Goal: Information Seeking & Learning: Learn about a topic

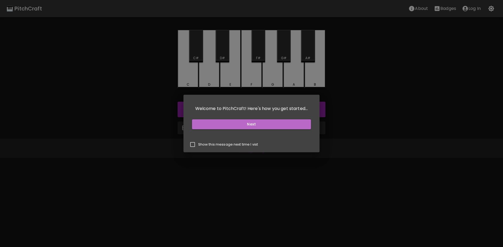
click at [235, 124] on button "Next" at bounding box center [251, 125] width 119 height 10
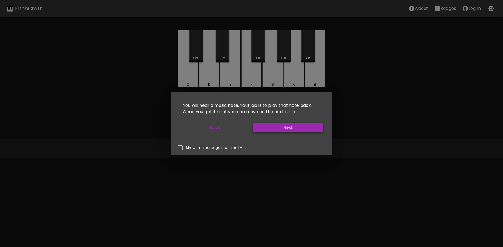
click at [279, 129] on button "Next" at bounding box center [288, 128] width 71 height 10
click at [229, 149] on p "Show this message next time I vist" at bounding box center [216, 148] width 60 height 5
click at [186, 149] on input "Show this message next time I vist" at bounding box center [180, 147] width 11 height 11
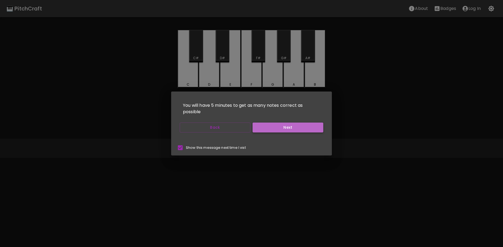
click at [291, 131] on button "Next" at bounding box center [288, 128] width 71 height 10
click at [225, 146] on p "Show this message next time I vist" at bounding box center [216, 148] width 60 height 5
click at [186, 146] on input "Show this message next time I vist" at bounding box center [180, 147] width 11 height 11
checkbox input "false"
click at [286, 124] on button "Next" at bounding box center [288, 128] width 71 height 10
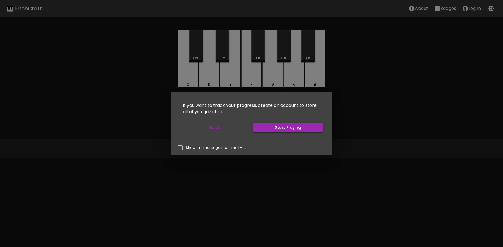
click at [292, 128] on button "Start Playing" at bounding box center [288, 128] width 71 height 10
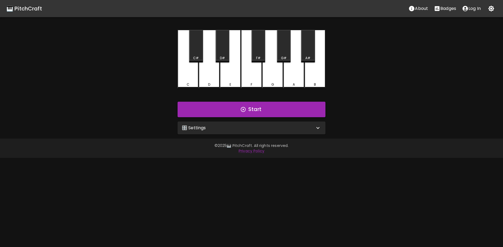
click at [292, 131] on div "🎛️ Settings" at bounding box center [252, 128] width 148 height 13
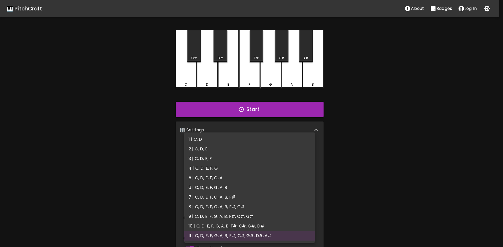
click at [251, 151] on body "🎹 PitchCraft About Badges Log In C C# D D# E F F# G G# A A# B Start 🎛️ Settings…" at bounding box center [251, 162] width 503 height 325
click at [232, 189] on li "6 | C, D, E, F, G, A, B" at bounding box center [249, 188] width 131 height 10
type input "11"
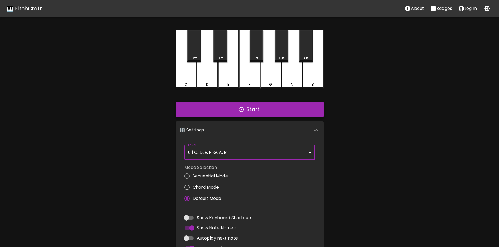
click at [259, 104] on button "Start" at bounding box center [250, 110] width 148 height 16
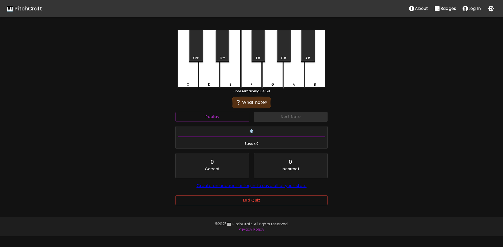
click at [389, 169] on div "🎹 PitchCraft About Badges Log In C C# D D# E F F# G G# A A# B Time remaining: 0…" at bounding box center [251, 106] width 503 height 213
click at [217, 118] on button "Replay" at bounding box center [213, 117] width 74 height 10
click at [237, 117] on button "Replay" at bounding box center [213, 117] width 74 height 10
click at [232, 118] on button "Replay" at bounding box center [213, 117] width 74 height 10
click at [186, 74] on div "C" at bounding box center [188, 59] width 21 height 59
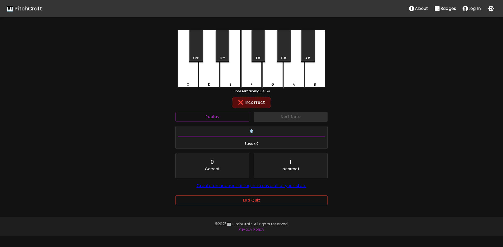
click at [222, 111] on div "Replay" at bounding box center [212, 117] width 78 height 14
click at [220, 116] on button "Replay" at bounding box center [213, 117] width 74 height 10
drag, startPoint x: 220, startPoint y: 125, endPoint x: 221, endPoint y: 121, distance: 4.4
click at [220, 123] on div "Replay Next Note ❄️ Streak: 0 0 Correct 1 Incorrect Create an account or log in…" at bounding box center [251, 150] width 157 height 81
click at [221, 119] on button "Replay" at bounding box center [213, 117] width 74 height 10
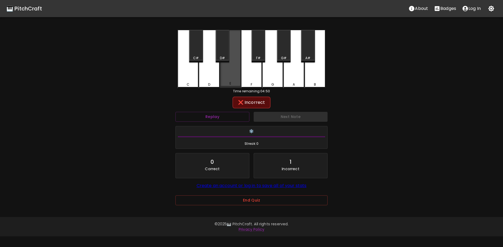
click at [232, 74] on div "E" at bounding box center [230, 59] width 21 height 58
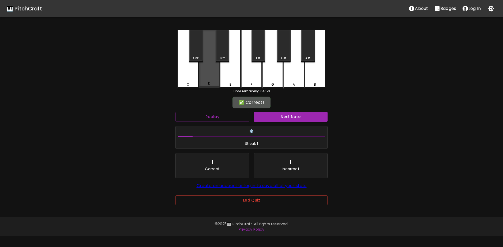
click at [209, 82] on div "D" at bounding box center [209, 83] width 2 height 5
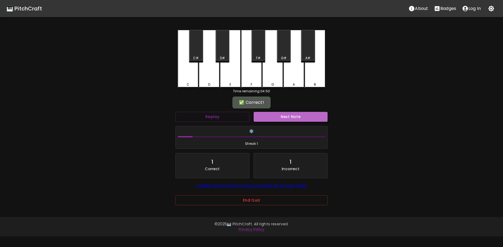
click at [305, 116] on button "Next Note" at bounding box center [291, 117] width 74 height 10
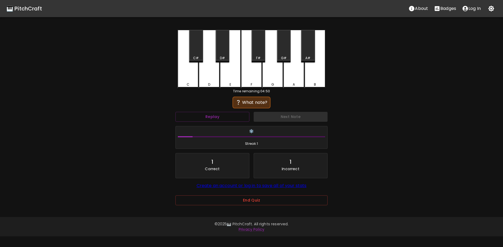
click at [228, 73] on div "E" at bounding box center [230, 59] width 21 height 59
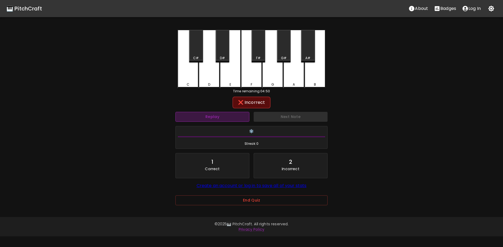
click at [222, 118] on button "Replay" at bounding box center [213, 117] width 74 height 10
click at [250, 77] on div "F" at bounding box center [251, 59] width 21 height 59
click at [225, 117] on button "Replay" at bounding box center [213, 117] width 74 height 10
click at [320, 75] on div "B" at bounding box center [315, 59] width 21 height 59
click at [219, 113] on button "Replay" at bounding box center [213, 117] width 74 height 10
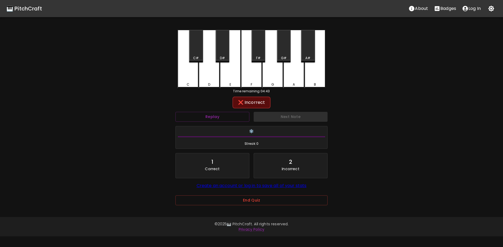
click at [294, 76] on div "A" at bounding box center [294, 59] width 21 height 59
click at [213, 118] on button "Replay" at bounding box center [213, 117] width 74 height 10
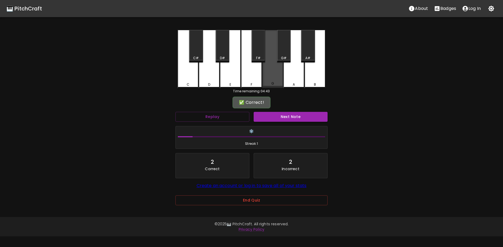
click at [268, 77] on div "G" at bounding box center [272, 59] width 21 height 58
click at [302, 118] on button "Next Note" at bounding box center [291, 117] width 74 height 10
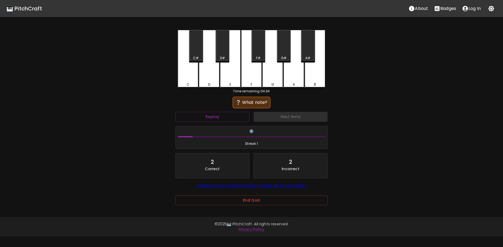
click at [273, 77] on div "G" at bounding box center [272, 59] width 21 height 59
click at [233, 78] on div "E" at bounding box center [230, 59] width 21 height 59
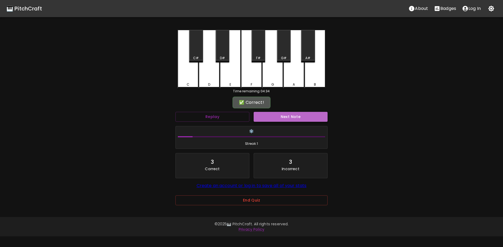
click at [290, 114] on button "Next Note" at bounding box center [291, 117] width 74 height 10
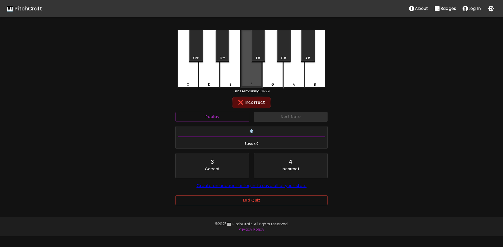
click at [253, 81] on div "F" at bounding box center [251, 59] width 21 height 58
click at [215, 78] on div "D" at bounding box center [209, 59] width 21 height 59
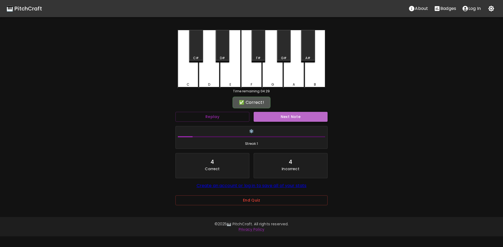
click at [299, 117] on button "Next Note" at bounding box center [291, 117] width 74 height 10
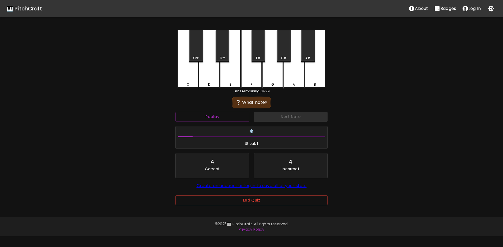
click at [213, 76] on div "D" at bounding box center [209, 59] width 21 height 59
click at [228, 116] on button "Replay" at bounding box center [213, 117] width 74 height 10
click at [231, 77] on div "E" at bounding box center [230, 59] width 21 height 59
click at [232, 112] on div "Replay" at bounding box center [212, 117] width 78 height 14
click at [232, 116] on button "Replay" at bounding box center [213, 117] width 74 height 10
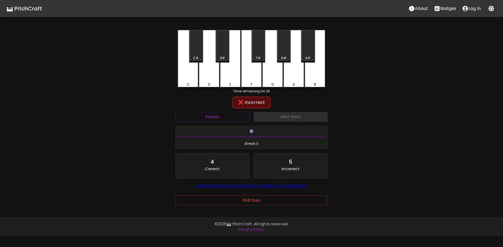
click at [251, 78] on div "F" at bounding box center [251, 59] width 21 height 59
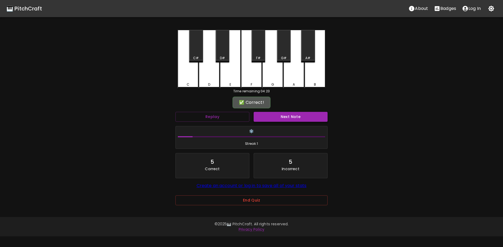
click at [289, 120] on button "Next Note" at bounding box center [291, 117] width 74 height 10
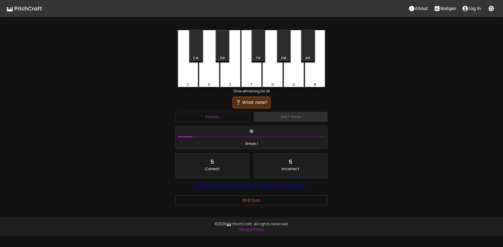
click at [292, 79] on div "A" at bounding box center [294, 59] width 21 height 59
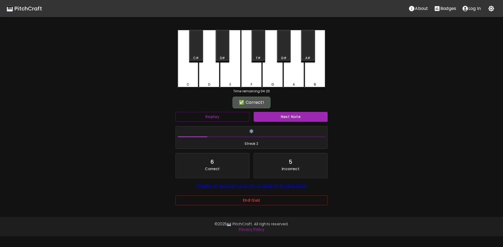
click at [303, 119] on button "Next Note" at bounding box center [291, 117] width 74 height 10
click at [186, 76] on div "C" at bounding box center [188, 59] width 21 height 58
click at [285, 115] on button "Next Note" at bounding box center [291, 117] width 74 height 10
click at [313, 79] on div "B" at bounding box center [315, 59] width 21 height 58
click at [299, 116] on button "Next Note" at bounding box center [291, 117] width 74 height 10
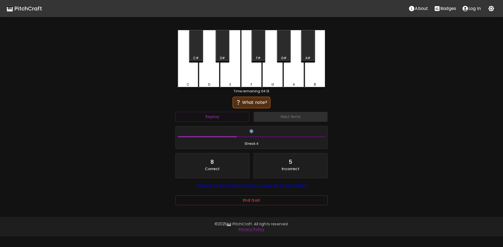
click at [253, 115] on div "Next Note" at bounding box center [291, 117] width 78 height 14
click at [237, 115] on button "Replay" at bounding box center [213, 117] width 74 height 10
click at [191, 78] on div "C" at bounding box center [188, 59] width 21 height 59
click at [221, 117] on button "Replay" at bounding box center [213, 117] width 74 height 10
click at [210, 77] on div "D" at bounding box center [209, 59] width 21 height 59
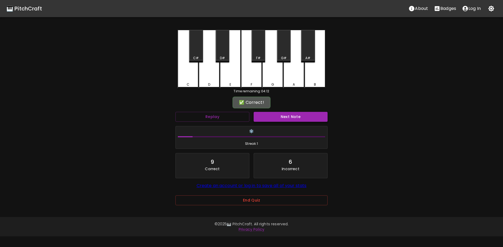
click at [290, 116] on button "Next Note" at bounding box center [291, 117] width 74 height 10
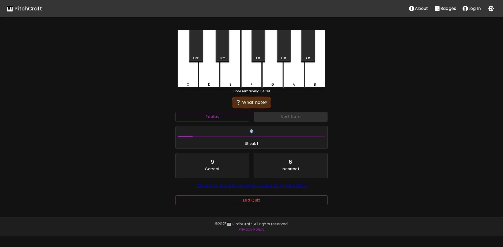
click at [232, 79] on div "E" at bounding box center [230, 59] width 21 height 59
click at [225, 114] on div "❌ Incorrect Replay Next Note ❄️ Streak: 0 9 Correct 7 Incorrect Create an accou…" at bounding box center [252, 156] width 152 height 117
click at [225, 117] on button "Replay" at bounding box center [213, 117] width 74 height 10
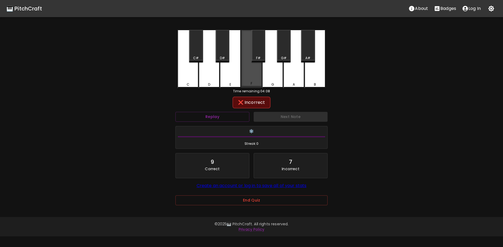
click at [249, 77] on div "F" at bounding box center [251, 59] width 21 height 58
click at [275, 76] on div "G" at bounding box center [272, 59] width 21 height 59
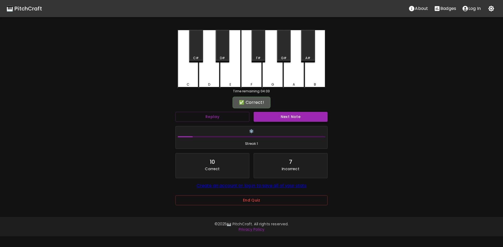
click at [288, 114] on button "Next Note" at bounding box center [291, 117] width 74 height 10
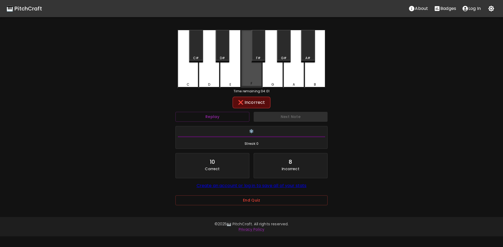
click at [247, 81] on div "F" at bounding box center [251, 59] width 21 height 58
click at [216, 116] on button "Replay" at bounding box center [213, 117] width 74 height 10
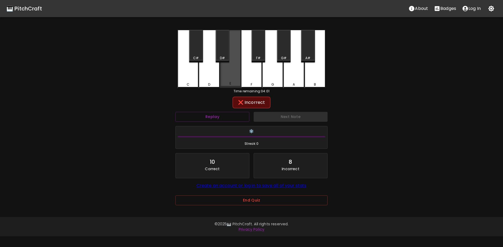
click at [229, 77] on div "E" at bounding box center [230, 59] width 21 height 58
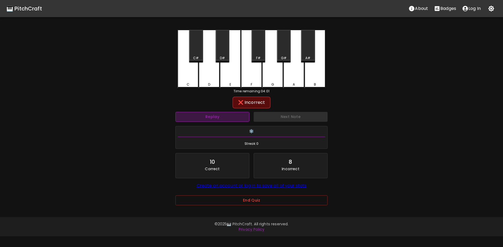
click at [221, 121] on button "Replay" at bounding box center [213, 117] width 74 height 10
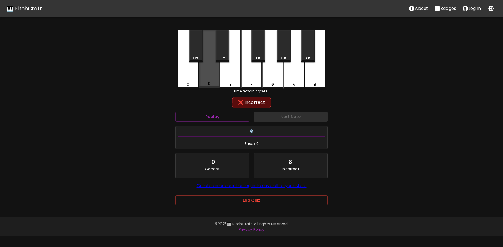
click at [208, 76] on div "D" at bounding box center [209, 59] width 21 height 58
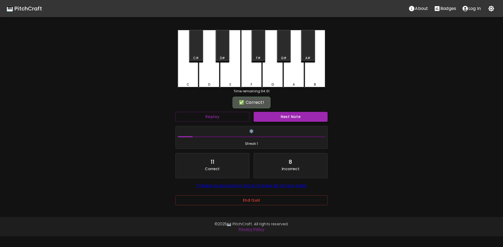
click at [284, 116] on button "Next Note" at bounding box center [291, 117] width 74 height 10
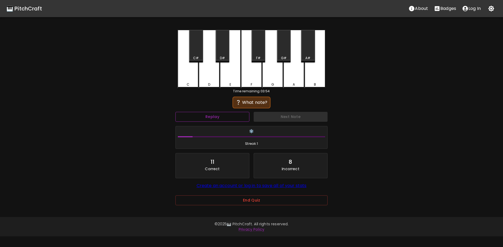
click at [226, 119] on button "Replay" at bounding box center [213, 117] width 74 height 10
click at [216, 76] on div "D" at bounding box center [209, 59] width 21 height 59
click at [228, 117] on button "Replay" at bounding box center [213, 117] width 74 height 10
click at [233, 75] on div "E" at bounding box center [230, 59] width 21 height 59
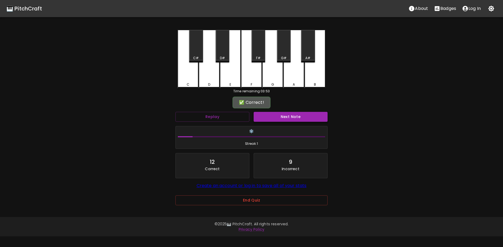
click at [286, 115] on button "Next Note" at bounding box center [291, 117] width 74 height 10
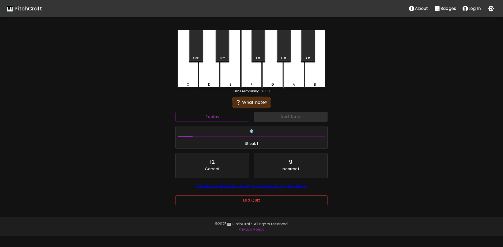
click at [221, 123] on div "Replay" at bounding box center [212, 117] width 78 height 14
click at [242, 121] on button "Replay" at bounding box center [213, 117] width 74 height 10
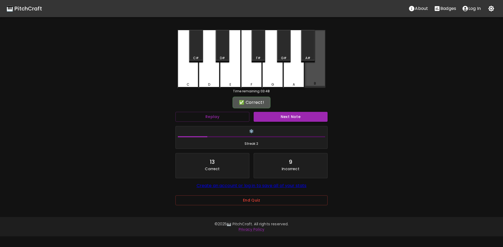
click at [310, 74] on div "B" at bounding box center [315, 59] width 21 height 58
click at [287, 117] on button "Next Note" at bounding box center [291, 117] width 74 height 10
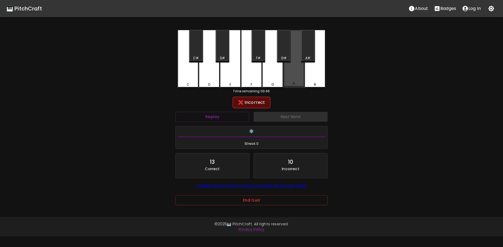
click at [295, 76] on div "A" at bounding box center [294, 59] width 21 height 58
click at [224, 117] on button "Replay" at bounding box center [213, 117] width 74 height 10
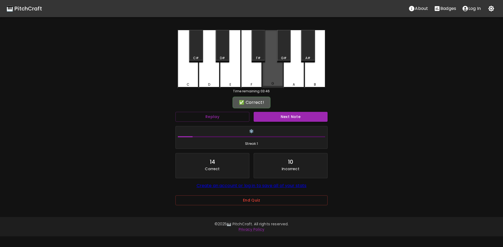
click at [279, 80] on div "G" at bounding box center [272, 59] width 21 height 58
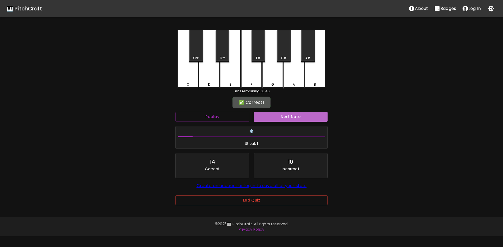
click at [279, 116] on button "Next Note" at bounding box center [291, 117] width 74 height 10
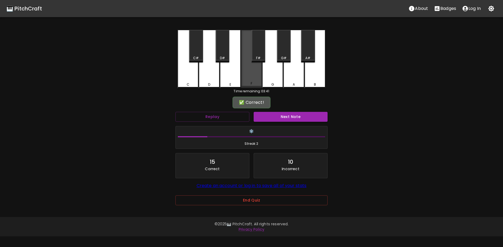
click at [255, 80] on div "F" at bounding box center [251, 59] width 21 height 58
click at [280, 115] on button "Next Note" at bounding box center [291, 117] width 74 height 10
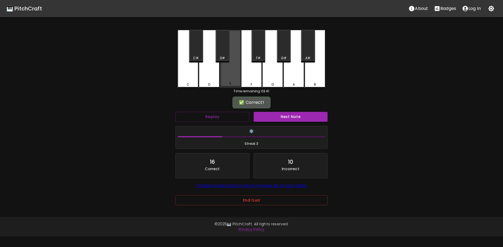
click at [229, 78] on div "E" at bounding box center [230, 59] width 21 height 58
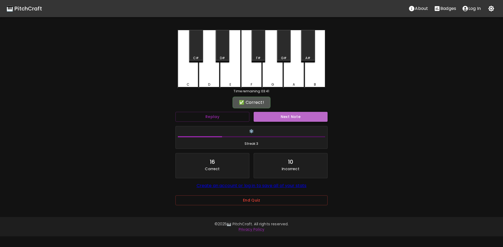
click at [272, 116] on button "Next Note" at bounding box center [291, 117] width 74 height 10
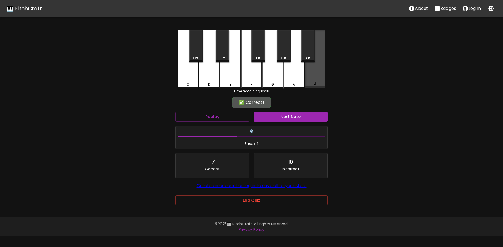
click at [317, 76] on div "B" at bounding box center [315, 59] width 21 height 58
click at [286, 117] on button "Next Note" at bounding box center [291, 117] width 74 height 10
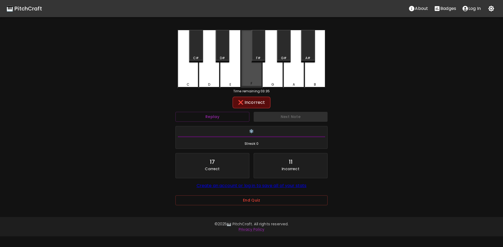
click at [256, 78] on div "F" at bounding box center [251, 59] width 21 height 58
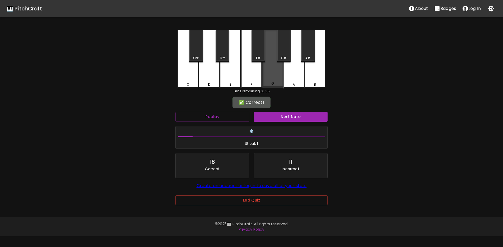
click at [276, 83] on div "G" at bounding box center [273, 83] width 20 height 5
click at [289, 117] on button "Next Note" at bounding box center [291, 117] width 74 height 10
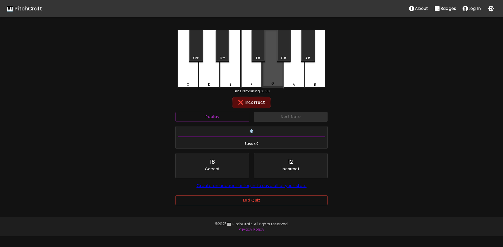
click at [272, 80] on div "G" at bounding box center [272, 59] width 21 height 58
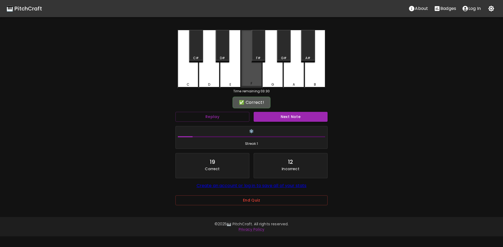
click at [257, 80] on div "F" at bounding box center [251, 59] width 21 height 58
click at [279, 118] on button "Next Note" at bounding box center [291, 117] width 74 height 10
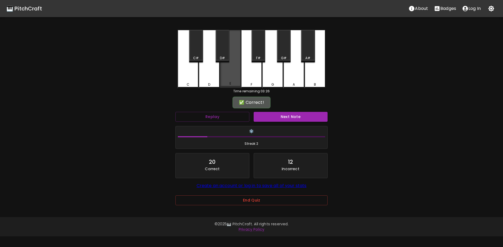
click at [227, 79] on div "E" at bounding box center [230, 59] width 21 height 58
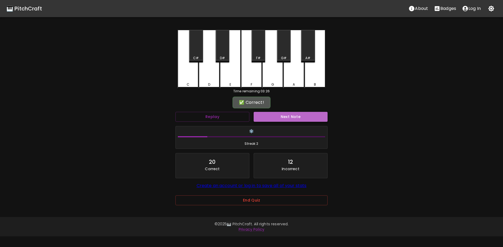
click at [286, 118] on button "Next Note" at bounding box center [291, 117] width 74 height 10
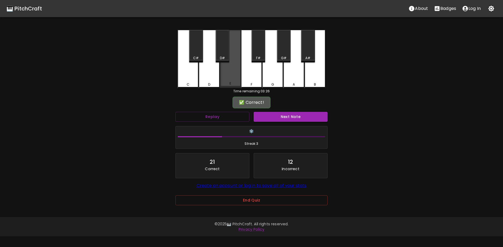
click at [225, 77] on div "E" at bounding box center [230, 59] width 21 height 58
click at [280, 123] on div "Next Note" at bounding box center [291, 117] width 78 height 14
click at [282, 122] on div "Next Note" at bounding box center [291, 117] width 78 height 14
click at [285, 120] on button "Next Note" at bounding box center [291, 117] width 74 height 10
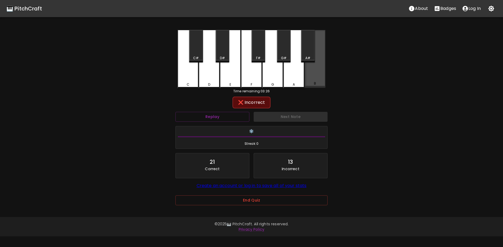
click at [316, 79] on div "B" at bounding box center [315, 59] width 21 height 58
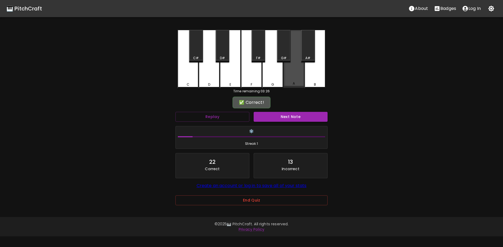
click at [295, 80] on div "A" at bounding box center [294, 59] width 21 height 58
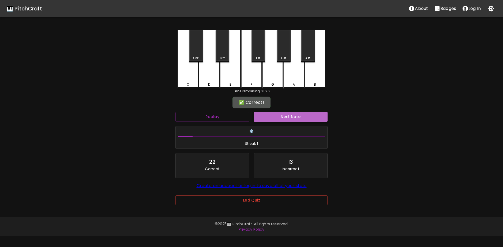
click at [287, 113] on button "Next Note" at bounding box center [291, 117] width 74 height 10
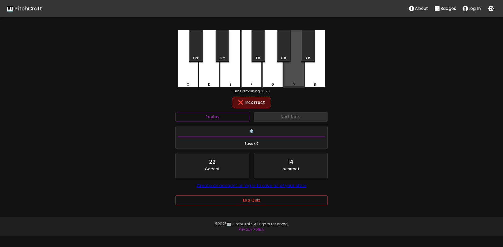
click at [294, 80] on div "A" at bounding box center [294, 59] width 21 height 58
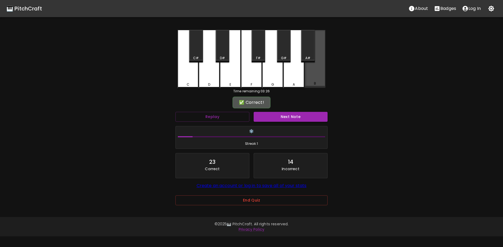
click at [312, 77] on div "B" at bounding box center [315, 59] width 21 height 58
click at [295, 115] on button "Next Note" at bounding box center [291, 117] width 74 height 10
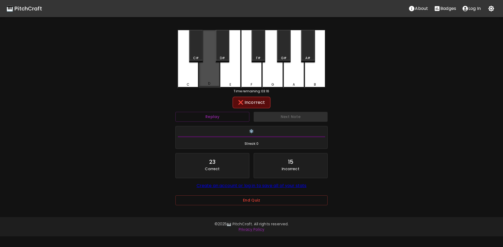
click at [214, 82] on div "D" at bounding box center [209, 83] width 20 height 5
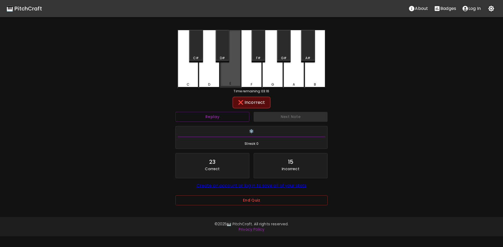
click at [230, 79] on div "E" at bounding box center [230, 59] width 21 height 58
click at [237, 114] on button "Replay" at bounding box center [213, 117] width 74 height 10
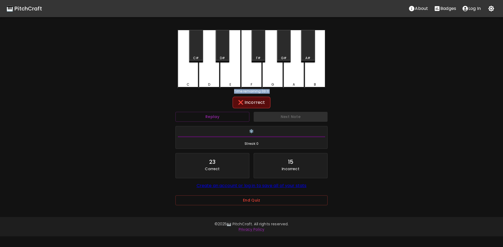
drag, startPoint x: 190, startPoint y: 81, endPoint x: 195, endPoint y: 98, distance: 17.1
click at [195, 98] on div "C C# D D# E F F# G G# A A# B Time remaining: 03:11 ❌ Incorrect Replay Next Note…" at bounding box center [251, 121] width 161 height 183
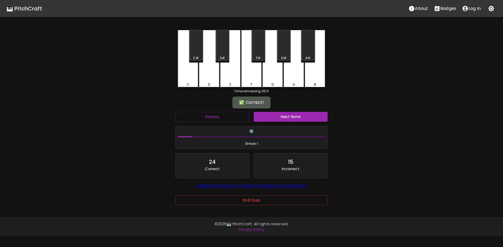
click at [327, 99] on div "✅ Correct!" at bounding box center [252, 102] width 152 height 13
click at [362, 109] on div "🎹 PitchCraft About Badges Log In C C# D D# E F F# G G# A A# B Time remaining: 0…" at bounding box center [251, 106] width 503 height 213
click at [257, 202] on button "End Quiz" at bounding box center [252, 201] width 152 height 10
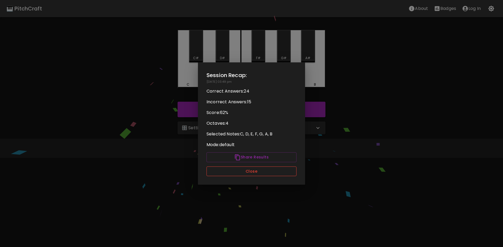
click at [256, 172] on button "Close" at bounding box center [252, 172] width 90 height 10
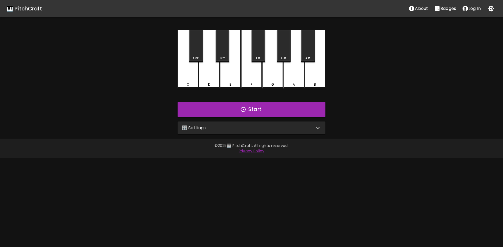
click at [246, 129] on div "🎛️ Settings" at bounding box center [248, 128] width 133 height 6
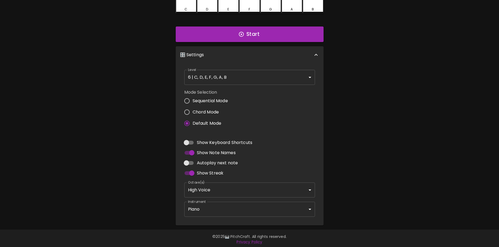
scroll to position [77, 0]
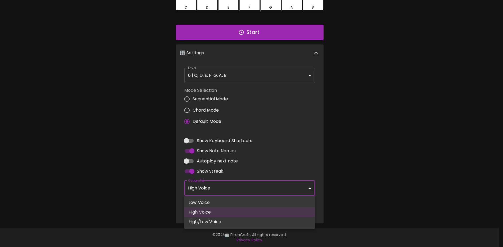
click at [228, 188] on body "🎹 PitchCraft About Badges Log In C C# D D# E F F# G G# A A# B Start 🎛️ Settings…" at bounding box center [251, 85] width 503 height 325
click at [237, 188] on div at bounding box center [251, 123] width 503 height 247
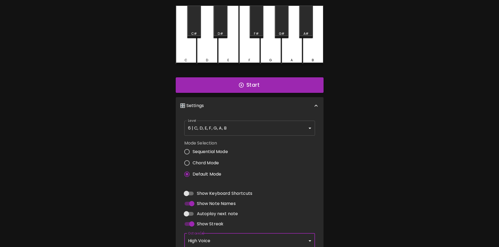
scroll to position [0, 0]
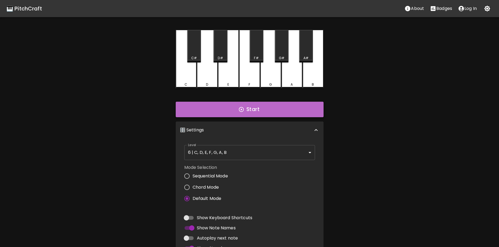
click at [246, 110] on button "Start" at bounding box center [250, 110] width 148 height 16
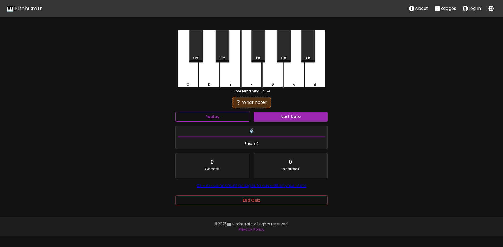
click at [224, 119] on button "Replay" at bounding box center [213, 117] width 74 height 10
click at [228, 113] on button "Replay" at bounding box center [213, 117] width 74 height 10
click at [212, 115] on button "Replay" at bounding box center [213, 117] width 74 height 10
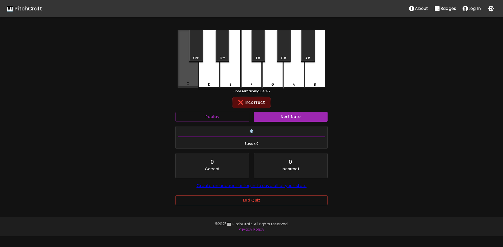
click at [184, 74] on div "C" at bounding box center [188, 59] width 21 height 58
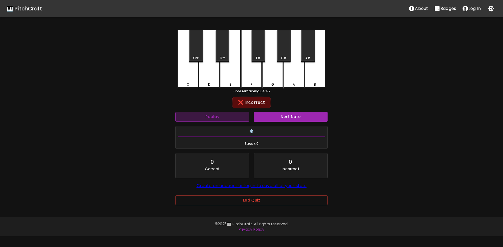
click at [217, 113] on button "Replay" at bounding box center [213, 117] width 74 height 10
click at [130, 96] on div "🎹 PitchCraft About Badges Log In C C# D D# E F F# G G# A A# B Time remaining: 0…" at bounding box center [251, 106] width 503 height 213
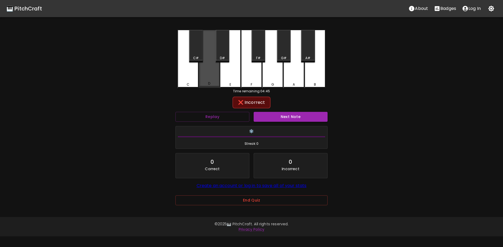
click at [213, 77] on div "D" at bounding box center [209, 59] width 21 height 58
click at [215, 116] on button "Replay" at bounding box center [213, 117] width 74 height 10
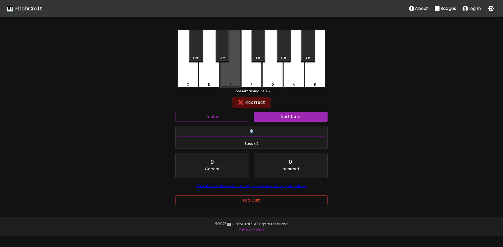
click at [229, 69] on div "E" at bounding box center [230, 59] width 21 height 58
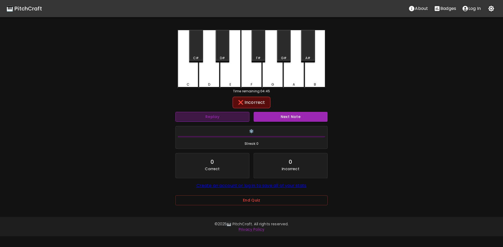
click at [232, 118] on button "Replay" at bounding box center [213, 117] width 74 height 10
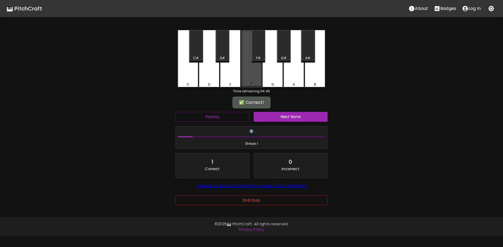
click at [257, 70] on div "F" at bounding box center [251, 59] width 21 height 58
click at [250, 203] on button "End Quiz" at bounding box center [252, 201] width 152 height 10
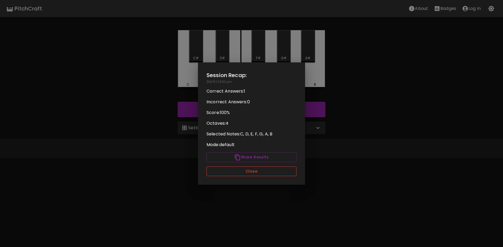
click at [257, 174] on button "Close" at bounding box center [252, 172] width 90 height 10
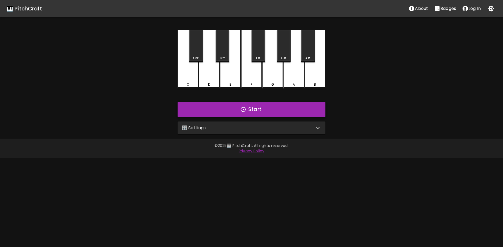
click at [263, 107] on button "Start" at bounding box center [252, 110] width 148 height 16
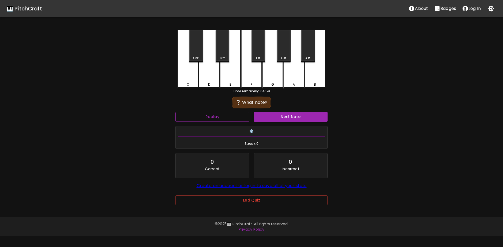
click at [219, 117] on button "Replay" at bounding box center [213, 117] width 74 height 10
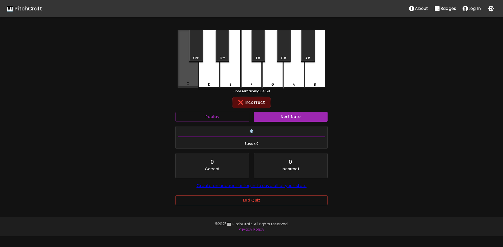
click at [188, 78] on div "C" at bounding box center [188, 59] width 21 height 58
click at [205, 111] on div "Replay" at bounding box center [212, 117] width 78 height 14
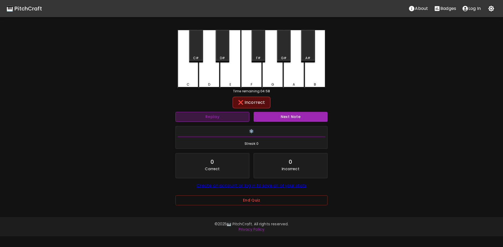
click at [208, 117] on button "Replay" at bounding box center [213, 117] width 74 height 10
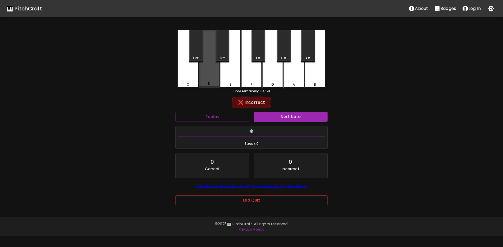
click at [210, 78] on div "D" at bounding box center [209, 59] width 21 height 58
click at [222, 122] on button "Replay" at bounding box center [213, 117] width 74 height 10
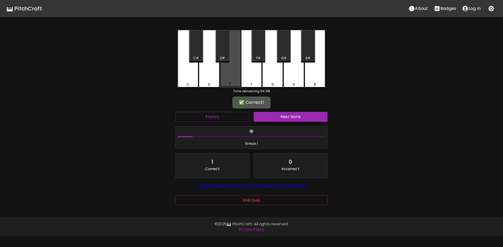
click at [224, 72] on div "E" at bounding box center [230, 59] width 21 height 58
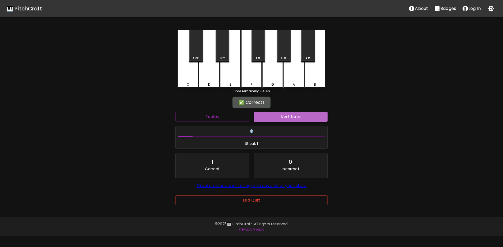
click at [280, 116] on button "Next Note" at bounding box center [291, 117] width 74 height 10
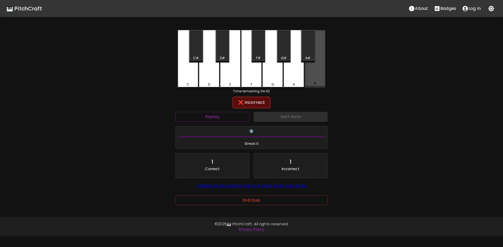
click at [318, 79] on div "B" at bounding box center [315, 59] width 21 height 58
click at [212, 116] on button "Replay" at bounding box center [213, 117] width 74 height 10
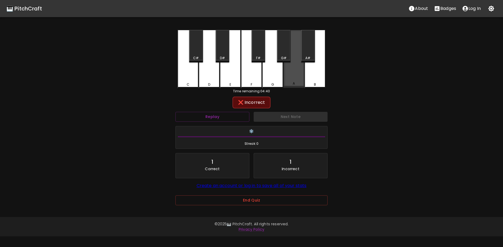
click at [298, 74] on div "A" at bounding box center [294, 59] width 21 height 58
click at [344, 148] on div "🎹 PitchCraft About Badges Log In C C# D D# E F F# G G# A A# B Time remaining: 0…" at bounding box center [251, 106] width 503 height 213
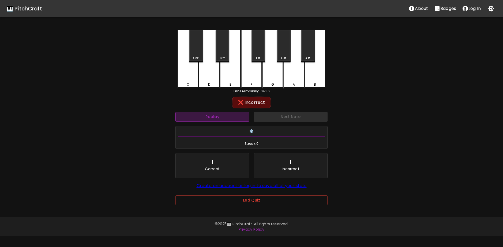
click at [207, 116] on button "Replay" at bounding box center [213, 117] width 74 height 10
click at [216, 122] on div "Replay" at bounding box center [212, 117] width 78 height 14
click at [217, 119] on button "Replay" at bounding box center [213, 117] width 74 height 10
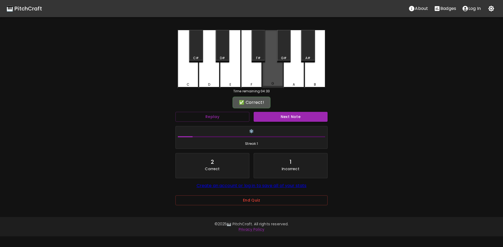
click at [270, 74] on div "G" at bounding box center [272, 59] width 21 height 58
click at [299, 116] on button "Next Note" at bounding box center [291, 117] width 74 height 10
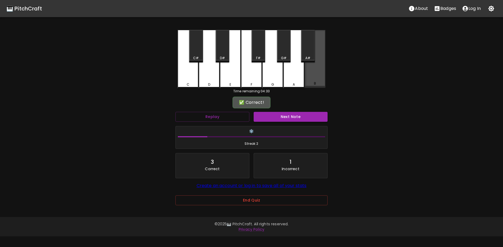
click at [317, 79] on div "B" at bounding box center [315, 59] width 21 height 58
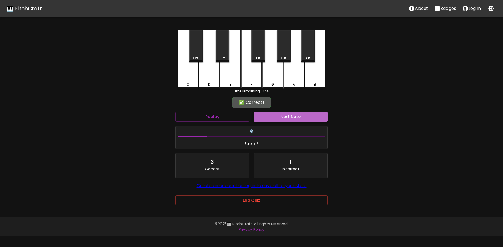
click at [283, 119] on button "Next Note" at bounding box center [291, 117] width 74 height 10
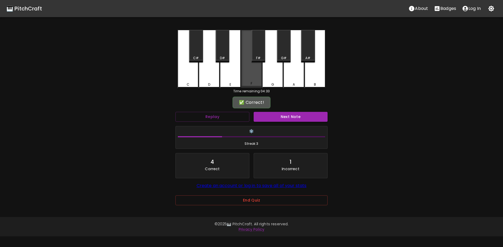
click at [258, 80] on div "F" at bounding box center [251, 59] width 21 height 58
click at [280, 116] on button "Next Note" at bounding box center [291, 117] width 74 height 10
click at [251, 76] on div "F" at bounding box center [251, 59] width 21 height 58
click at [287, 117] on button "Next Note" at bounding box center [291, 117] width 74 height 10
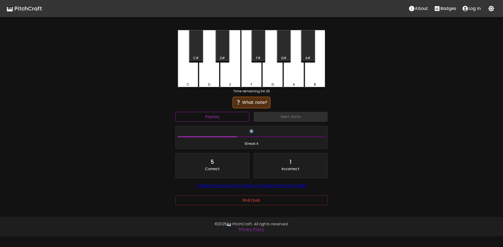
click at [236, 120] on button "Replay" at bounding box center [213, 117] width 74 height 10
click at [236, 118] on button "Replay" at bounding box center [213, 117] width 74 height 10
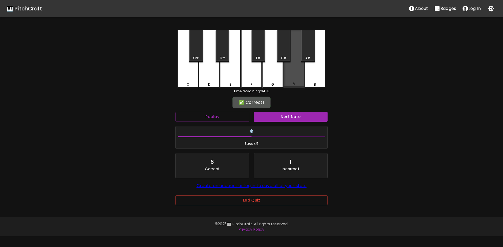
click at [296, 81] on div "A" at bounding box center [294, 59] width 21 height 58
click at [279, 117] on button "Next Note" at bounding box center [291, 117] width 74 height 10
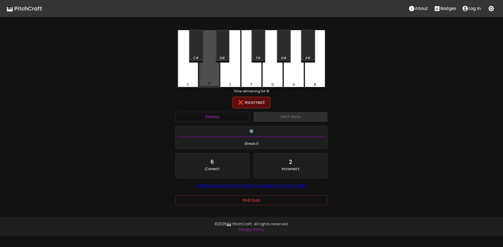
click at [214, 83] on div "D" at bounding box center [209, 83] width 20 height 5
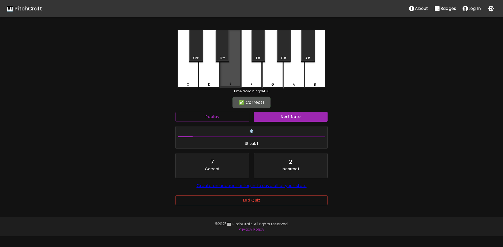
click at [228, 81] on div "E" at bounding box center [230, 59] width 21 height 58
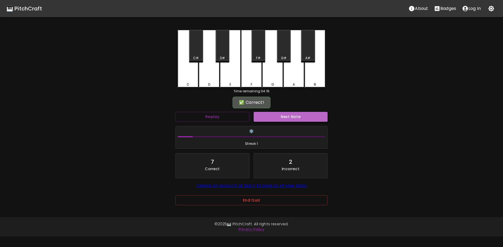
click at [272, 115] on button "Next Note" at bounding box center [291, 117] width 74 height 10
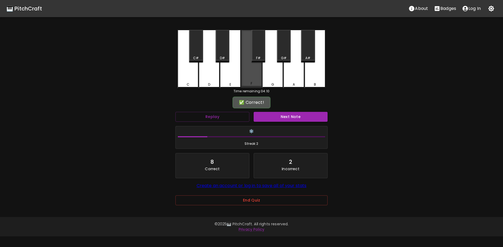
click at [251, 78] on div "F" at bounding box center [251, 59] width 21 height 58
click at [282, 116] on button "Next Note" at bounding box center [291, 117] width 74 height 10
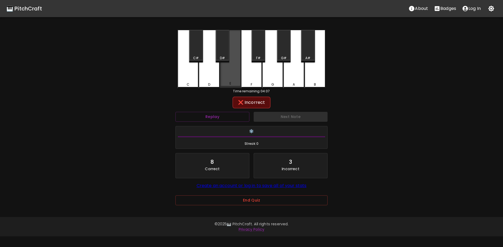
click at [233, 81] on div "E" at bounding box center [230, 59] width 21 height 58
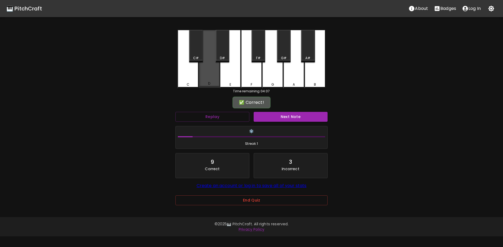
click at [211, 83] on div "D" at bounding box center [209, 83] width 20 height 5
click at [279, 117] on button "Next Note" at bounding box center [291, 117] width 74 height 10
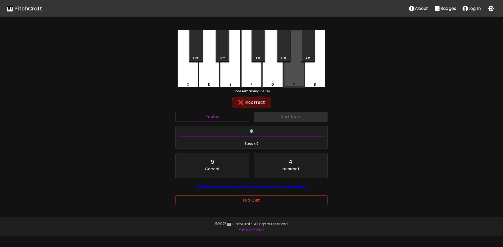
click at [293, 84] on div "A" at bounding box center [294, 83] width 2 height 5
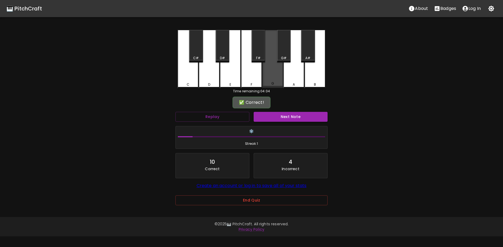
click at [273, 84] on div "G" at bounding box center [273, 83] width 3 height 5
click at [279, 116] on button "Next Note" at bounding box center [291, 117] width 74 height 10
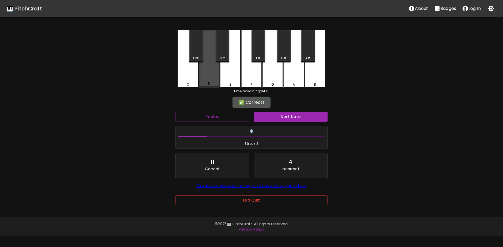
click at [215, 83] on div "D" at bounding box center [209, 83] width 20 height 5
click at [291, 119] on button "Next Note" at bounding box center [291, 117] width 74 height 10
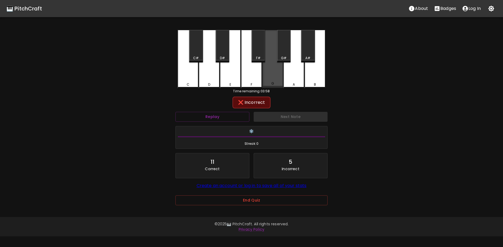
click at [279, 79] on div "G" at bounding box center [272, 59] width 21 height 58
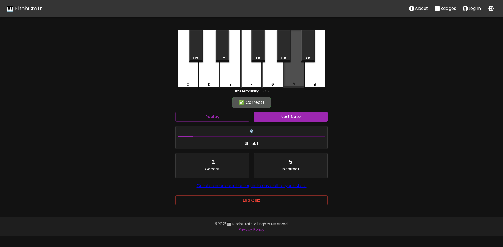
click at [299, 82] on div "A" at bounding box center [294, 59] width 21 height 58
click at [276, 118] on button "Next Note" at bounding box center [291, 117] width 74 height 10
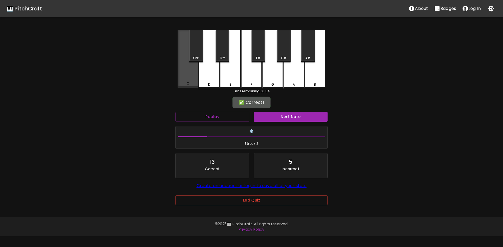
click at [185, 81] on div "C" at bounding box center [188, 59] width 21 height 58
click at [270, 114] on button "Next Note" at bounding box center [291, 117] width 74 height 10
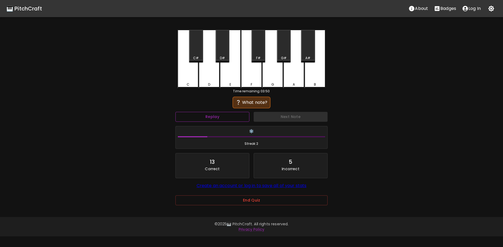
click at [228, 117] on button "Replay" at bounding box center [213, 117] width 74 height 10
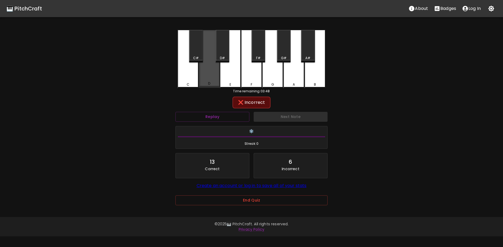
click at [213, 81] on div "D" at bounding box center [209, 59] width 21 height 58
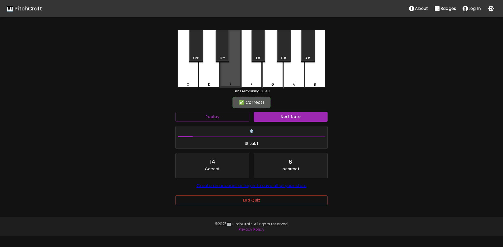
click at [232, 76] on div "E" at bounding box center [230, 59] width 21 height 58
click at [271, 118] on button "Next Note" at bounding box center [291, 117] width 74 height 10
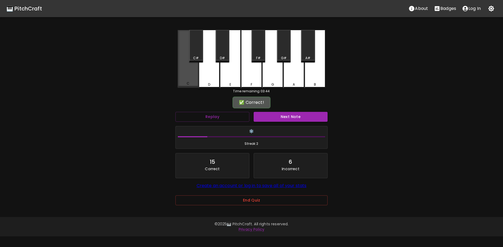
click at [191, 76] on div "C" at bounding box center [188, 59] width 21 height 58
click at [272, 116] on button "Next Note" at bounding box center [291, 117] width 74 height 10
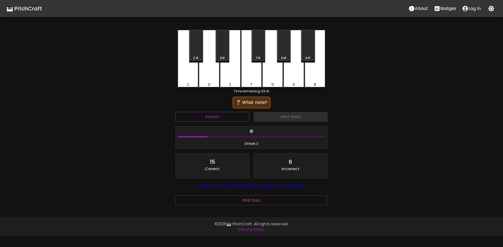
click at [218, 118] on button "Replay" at bounding box center [213, 117] width 74 height 10
click at [221, 116] on button "Replay" at bounding box center [213, 117] width 74 height 10
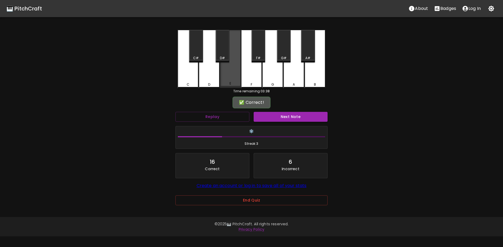
click at [227, 79] on div "E" at bounding box center [230, 59] width 21 height 58
click at [277, 117] on button "Next Note" at bounding box center [291, 117] width 74 height 10
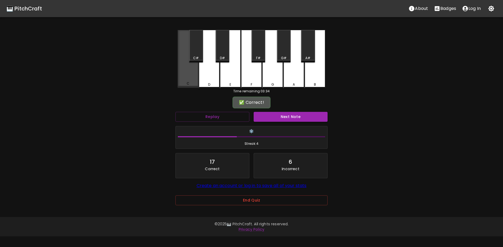
click at [187, 76] on div "C" at bounding box center [188, 59] width 21 height 58
click at [264, 114] on button "Next Note" at bounding box center [291, 117] width 74 height 10
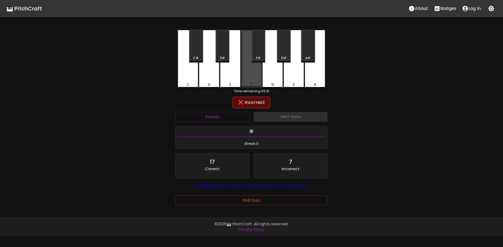
click at [256, 78] on div "F" at bounding box center [251, 59] width 21 height 58
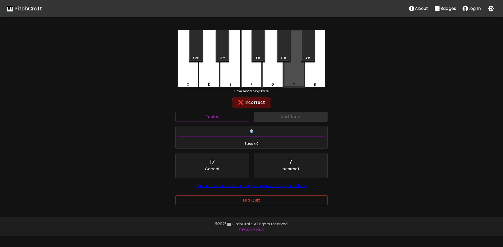
click at [298, 80] on div "A" at bounding box center [294, 59] width 21 height 58
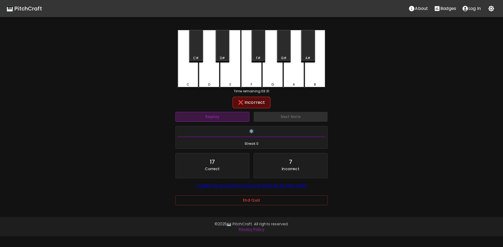
click at [213, 119] on button "Replay" at bounding box center [213, 117] width 74 height 10
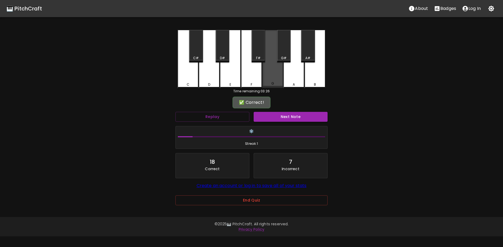
click at [272, 76] on div "G" at bounding box center [272, 59] width 21 height 58
click at [285, 116] on button "Next Note" at bounding box center [291, 117] width 74 height 10
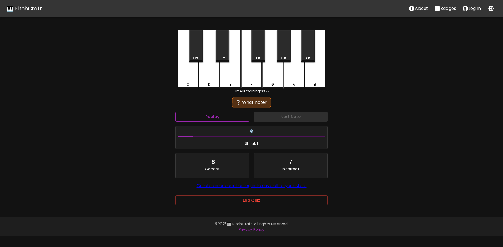
click at [228, 119] on button "Replay" at bounding box center [213, 117] width 74 height 10
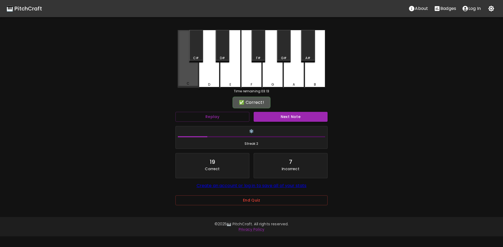
click at [191, 79] on div "C" at bounding box center [188, 59] width 21 height 58
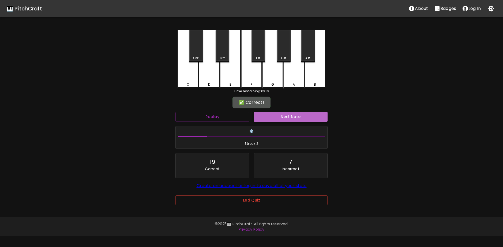
click at [274, 114] on button "Next Note" at bounding box center [291, 117] width 74 height 10
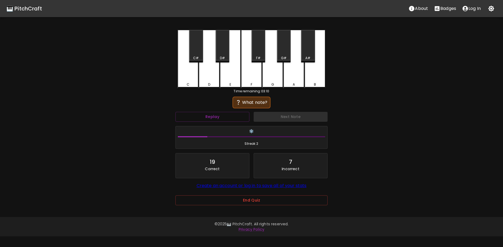
click at [187, 75] on div "C" at bounding box center [188, 59] width 21 height 59
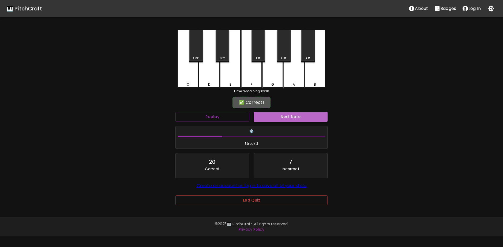
click at [275, 113] on button "Next Note" at bounding box center [291, 117] width 74 height 10
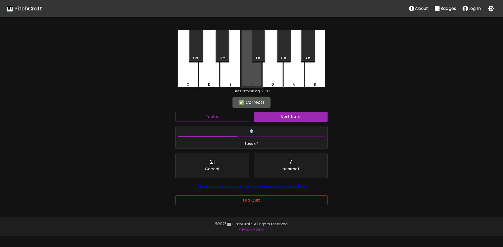
click at [255, 79] on div "F" at bounding box center [251, 59] width 21 height 58
click at [279, 118] on button "Next Note" at bounding box center [291, 117] width 74 height 10
click at [252, 73] on div "F" at bounding box center [251, 59] width 21 height 58
click at [276, 119] on button "Next Note" at bounding box center [291, 117] width 74 height 10
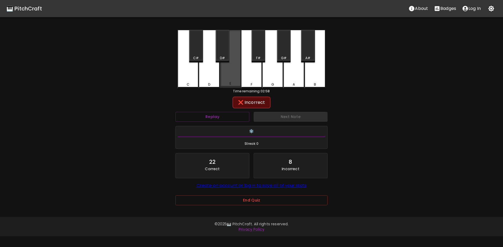
click at [233, 79] on div "E" at bounding box center [230, 59] width 21 height 58
click at [230, 112] on div "Replay" at bounding box center [212, 117] width 78 height 14
click at [228, 116] on button "Replay" at bounding box center [213, 117] width 74 height 10
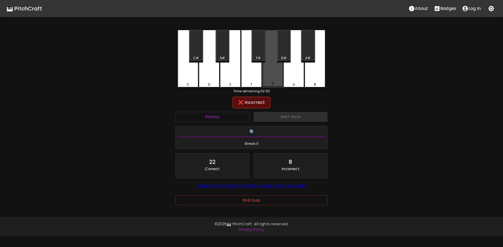
click at [276, 81] on div "G" at bounding box center [272, 59] width 21 height 58
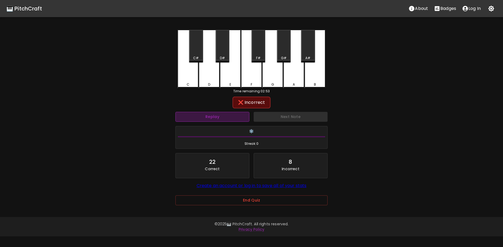
click at [215, 116] on button "Replay" at bounding box center [213, 117] width 74 height 10
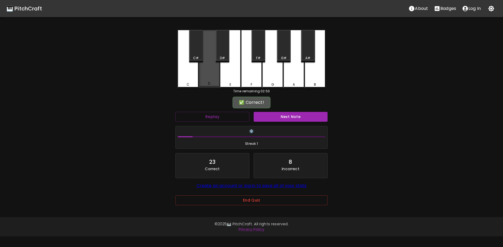
click at [212, 81] on div "D" at bounding box center [209, 59] width 21 height 58
click at [281, 117] on button "Next Note" at bounding box center [291, 117] width 74 height 10
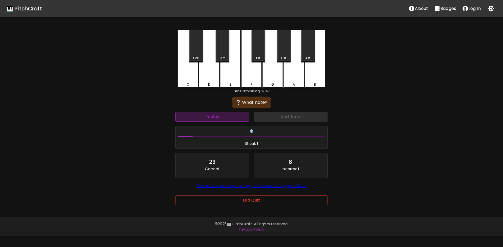
click at [229, 118] on button "Replay" at bounding box center [213, 117] width 74 height 10
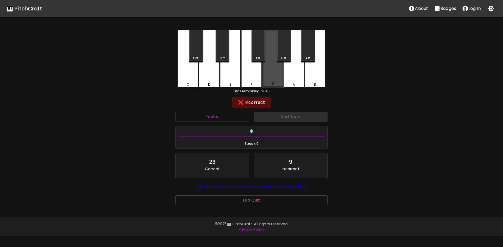
click at [279, 81] on div "G" at bounding box center [272, 59] width 21 height 58
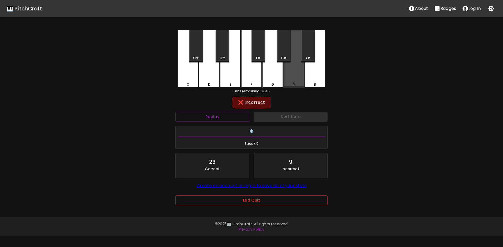
click at [292, 79] on div "A" at bounding box center [294, 59] width 21 height 58
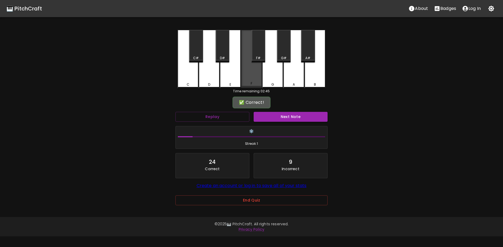
click at [248, 83] on div "F" at bounding box center [252, 83] width 20 height 5
click at [276, 118] on button "Next Note" at bounding box center [291, 117] width 74 height 10
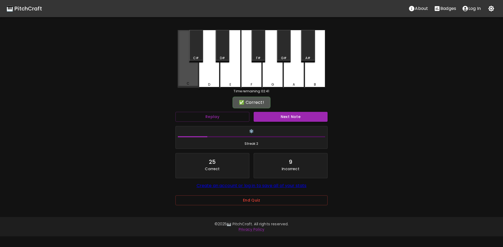
click at [185, 80] on div "C" at bounding box center [188, 59] width 21 height 58
click at [272, 113] on button "Next Note" at bounding box center [291, 117] width 74 height 10
click at [181, 82] on div "C" at bounding box center [188, 83] width 20 height 5
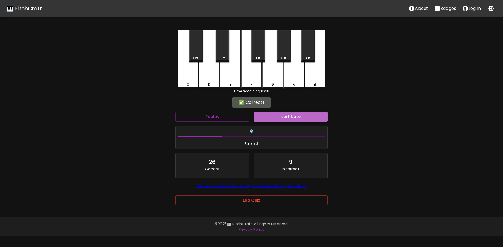
click at [268, 118] on button "Next Note" at bounding box center [291, 117] width 74 height 10
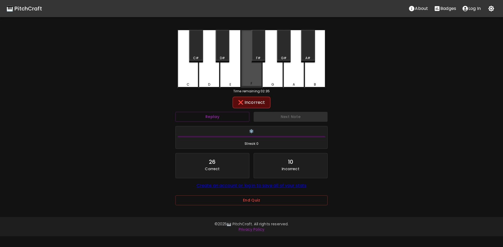
click at [248, 81] on div "F" at bounding box center [251, 59] width 21 height 58
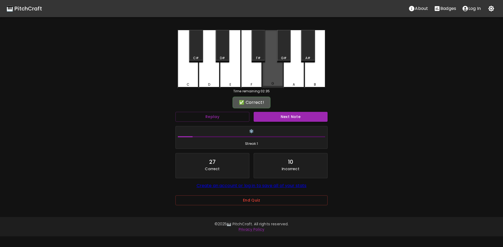
click at [273, 81] on div "G" at bounding box center [272, 59] width 21 height 58
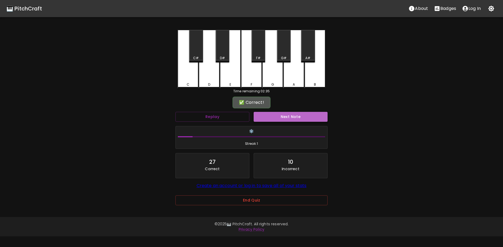
click at [285, 114] on button "Next Note" at bounding box center [291, 117] width 74 height 10
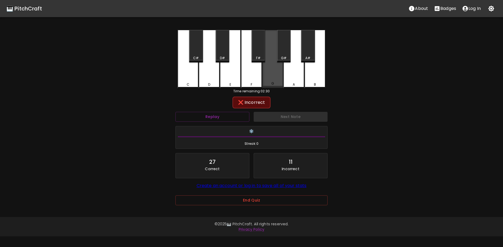
click at [272, 73] on div "G" at bounding box center [272, 59] width 21 height 58
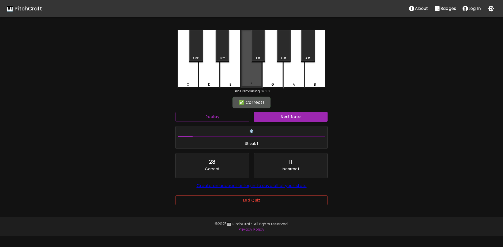
click at [253, 77] on div "F" at bounding box center [251, 59] width 21 height 58
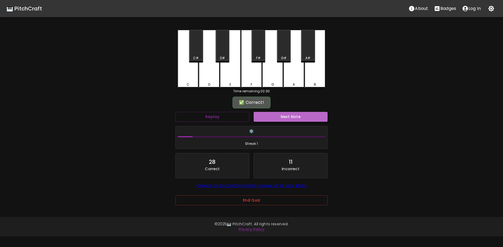
click at [271, 114] on button "Next Note" at bounding box center [291, 117] width 74 height 10
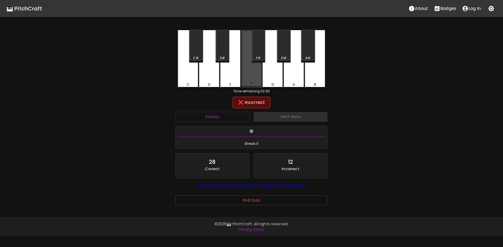
click at [252, 79] on div "F" at bounding box center [251, 59] width 21 height 58
click at [274, 80] on div "G" at bounding box center [272, 59] width 21 height 59
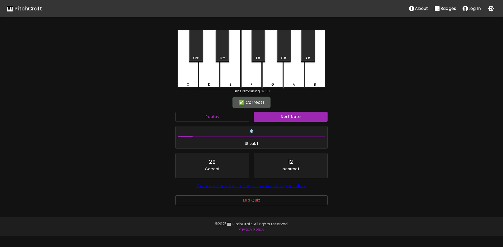
click at [283, 114] on button "Next Note" at bounding box center [291, 117] width 74 height 10
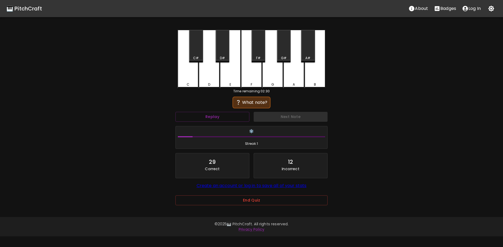
click at [317, 82] on div "B" at bounding box center [315, 84] width 20 height 5
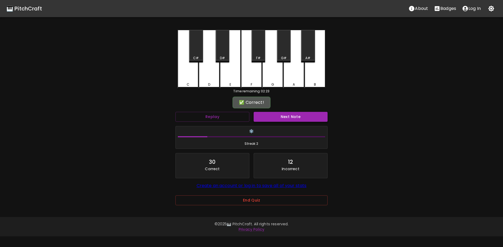
click at [288, 121] on button "Next Note" at bounding box center [291, 117] width 74 height 10
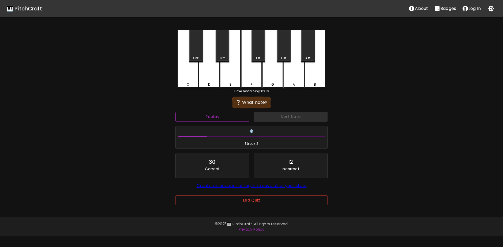
click at [226, 116] on button "Replay" at bounding box center [213, 117] width 74 height 10
click at [221, 121] on button "Replay" at bounding box center [213, 117] width 74 height 10
click at [199, 77] on div "C C# D D# E F F# G G# A A# B" at bounding box center [252, 59] width 148 height 59
click at [194, 78] on div "C" at bounding box center [188, 59] width 21 height 59
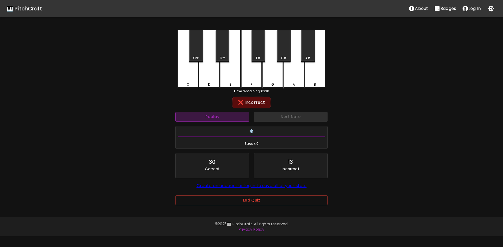
click at [218, 115] on button "Replay" at bounding box center [213, 117] width 74 height 10
click at [209, 81] on div "D" at bounding box center [209, 59] width 21 height 59
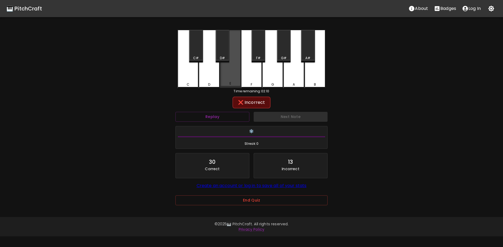
click at [241, 74] on div "E" at bounding box center [230, 59] width 21 height 58
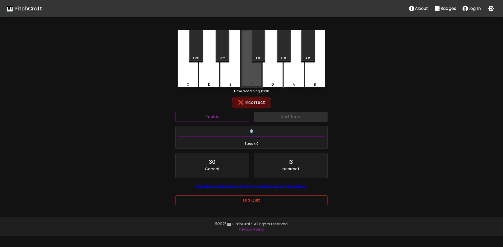
click at [255, 76] on div "F" at bounding box center [251, 59] width 21 height 58
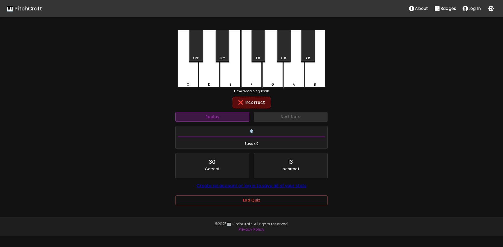
click at [210, 116] on button "Replay" at bounding box center [213, 117] width 74 height 10
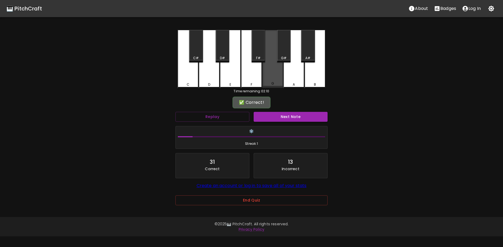
drag, startPoint x: 271, startPoint y: 77, endPoint x: 336, endPoint y: 107, distance: 71.7
click at [275, 78] on div "G" at bounding box center [272, 59] width 21 height 58
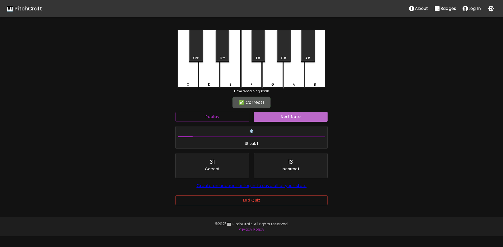
click at [270, 114] on button "Next Note" at bounding box center [291, 117] width 74 height 10
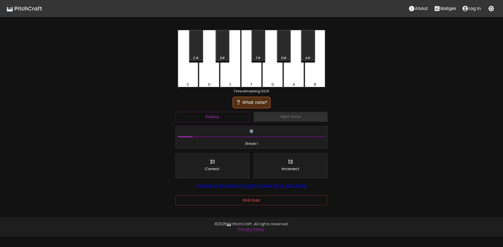
click at [268, 199] on button "End Quiz" at bounding box center [252, 201] width 152 height 10
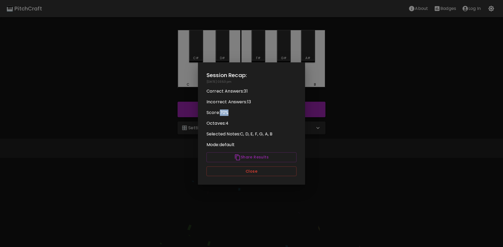
drag, startPoint x: 232, startPoint y: 113, endPoint x: 220, endPoint y: 113, distance: 11.8
click at [220, 113] on p "Score: 70 %" at bounding box center [252, 113] width 90 height 6
click at [270, 115] on p "Score: 70 %" at bounding box center [252, 113] width 90 height 6
click at [250, 174] on button "Close" at bounding box center [252, 172] width 90 height 10
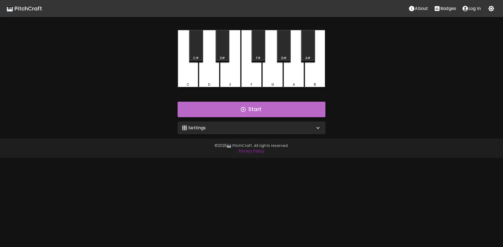
click at [244, 114] on button "Start" at bounding box center [252, 110] width 148 height 16
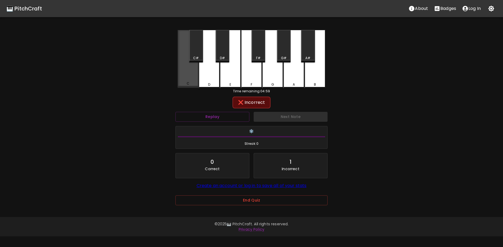
click at [182, 80] on div "C" at bounding box center [188, 59] width 21 height 58
click at [225, 120] on button "Replay" at bounding box center [213, 117] width 74 height 10
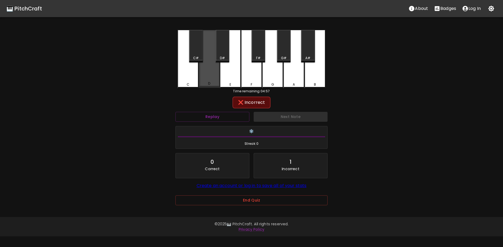
click at [215, 82] on div "D" at bounding box center [209, 59] width 21 height 58
click at [239, 120] on button "Replay" at bounding box center [213, 117] width 74 height 10
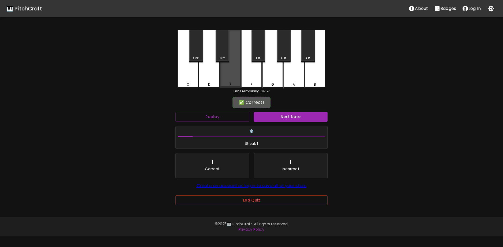
click at [229, 82] on div "E" at bounding box center [230, 59] width 21 height 58
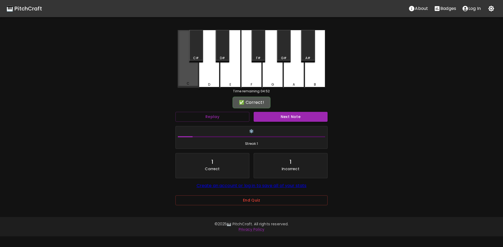
click at [185, 75] on div "C" at bounding box center [188, 59] width 21 height 58
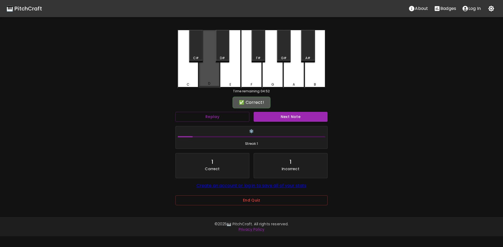
drag, startPoint x: 206, startPoint y: 76, endPoint x: 223, endPoint y: 87, distance: 20.1
click at [206, 77] on div "D" at bounding box center [209, 59] width 21 height 58
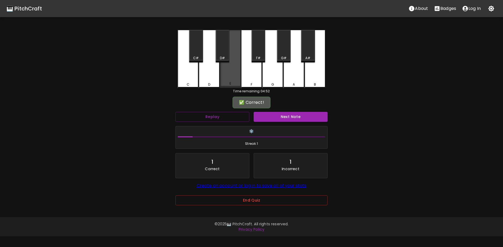
drag, startPoint x: 232, startPoint y: 77, endPoint x: 239, endPoint y: 89, distance: 13.8
click at [233, 81] on div "E" at bounding box center [230, 59] width 21 height 58
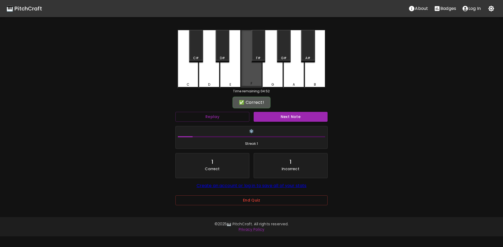
drag, startPoint x: 255, startPoint y: 79, endPoint x: 265, endPoint y: 88, distance: 13.4
click at [261, 85] on div "F" at bounding box center [251, 59] width 21 height 58
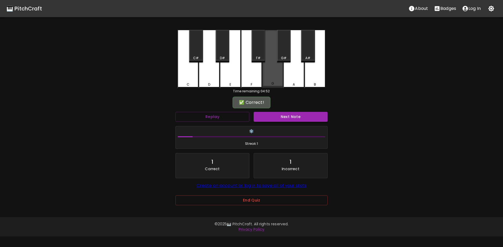
click at [276, 79] on div "G" at bounding box center [272, 59] width 21 height 58
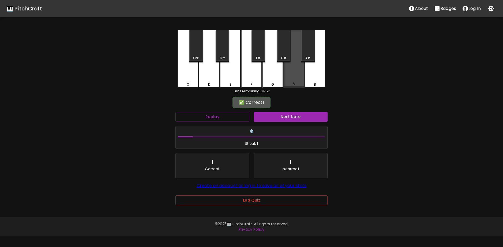
drag, startPoint x: 297, startPoint y: 81, endPoint x: 307, endPoint y: 96, distance: 18.1
click at [298, 88] on div "A" at bounding box center [294, 59] width 21 height 58
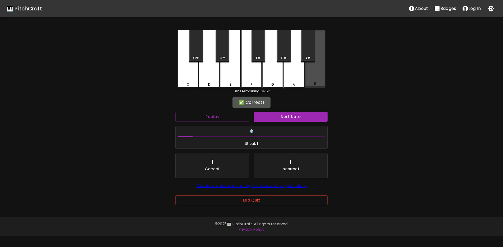
click at [314, 76] on div "B" at bounding box center [315, 59] width 21 height 58
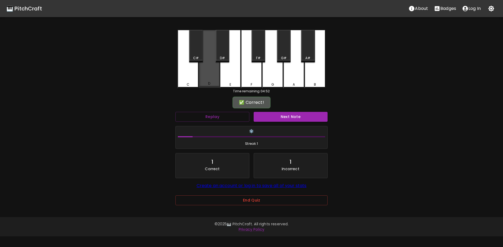
click at [209, 78] on div "D" at bounding box center [209, 59] width 21 height 58
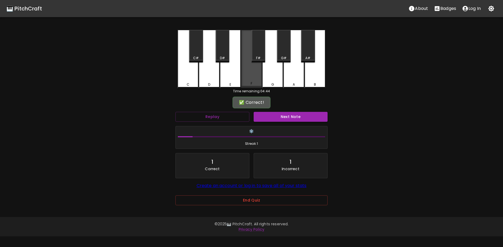
click at [251, 77] on div "F" at bounding box center [251, 59] width 21 height 58
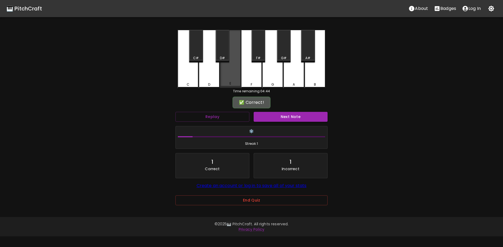
click at [237, 74] on div "E" at bounding box center [230, 59] width 21 height 58
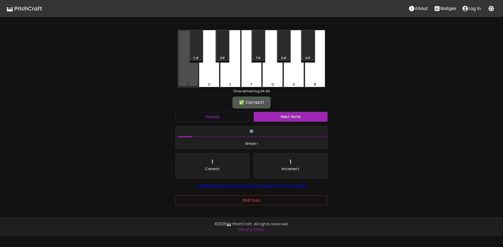
click at [189, 72] on div "C" at bounding box center [188, 59] width 21 height 58
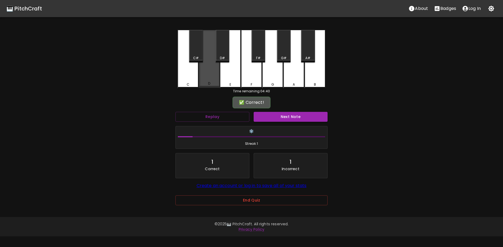
drag, startPoint x: 214, startPoint y: 77, endPoint x: 230, endPoint y: 111, distance: 36.9
click at [216, 81] on div "D" at bounding box center [209, 59] width 21 height 58
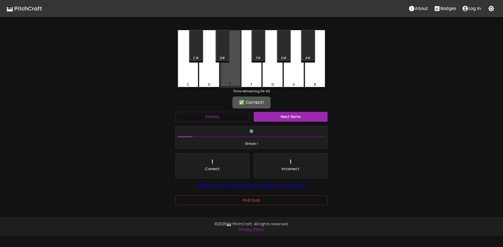
click at [233, 70] on div "E" at bounding box center [230, 59] width 21 height 58
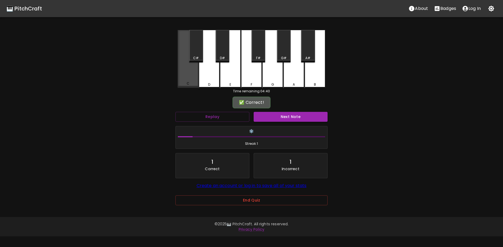
click at [186, 71] on div "C" at bounding box center [188, 59] width 21 height 58
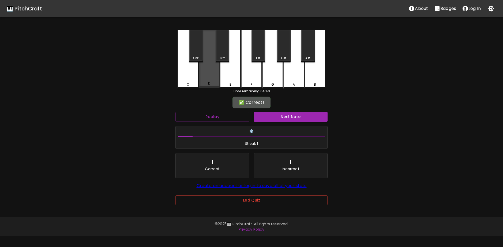
drag, startPoint x: 208, startPoint y: 87, endPoint x: 218, endPoint y: 104, distance: 20.4
click at [208, 87] on div "D" at bounding box center [209, 59] width 21 height 58
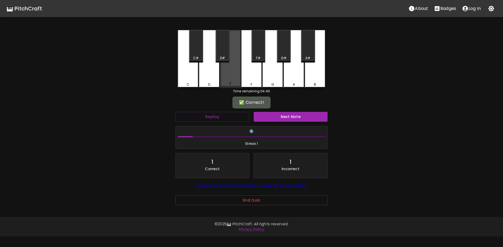
click at [231, 75] on div "E" at bounding box center [230, 59] width 21 height 58
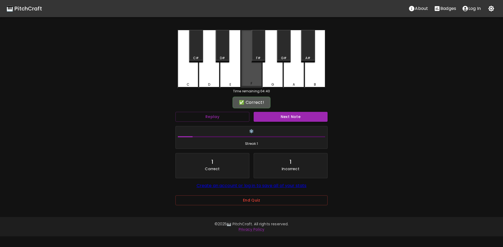
drag, startPoint x: 249, startPoint y: 76, endPoint x: 252, endPoint y: 91, distance: 14.5
click at [250, 86] on div "F" at bounding box center [251, 59] width 21 height 58
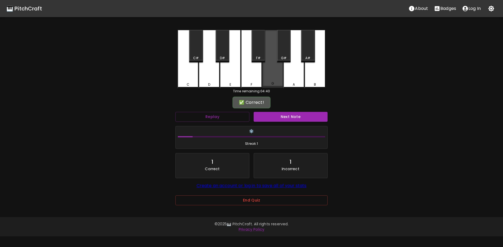
drag, startPoint x: 279, startPoint y: 86, endPoint x: 295, endPoint y: 101, distance: 21.4
click at [280, 90] on div "C C# D D# E F F# G G# A A# B Time remaining: 04:40 ✅ Correct! Replay Next Note …" at bounding box center [251, 121] width 161 height 183
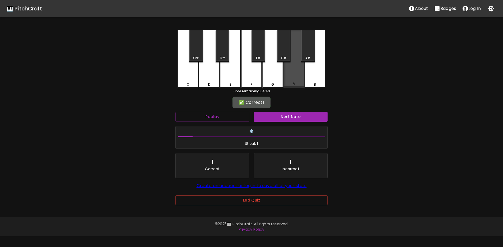
drag, startPoint x: 300, startPoint y: 80, endPoint x: 314, endPoint y: 91, distance: 17.2
click at [305, 86] on div "C C# D D# E F F# G G# A A# B" at bounding box center [252, 59] width 148 height 59
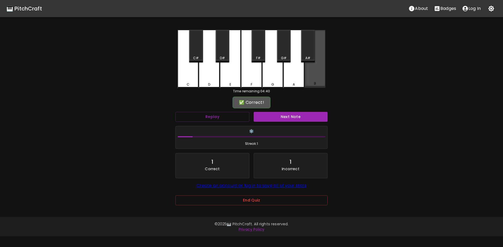
click at [316, 80] on div "B" at bounding box center [315, 59] width 21 height 58
drag, startPoint x: 174, startPoint y: 77, endPoint x: 184, endPoint y: 73, distance: 11.5
click at [184, 73] on div "C C# D D# E F F# G G# A A# B Time remaining: 04:40 ✅ Correct! Replay Next Note …" at bounding box center [251, 121] width 161 height 183
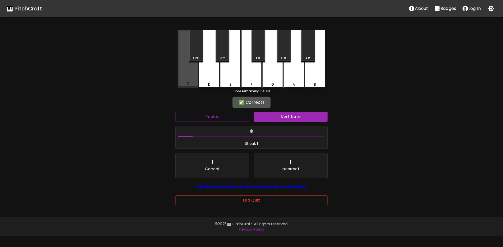
click at [184, 73] on div "C" at bounding box center [188, 59] width 21 height 58
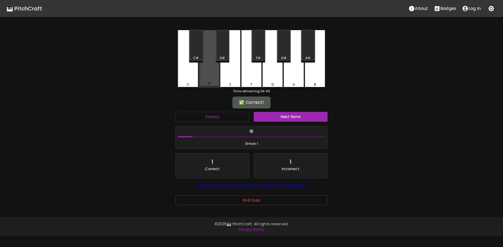
click at [205, 75] on div "D" at bounding box center [209, 59] width 21 height 58
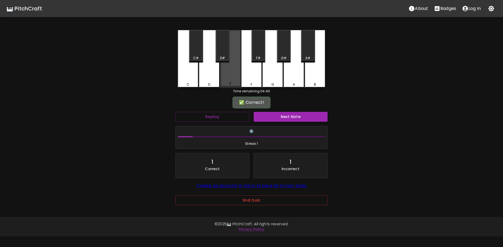
drag, startPoint x: 233, startPoint y: 77, endPoint x: 258, endPoint y: 105, distance: 37.0
click at [234, 77] on div "E" at bounding box center [230, 59] width 21 height 58
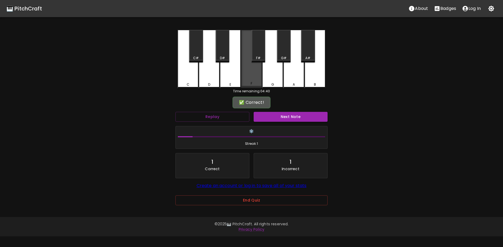
drag, startPoint x: 255, startPoint y: 79, endPoint x: 289, endPoint y: 101, distance: 40.2
click at [258, 81] on div "F" at bounding box center [251, 59] width 21 height 58
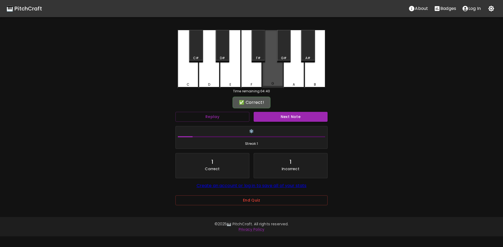
drag, startPoint x: 262, startPoint y: 77, endPoint x: 268, endPoint y: 77, distance: 6.4
click at [268, 77] on div "C C# D D# E F F# G G# A A# B" at bounding box center [252, 59] width 148 height 59
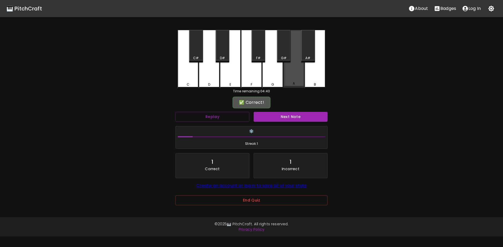
drag, startPoint x: 294, startPoint y: 82, endPoint x: 296, endPoint y: 91, distance: 9.1
click at [294, 83] on div "A" at bounding box center [294, 83] width 2 height 5
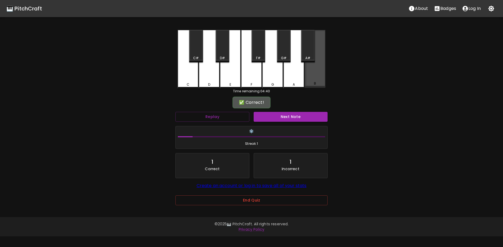
click at [311, 79] on div "B" at bounding box center [315, 59] width 21 height 58
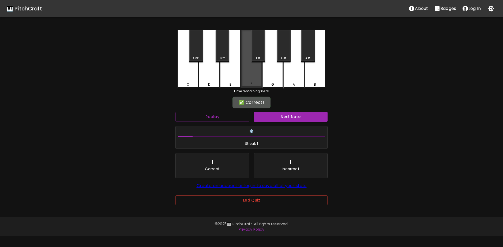
click at [248, 77] on div "F" at bounding box center [251, 59] width 21 height 58
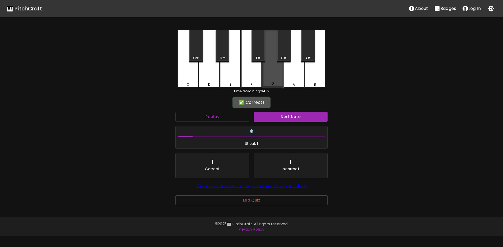
click at [275, 81] on div "G" at bounding box center [272, 59] width 21 height 58
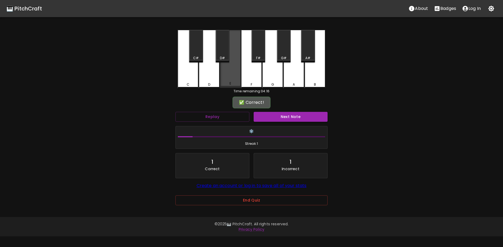
click at [232, 79] on div "E" at bounding box center [230, 59] width 21 height 58
click at [233, 81] on div "E" at bounding box center [230, 59] width 21 height 58
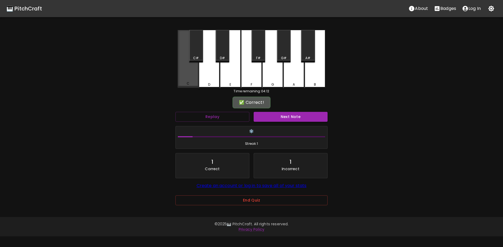
click at [192, 79] on div "C" at bounding box center [188, 59] width 21 height 58
click at [187, 79] on div "C" at bounding box center [188, 59] width 21 height 58
click at [243, 91] on div "Time remaining: 04:09" at bounding box center [252, 91] width 148 height 5
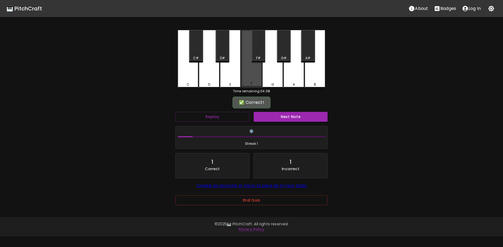
click at [242, 83] on div "F" at bounding box center [252, 83] width 20 height 5
click at [248, 80] on div "F" at bounding box center [251, 59] width 21 height 58
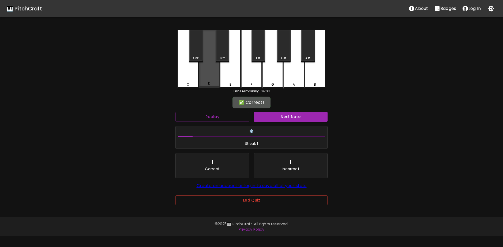
click at [211, 79] on div "D" at bounding box center [209, 59] width 21 height 58
click at [216, 76] on div "D" at bounding box center [209, 59] width 21 height 58
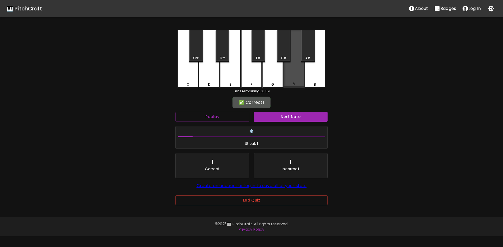
click at [295, 79] on div "A" at bounding box center [294, 59] width 21 height 58
drag, startPoint x: 301, startPoint y: 81, endPoint x: 307, endPoint y: 88, distance: 9.3
click at [304, 85] on div "A" at bounding box center [294, 59] width 21 height 58
click at [331, 89] on div "C C# D D# E F F# G G# A A# B Time remaining: 03:59 ✅ Correct! Replay Next Note …" at bounding box center [251, 121] width 161 height 183
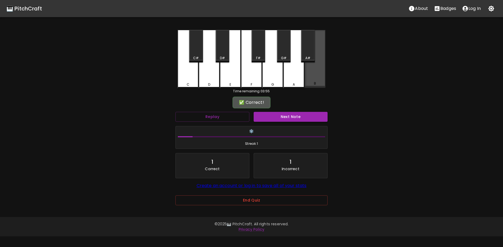
click at [320, 80] on div "B" at bounding box center [315, 59] width 21 height 58
click at [274, 120] on button "Next Note" at bounding box center [291, 117] width 74 height 10
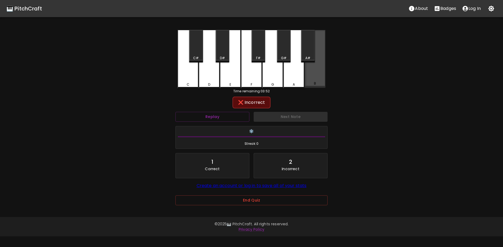
click at [317, 80] on div "B" at bounding box center [315, 59] width 21 height 58
click at [214, 116] on button "Replay" at bounding box center [213, 117] width 74 height 10
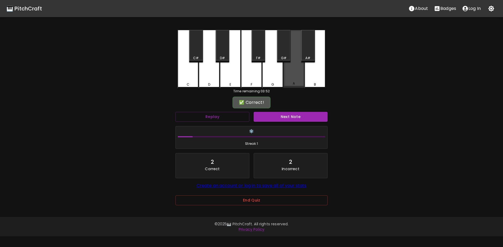
drag, startPoint x: 292, startPoint y: 74, endPoint x: 299, endPoint y: 106, distance: 32.7
click at [294, 76] on div "A" at bounding box center [294, 59] width 21 height 58
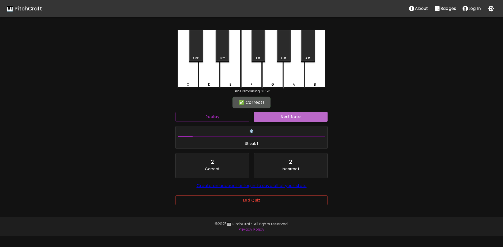
click at [286, 113] on button "Next Note" at bounding box center [291, 117] width 74 height 10
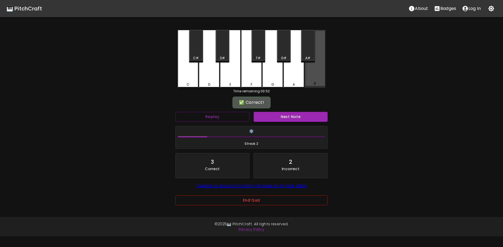
click at [311, 73] on div "B" at bounding box center [315, 59] width 21 height 58
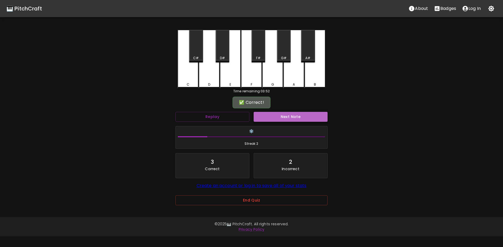
click at [289, 112] on button "Next Note" at bounding box center [291, 117] width 74 height 10
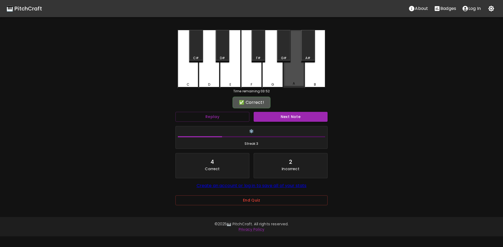
click at [294, 76] on div "A" at bounding box center [294, 59] width 21 height 58
click at [292, 110] on div "Next Note" at bounding box center [291, 117] width 78 height 14
click at [291, 118] on button "Next Note" at bounding box center [291, 117] width 74 height 10
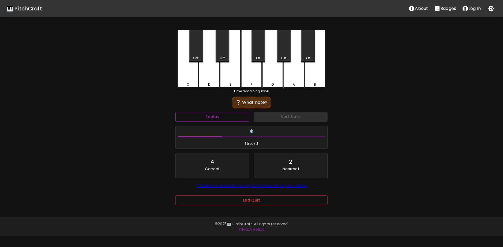
click at [224, 121] on button "Replay" at bounding box center [213, 117] width 74 height 10
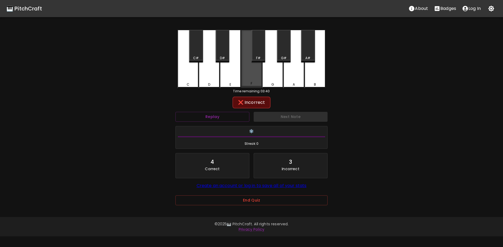
click at [252, 77] on div "F" at bounding box center [251, 59] width 21 height 58
click at [220, 120] on button "Replay" at bounding box center [213, 117] width 74 height 10
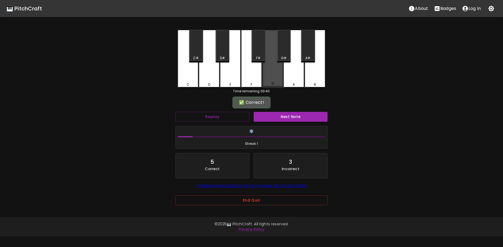
click at [274, 78] on div "G" at bounding box center [272, 59] width 21 height 58
click at [283, 117] on button "Next Note" at bounding box center [291, 117] width 74 height 10
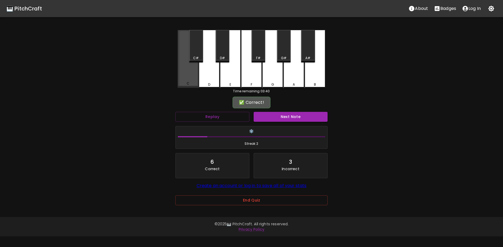
click at [191, 76] on div "C" at bounding box center [188, 59] width 21 height 58
click at [284, 123] on div "Next Note" at bounding box center [291, 117] width 78 height 14
click at [287, 116] on button "Next Note" at bounding box center [291, 117] width 74 height 10
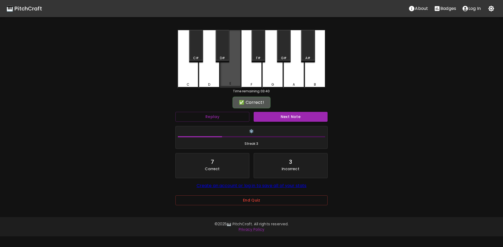
click at [236, 75] on div "E" at bounding box center [230, 59] width 21 height 58
click at [290, 118] on button "Next Note" at bounding box center [291, 117] width 74 height 10
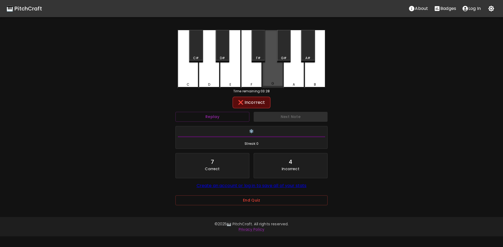
click at [280, 80] on div "G" at bounding box center [272, 59] width 21 height 58
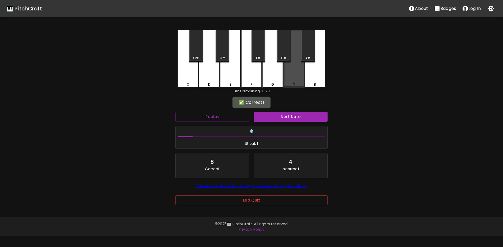
click at [298, 79] on div "A" at bounding box center [294, 59] width 21 height 58
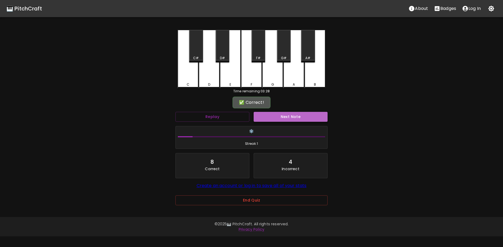
click at [275, 114] on button "Next Note" at bounding box center [291, 117] width 74 height 10
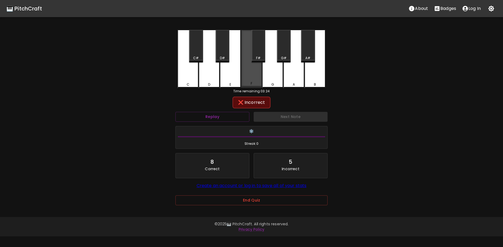
click at [251, 80] on div "F" at bounding box center [251, 59] width 21 height 58
click at [220, 116] on button "Replay" at bounding box center [213, 117] width 74 height 10
click at [214, 108] on div "❌ Incorrect" at bounding box center [252, 102] width 152 height 13
click at [216, 116] on button "Replay" at bounding box center [213, 117] width 74 height 10
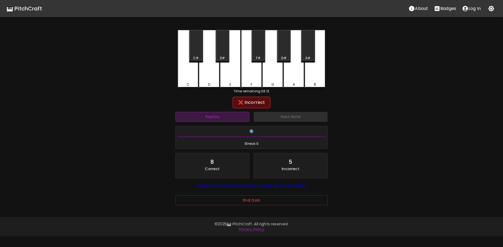
click at [213, 118] on button "Replay" at bounding box center [213, 117] width 74 height 10
click at [191, 70] on div "C" at bounding box center [188, 59] width 21 height 59
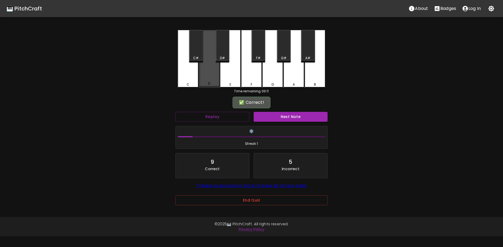
click at [216, 76] on div "D" at bounding box center [209, 59] width 21 height 58
click at [300, 112] on button "Next Note" at bounding box center [291, 117] width 74 height 10
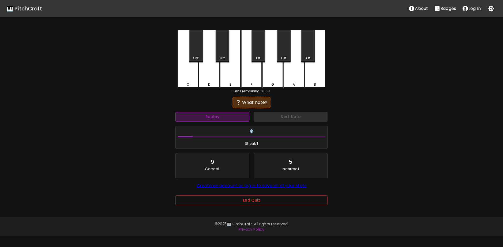
click at [214, 121] on button "Replay" at bounding box center [213, 117] width 74 height 10
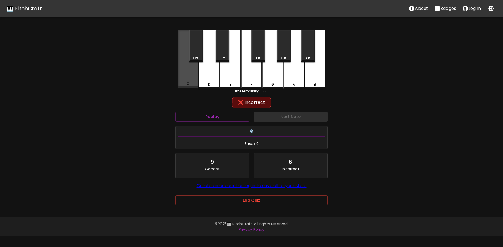
click at [197, 76] on div "C" at bounding box center [188, 59] width 21 height 58
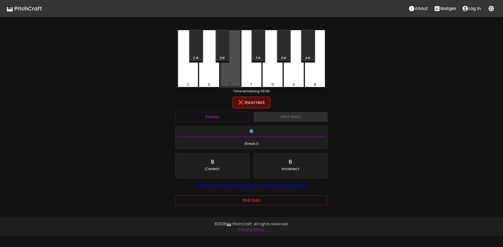
click at [238, 70] on div "E" at bounding box center [230, 59] width 21 height 58
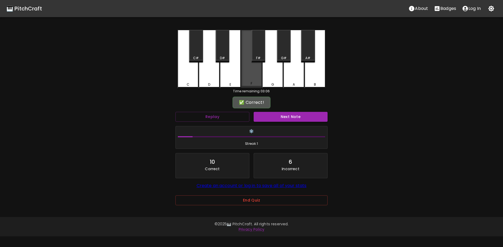
click at [260, 73] on div "F" at bounding box center [251, 59] width 21 height 58
click at [287, 114] on button "Next Note" at bounding box center [291, 117] width 74 height 10
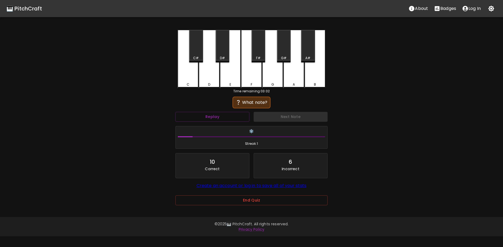
click at [214, 110] on div "Replay" at bounding box center [212, 117] width 78 height 14
click at [219, 115] on button "Replay" at bounding box center [213, 117] width 74 height 10
click at [217, 116] on button "Replay" at bounding box center [213, 117] width 74 height 10
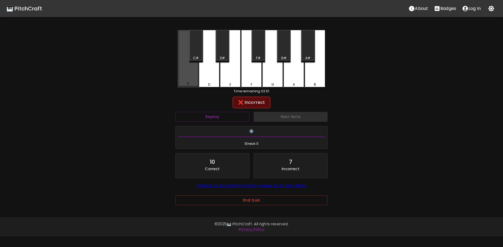
click at [192, 78] on div "C" at bounding box center [188, 59] width 21 height 58
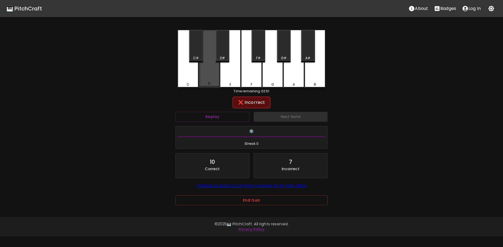
click at [212, 80] on div "D" at bounding box center [209, 59] width 21 height 58
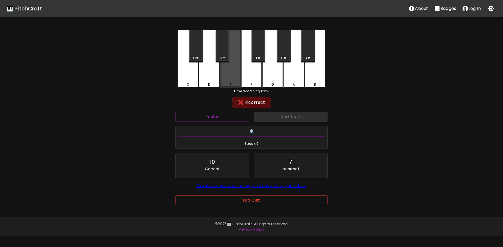
click at [228, 80] on div "E" at bounding box center [230, 59] width 21 height 58
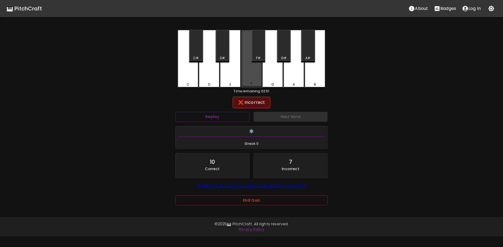
click at [245, 81] on div "F" at bounding box center [251, 59] width 21 height 58
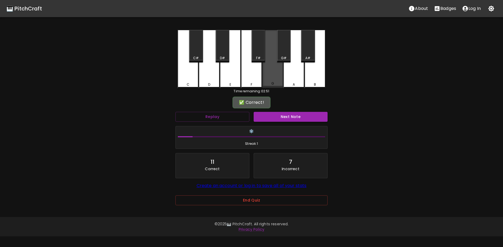
click at [277, 79] on div "G" at bounding box center [272, 59] width 21 height 58
click at [291, 118] on button "Next Note" at bounding box center [291, 117] width 74 height 10
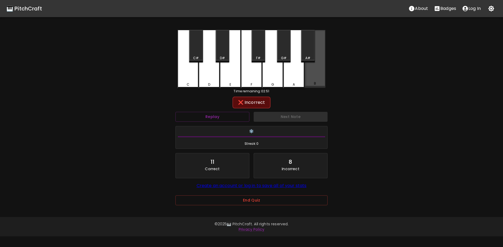
click at [310, 76] on div "B" at bounding box center [315, 59] width 21 height 58
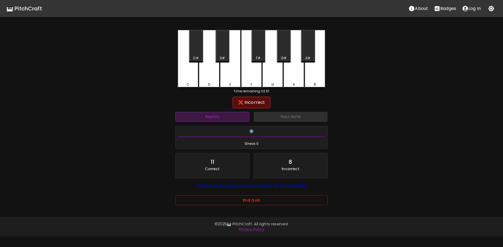
click at [218, 115] on button "Replay" at bounding box center [213, 117] width 74 height 10
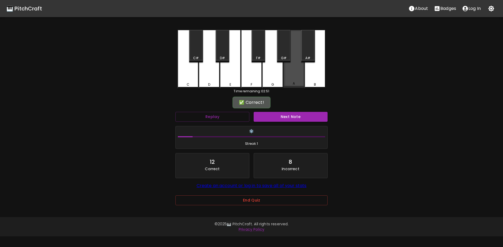
click at [297, 70] on div "A" at bounding box center [294, 59] width 21 height 58
click at [279, 114] on button "Next Note" at bounding box center [291, 117] width 74 height 10
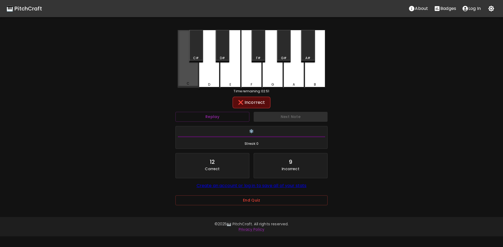
click at [186, 75] on div "C" at bounding box center [188, 59] width 21 height 58
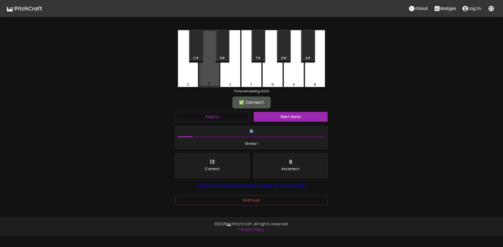
drag, startPoint x: 212, startPoint y: 79, endPoint x: 234, endPoint y: 99, distance: 30.0
click at [213, 80] on div "D" at bounding box center [209, 59] width 21 height 58
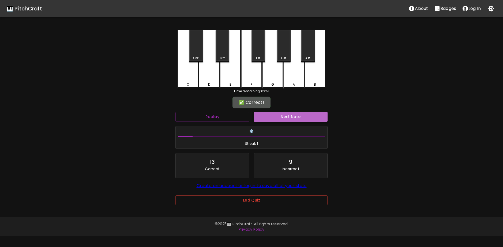
click at [275, 113] on button "Next Note" at bounding box center [291, 117] width 74 height 10
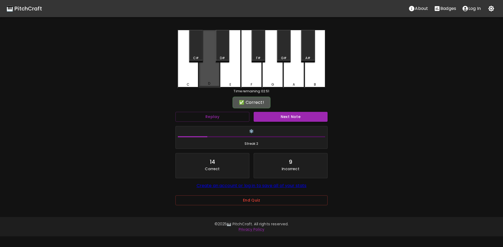
click at [216, 76] on div "D" at bounding box center [209, 59] width 21 height 58
click at [282, 114] on button "Next Note" at bounding box center [291, 117] width 74 height 10
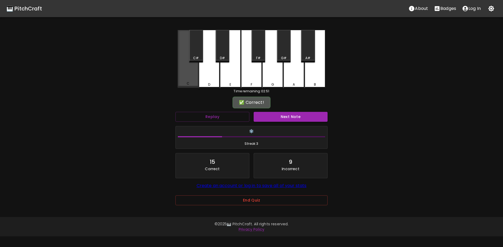
click at [185, 75] on div "C" at bounding box center [188, 59] width 21 height 58
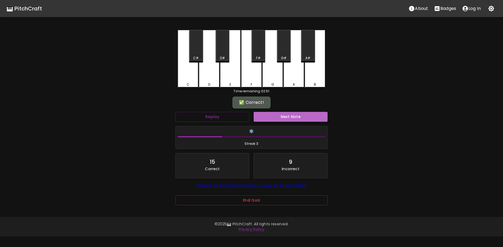
click at [301, 117] on button "Next Note" at bounding box center [291, 117] width 74 height 10
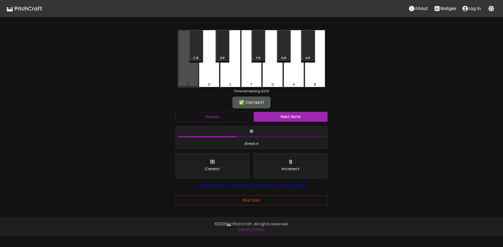
click at [185, 73] on div "C" at bounding box center [188, 59] width 21 height 58
click at [285, 117] on button "Next Note" at bounding box center [291, 117] width 74 height 10
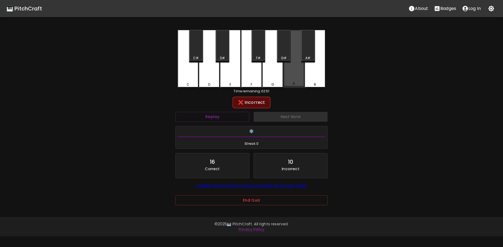
click at [298, 79] on div "A" at bounding box center [294, 59] width 21 height 58
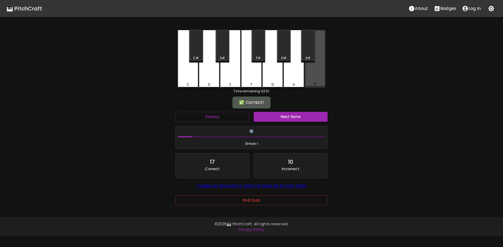
click at [313, 80] on div "B" at bounding box center [315, 59] width 21 height 58
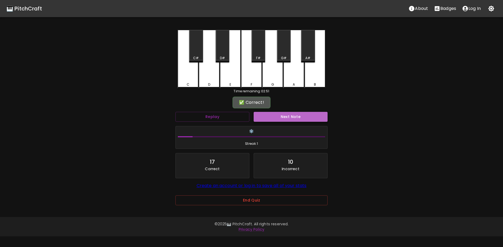
click at [296, 117] on button "Next Note" at bounding box center [291, 117] width 74 height 10
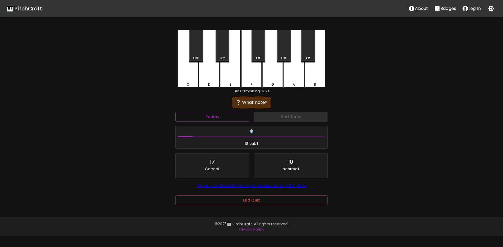
click at [198, 118] on button "Replay" at bounding box center [213, 117] width 74 height 10
click at [230, 118] on button "Replay" at bounding box center [213, 117] width 74 height 10
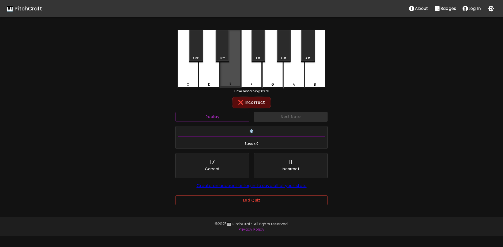
click at [228, 77] on div "E" at bounding box center [230, 59] width 21 height 58
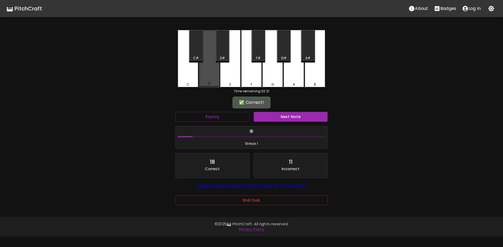
click at [203, 76] on div "D" at bounding box center [209, 59] width 21 height 58
click at [281, 117] on button "Next Note" at bounding box center [291, 117] width 74 height 10
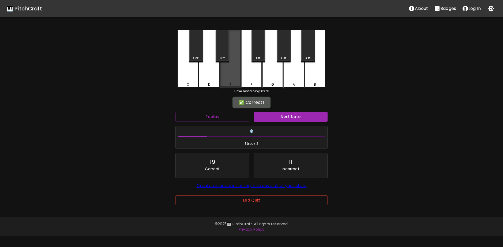
drag, startPoint x: 229, startPoint y: 75, endPoint x: 233, endPoint y: 77, distance: 4.7
click at [229, 75] on div "E" at bounding box center [230, 59] width 21 height 58
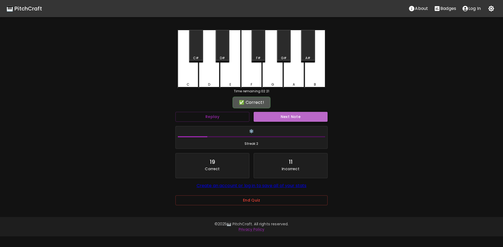
click at [284, 117] on button "Next Note" at bounding box center [291, 117] width 74 height 10
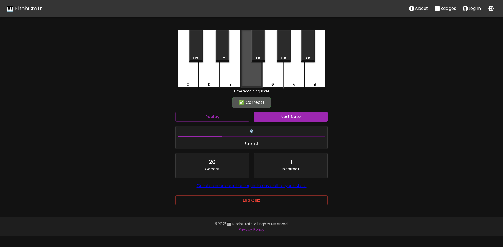
drag, startPoint x: 251, startPoint y: 79, endPoint x: 275, endPoint y: 103, distance: 33.2
click at [254, 81] on div "F" at bounding box center [251, 59] width 21 height 58
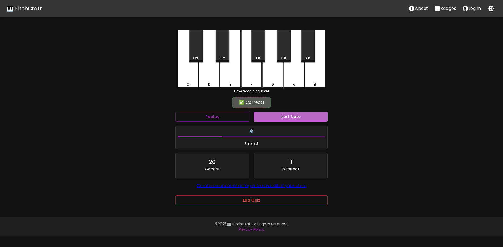
click at [279, 117] on button "Next Note" at bounding box center [291, 117] width 74 height 10
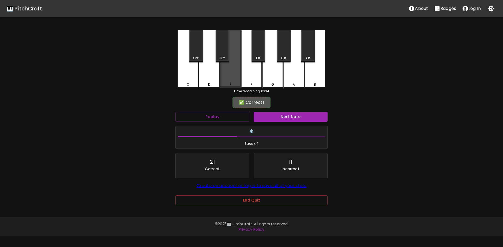
drag, startPoint x: 235, startPoint y: 78, endPoint x: 272, endPoint y: 103, distance: 45.0
click at [236, 79] on div "E" at bounding box center [230, 59] width 21 height 58
click at [288, 120] on button "Next Note" at bounding box center [291, 117] width 74 height 10
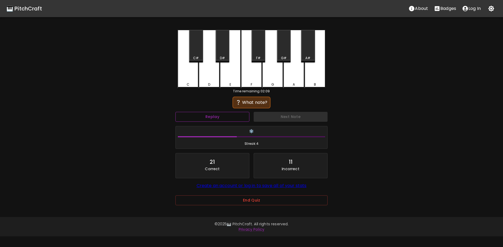
click at [232, 114] on button "Replay" at bounding box center [213, 117] width 74 height 10
click at [225, 115] on button "Replay" at bounding box center [213, 117] width 74 height 10
click at [233, 117] on button "Replay" at bounding box center [213, 117] width 74 height 10
click at [229, 118] on button "Replay" at bounding box center [213, 117] width 74 height 10
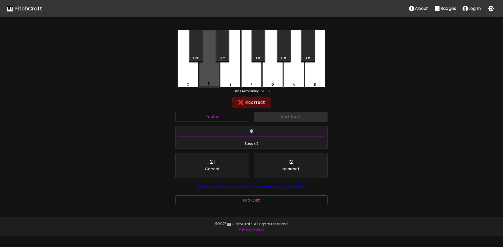
click at [213, 79] on div "D" at bounding box center [209, 59] width 21 height 58
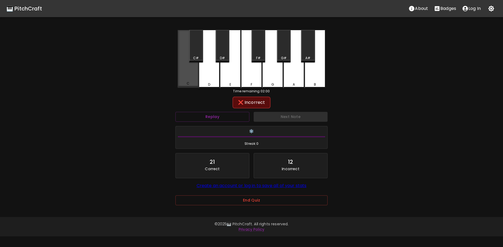
click at [189, 80] on div "C" at bounding box center [188, 59] width 21 height 58
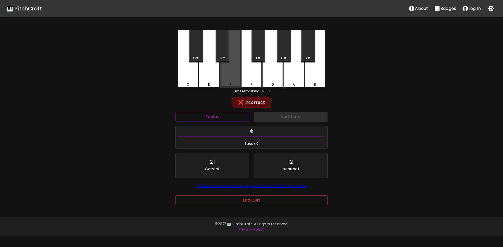
click at [231, 76] on div "E" at bounding box center [230, 59] width 21 height 58
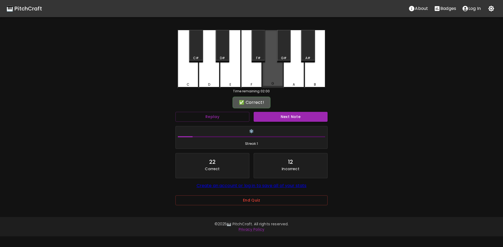
click at [275, 77] on div "G" at bounding box center [272, 59] width 21 height 58
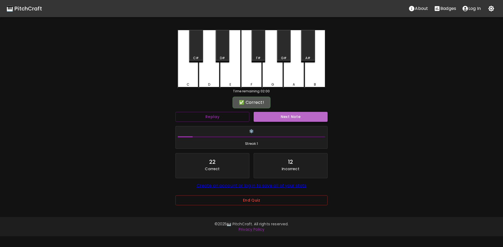
click at [283, 114] on button "Next Note" at bounding box center [291, 117] width 74 height 10
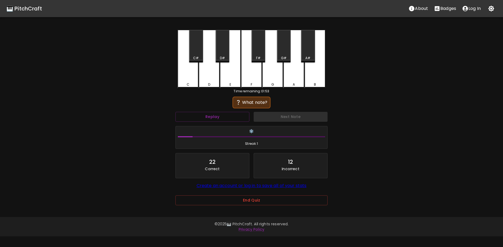
click at [220, 111] on div "Replay" at bounding box center [212, 117] width 78 height 14
click at [218, 112] on button "Replay" at bounding box center [213, 117] width 74 height 10
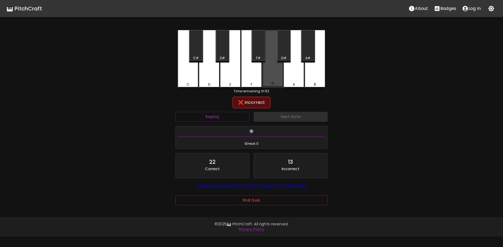
click at [278, 78] on div "G" at bounding box center [272, 59] width 21 height 58
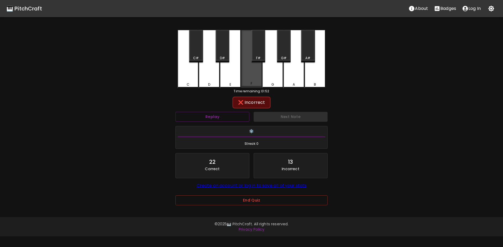
click at [253, 75] on div "F" at bounding box center [251, 59] width 21 height 58
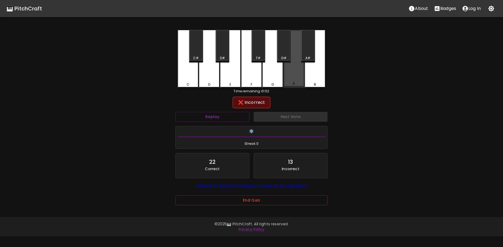
click at [292, 77] on div "A" at bounding box center [294, 59] width 21 height 58
click at [201, 115] on button "Replay" at bounding box center [213, 117] width 74 height 10
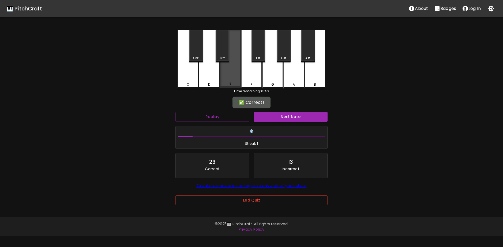
click at [231, 75] on div "E" at bounding box center [230, 59] width 21 height 58
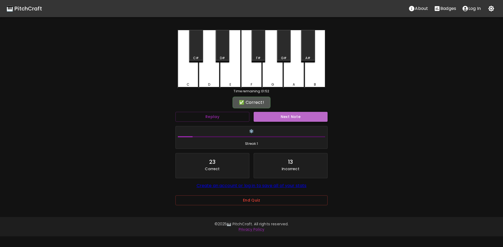
click at [293, 117] on button "Next Note" at bounding box center [291, 117] width 74 height 10
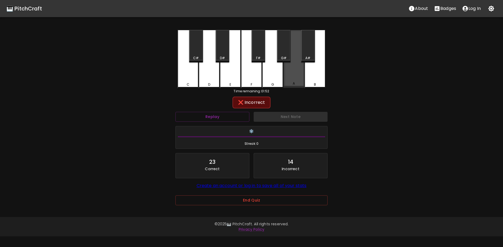
click at [295, 75] on div "A" at bounding box center [294, 59] width 21 height 58
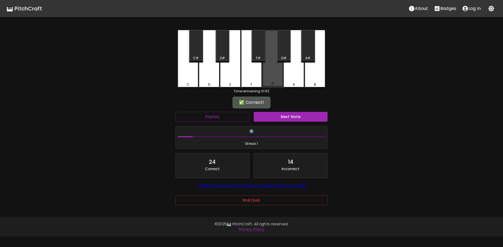
click at [278, 78] on div "G" at bounding box center [272, 59] width 21 height 58
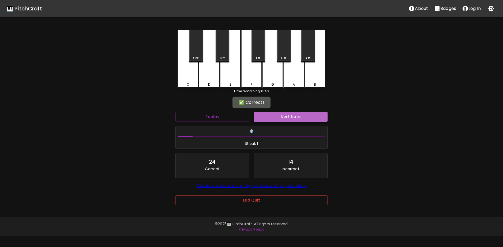
click at [279, 119] on button "Next Note" at bounding box center [291, 117] width 74 height 10
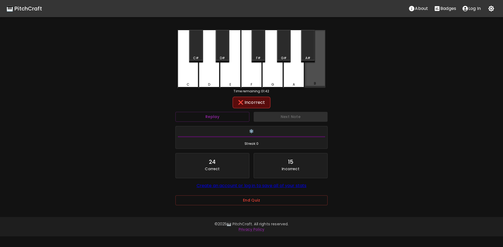
click at [312, 74] on div "B" at bounding box center [315, 59] width 21 height 58
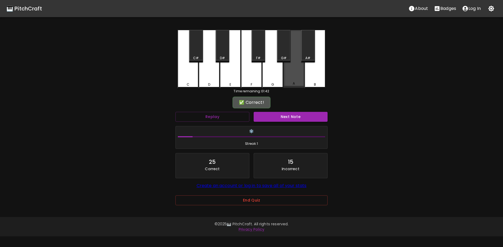
click at [298, 73] on div "A" at bounding box center [294, 59] width 21 height 58
click at [272, 116] on button "Next Note" at bounding box center [291, 117] width 74 height 10
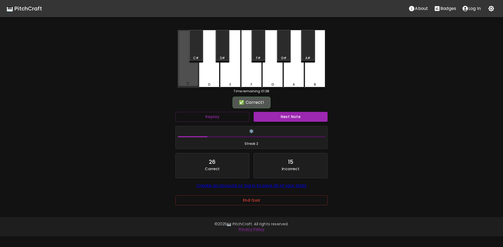
click at [183, 71] on div "C" at bounding box center [188, 59] width 21 height 58
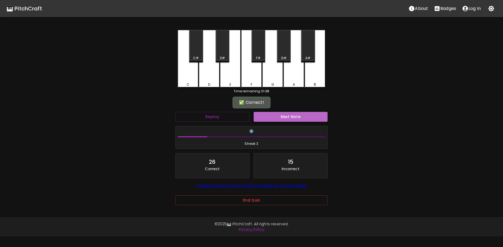
click at [291, 118] on button "Next Note" at bounding box center [291, 117] width 74 height 10
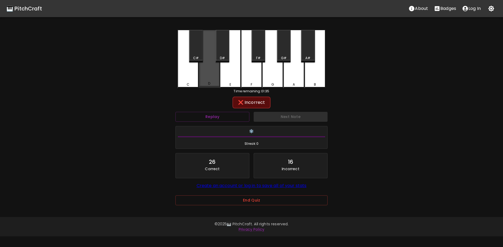
click at [204, 81] on div "D" at bounding box center [209, 59] width 21 height 58
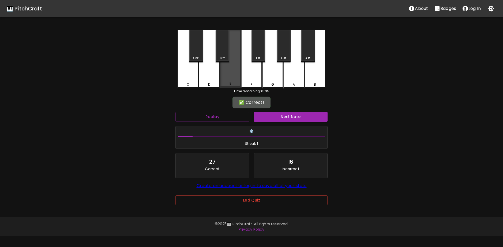
click at [229, 74] on div "E" at bounding box center [230, 59] width 21 height 58
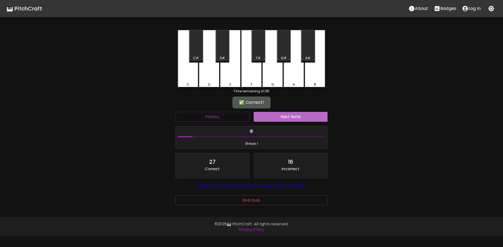
click at [296, 117] on button "Next Note" at bounding box center [291, 117] width 74 height 10
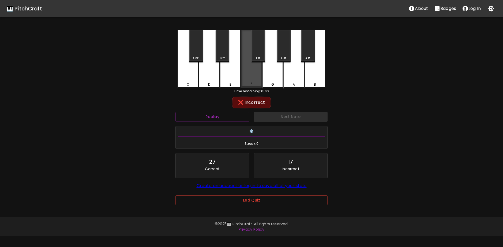
click at [247, 80] on div "F" at bounding box center [251, 59] width 21 height 58
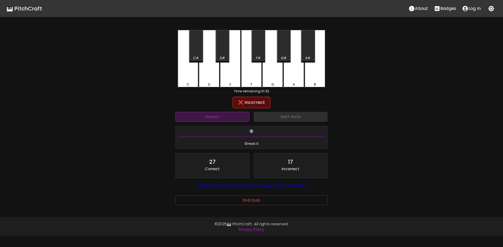
click at [227, 118] on button "Replay" at bounding box center [213, 117] width 74 height 10
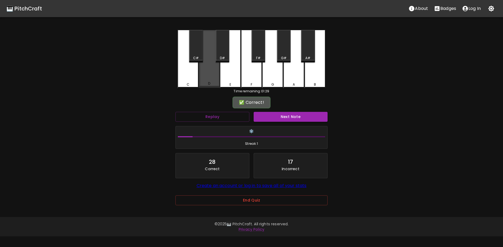
click at [209, 77] on div "D" at bounding box center [209, 59] width 21 height 58
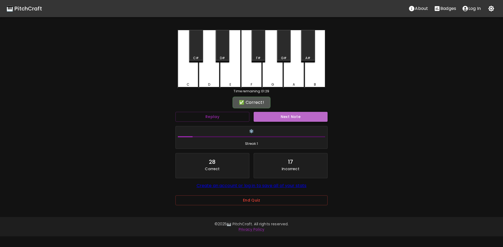
click at [294, 118] on button "Next Note" at bounding box center [291, 117] width 74 height 10
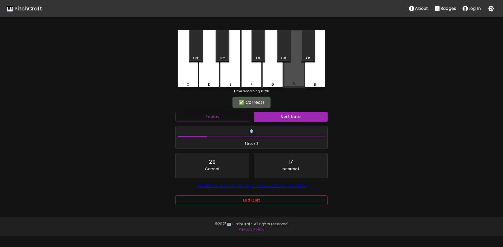
click at [298, 79] on div "A" at bounding box center [294, 59] width 21 height 58
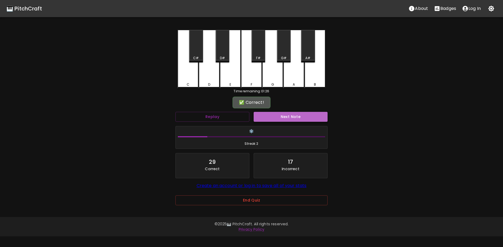
click at [290, 116] on button "Next Note" at bounding box center [291, 117] width 74 height 10
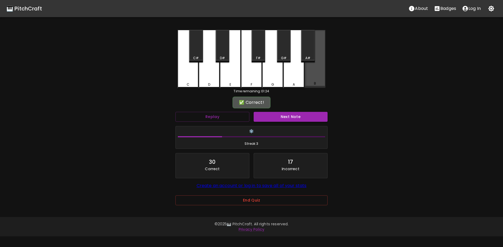
click at [318, 82] on div "B" at bounding box center [315, 59] width 21 height 58
click at [287, 117] on button "Next Note" at bounding box center [291, 117] width 74 height 10
click at [317, 79] on div "B" at bounding box center [315, 59] width 21 height 58
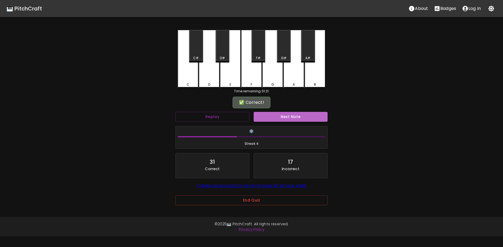
click at [305, 115] on button "Next Note" at bounding box center [291, 117] width 74 height 10
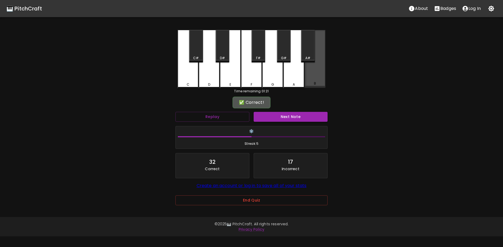
click at [319, 77] on div "B" at bounding box center [315, 59] width 21 height 58
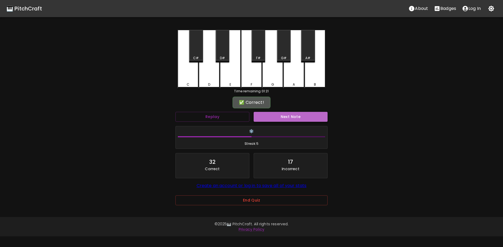
click at [295, 116] on button "Next Note" at bounding box center [291, 117] width 74 height 10
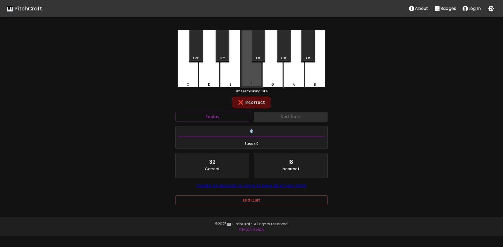
click at [254, 76] on div "F" at bounding box center [251, 59] width 21 height 58
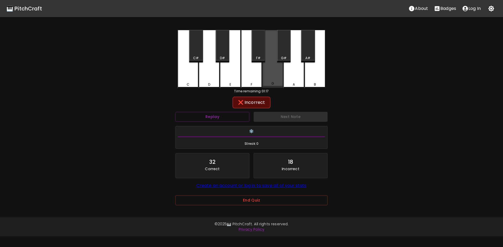
click at [278, 76] on div "G" at bounding box center [272, 59] width 21 height 58
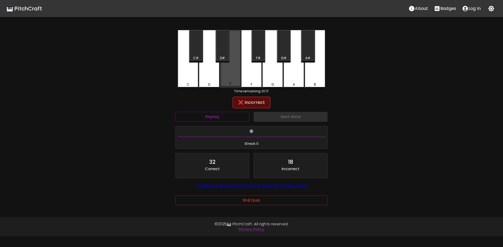
click at [232, 72] on div "E" at bounding box center [230, 59] width 21 height 58
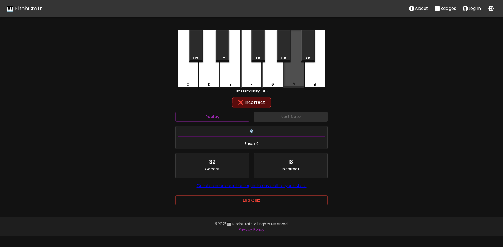
click at [296, 79] on div "A" at bounding box center [294, 59] width 21 height 58
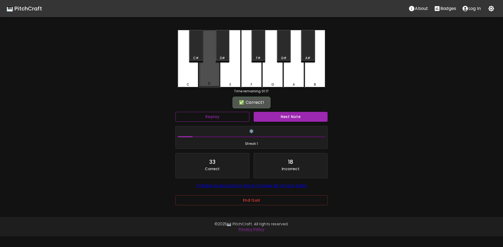
drag, startPoint x: 210, startPoint y: 76, endPoint x: 240, endPoint y: 113, distance: 47.4
click at [210, 76] on div "D" at bounding box center [209, 59] width 21 height 58
click at [296, 118] on button "Next Note" at bounding box center [291, 117] width 74 height 10
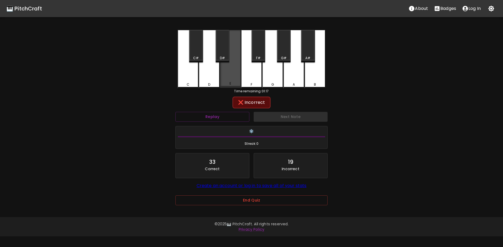
click at [235, 77] on div "E" at bounding box center [230, 59] width 21 height 58
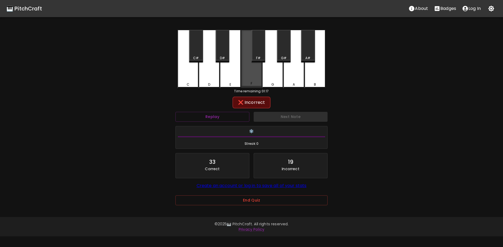
click at [252, 77] on div "F" at bounding box center [251, 59] width 21 height 58
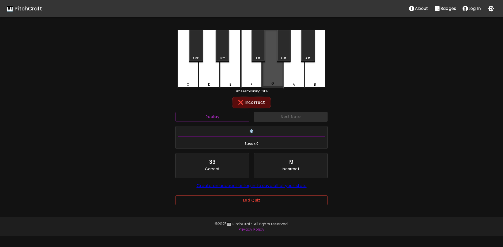
click at [272, 74] on div "G" at bounding box center [272, 59] width 21 height 58
click at [305, 76] on div "C C# D D# E F F# G G# A A# B" at bounding box center [252, 59] width 148 height 59
click at [297, 77] on div "A" at bounding box center [294, 59] width 21 height 59
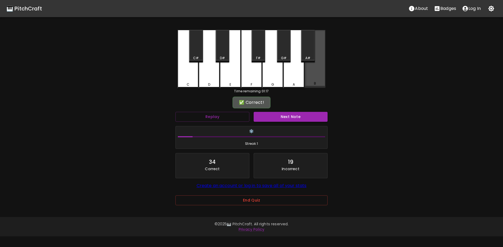
click at [318, 79] on div "B" at bounding box center [315, 59] width 21 height 58
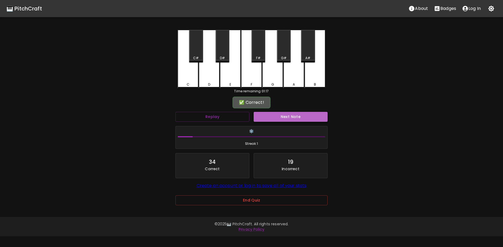
click at [284, 116] on button "Next Note" at bounding box center [291, 117] width 74 height 10
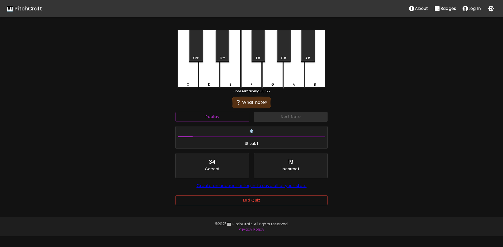
click at [413, 7] on icon "About" at bounding box center [411, 8] width 5 height 5
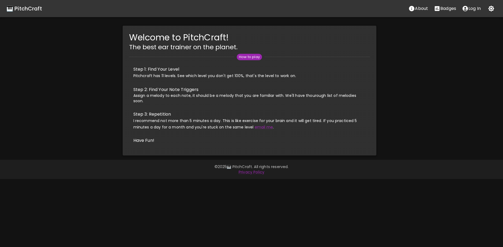
click at [23, 10] on div "🎹 PitchCraft" at bounding box center [24, 8] width 36 height 9
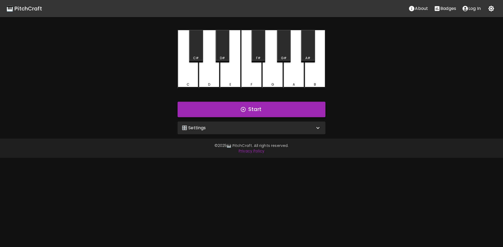
click at [238, 107] on button "Start" at bounding box center [252, 110] width 148 height 16
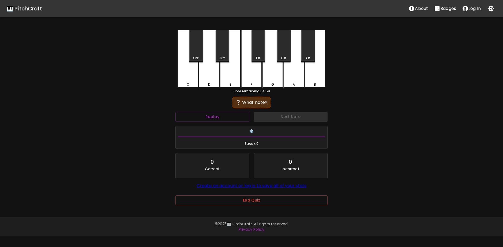
click at [230, 206] on div "End Quiz" at bounding box center [252, 204] width 152 height 17
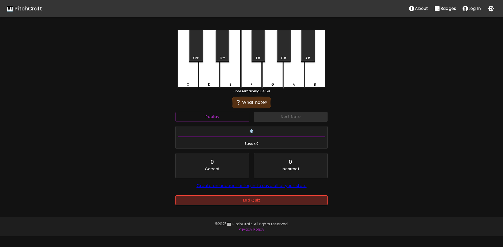
click at [230, 204] on button "End Quiz" at bounding box center [252, 201] width 152 height 10
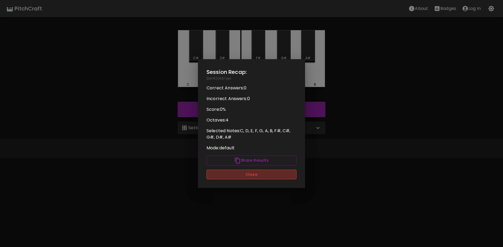
click at [249, 176] on button "Close" at bounding box center [252, 175] width 90 height 10
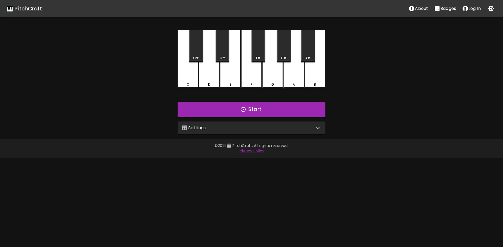
click at [248, 130] on div "🎛️ Settings" at bounding box center [248, 128] width 133 height 6
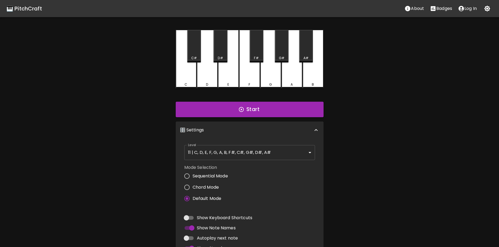
click at [243, 150] on body "🎹 PitchCraft About Badges Log In C C# D D# E F F# G G# A A# B Start 🎛️ Settings…" at bounding box center [249, 162] width 499 height 325
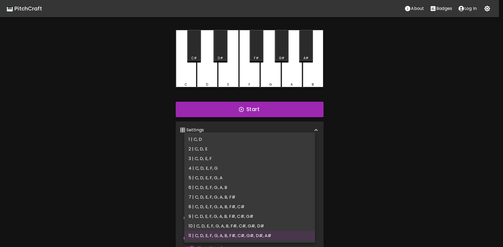
click at [225, 150] on li "2 | C, D, E" at bounding box center [249, 149] width 131 height 10
type input "3"
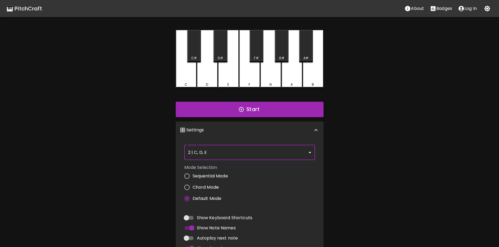
click at [258, 106] on button "Start" at bounding box center [250, 110] width 148 height 16
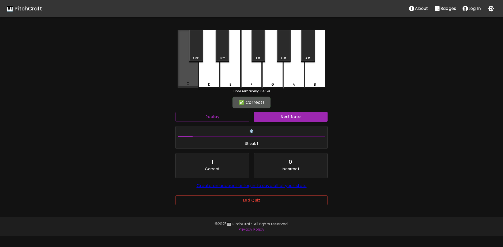
click at [185, 79] on div "C" at bounding box center [188, 59] width 21 height 58
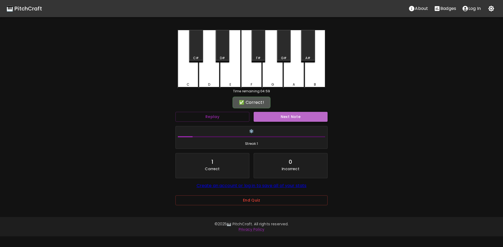
click at [266, 113] on button "Next Note" at bounding box center [291, 117] width 74 height 10
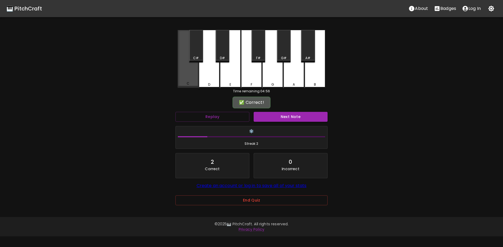
click at [181, 75] on div "C" at bounding box center [188, 59] width 21 height 58
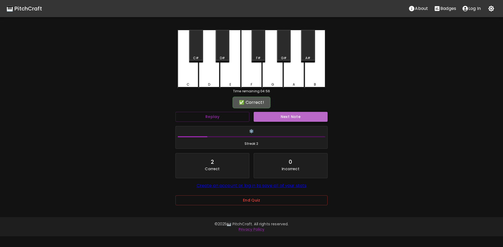
click at [272, 118] on button "Next Note" at bounding box center [291, 117] width 74 height 10
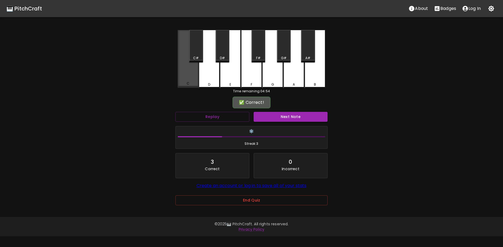
click at [183, 78] on div "C" at bounding box center [188, 59] width 21 height 58
click at [277, 118] on button "Next Note" at bounding box center [291, 117] width 74 height 10
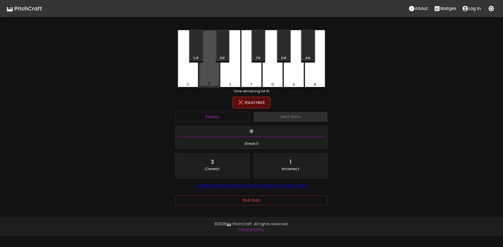
click at [211, 80] on div "D" at bounding box center [209, 59] width 21 height 58
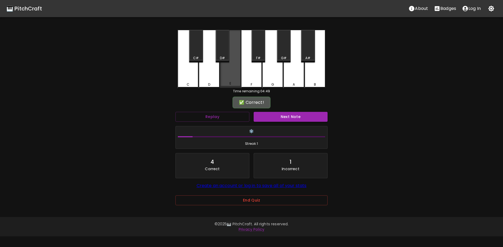
click at [231, 83] on div "E" at bounding box center [231, 83] width 2 height 5
click at [275, 114] on button "Next Note" at bounding box center [291, 117] width 74 height 10
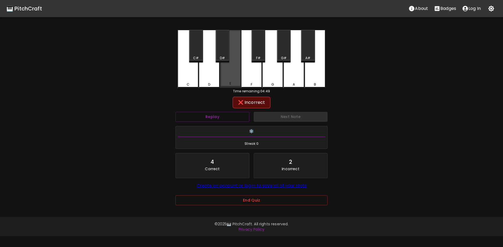
click at [229, 77] on div "E" at bounding box center [230, 59] width 21 height 58
click at [236, 117] on button "Replay" at bounding box center [213, 117] width 74 height 10
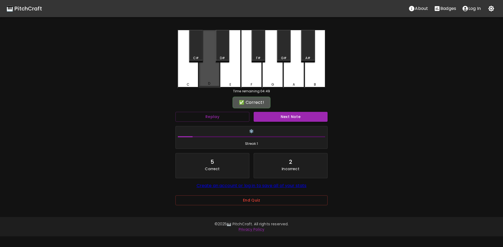
click at [212, 77] on div "D" at bounding box center [209, 59] width 21 height 58
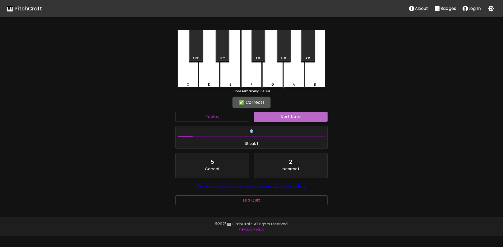
click at [273, 118] on button "Next Note" at bounding box center [291, 117] width 74 height 10
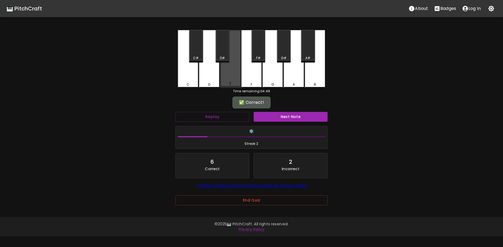
click at [231, 75] on div "E" at bounding box center [230, 59] width 21 height 58
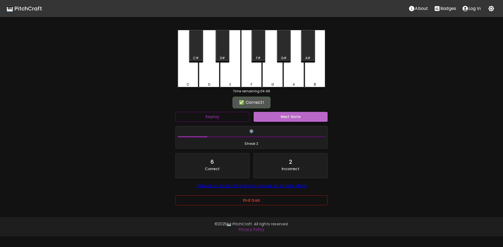
click at [267, 113] on button "Next Note" at bounding box center [291, 117] width 74 height 10
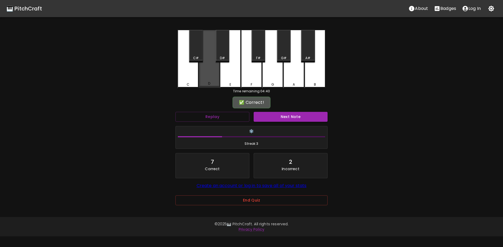
click at [212, 77] on div "D" at bounding box center [209, 59] width 21 height 58
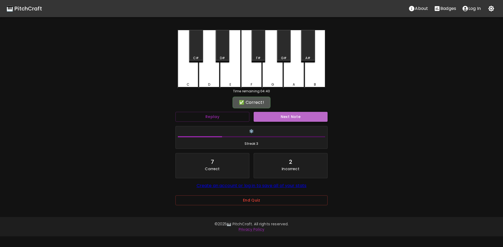
click at [272, 119] on button "Next Note" at bounding box center [291, 117] width 74 height 10
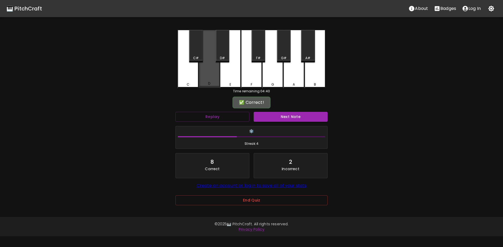
click at [211, 73] on div "D" at bounding box center [209, 59] width 21 height 58
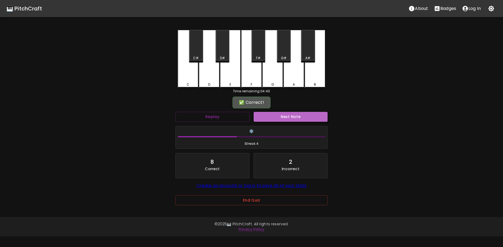
click at [274, 118] on button "Next Note" at bounding box center [291, 117] width 74 height 10
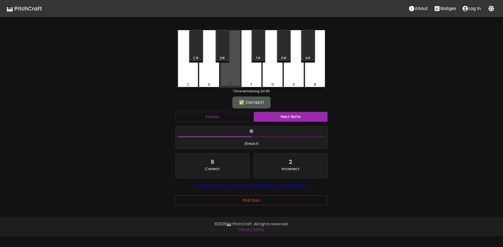
click at [228, 81] on div "E" at bounding box center [230, 59] width 21 height 58
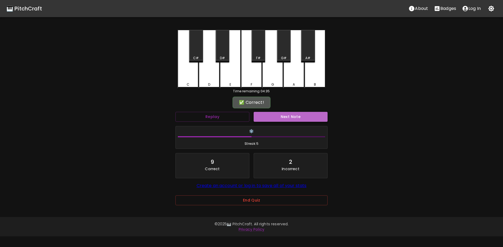
click at [266, 114] on button "Next Note" at bounding box center [291, 117] width 74 height 10
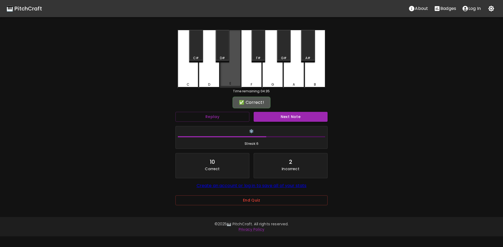
click at [230, 78] on div "E" at bounding box center [230, 59] width 21 height 58
click at [263, 114] on button "Next Note" at bounding box center [291, 117] width 74 height 10
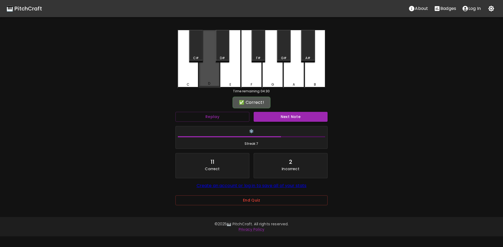
click at [209, 80] on div "D" at bounding box center [209, 59] width 21 height 58
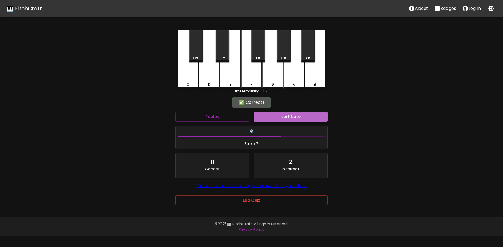
click at [278, 120] on button "Next Note" at bounding box center [291, 117] width 74 height 10
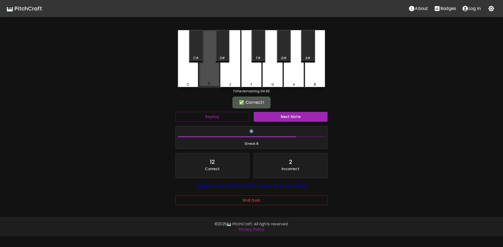
click at [210, 78] on div "D" at bounding box center [209, 59] width 21 height 58
click at [266, 120] on button "Next Note" at bounding box center [291, 117] width 74 height 10
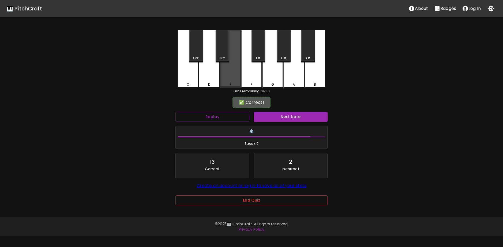
click at [233, 80] on div "E" at bounding box center [230, 59] width 21 height 58
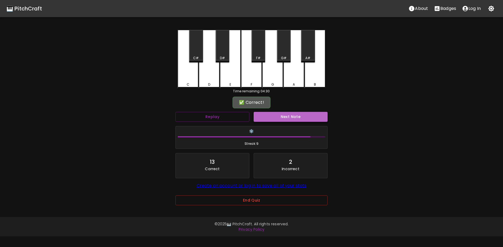
click at [268, 117] on button "Next Note" at bounding box center [291, 117] width 74 height 10
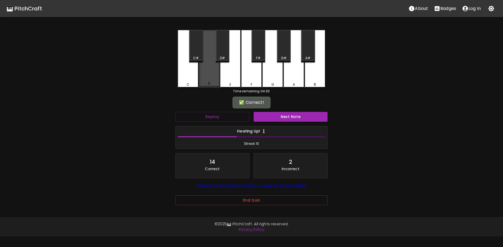
drag, startPoint x: 214, startPoint y: 77, endPoint x: 246, endPoint y: 94, distance: 36.2
click at [215, 77] on div "D" at bounding box center [209, 59] width 21 height 58
click at [268, 120] on button "Next Note" at bounding box center [291, 117] width 74 height 10
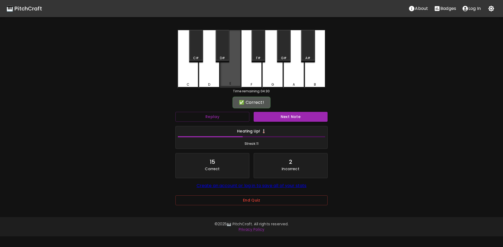
drag, startPoint x: 228, startPoint y: 82, endPoint x: 242, endPoint y: 95, distance: 19.2
click at [229, 84] on div "E" at bounding box center [231, 83] width 20 height 5
click at [270, 123] on div "Next Note" at bounding box center [291, 117] width 78 height 14
click at [275, 120] on div "Next Note" at bounding box center [291, 117] width 78 height 14
click at [276, 120] on button "Next Note" at bounding box center [291, 117] width 74 height 10
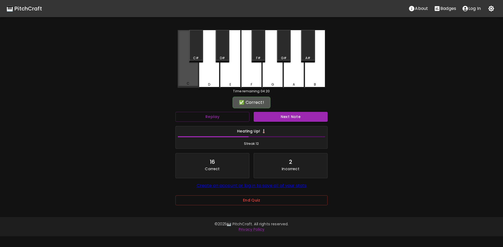
click at [191, 78] on div "C" at bounding box center [188, 59] width 21 height 58
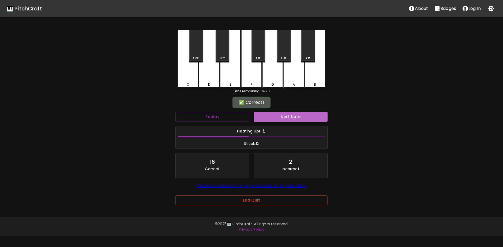
click at [273, 115] on button "Next Note" at bounding box center [291, 117] width 74 height 10
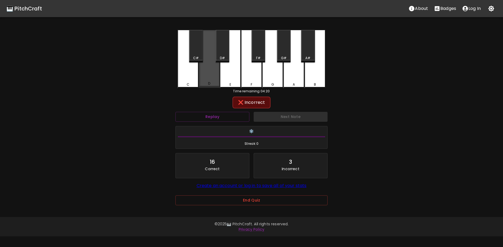
click at [208, 81] on div "D" at bounding box center [209, 59] width 21 height 58
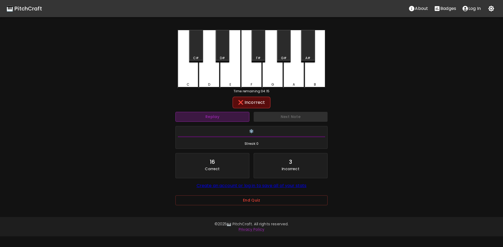
click at [221, 114] on button "Replay" at bounding box center [213, 117] width 74 height 10
click at [229, 83] on div "E" at bounding box center [231, 84] width 20 height 5
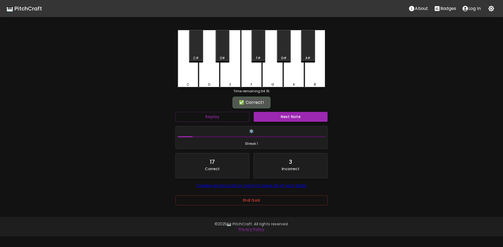
click at [278, 114] on button "Next Note" at bounding box center [291, 117] width 74 height 10
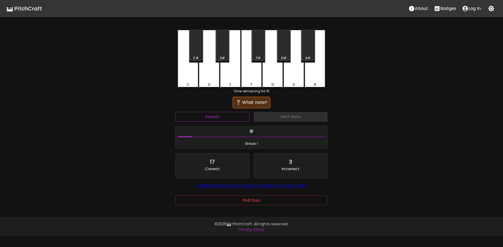
click at [225, 112] on button "Replay" at bounding box center [213, 117] width 74 height 10
click at [215, 120] on button "Replay" at bounding box center [213, 117] width 74 height 10
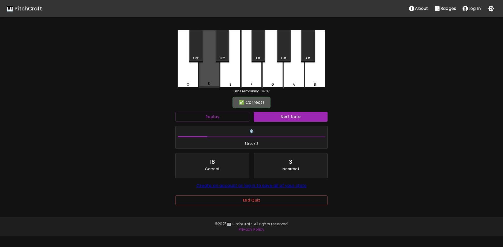
click at [211, 72] on div "D" at bounding box center [209, 59] width 21 height 58
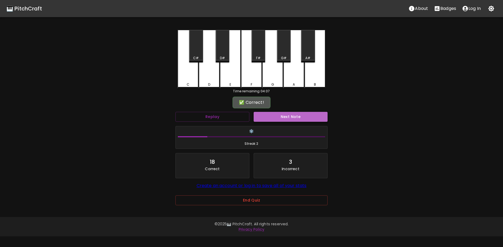
click at [271, 116] on button "Next Note" at bounding box center [291, 117] width 74 height 10
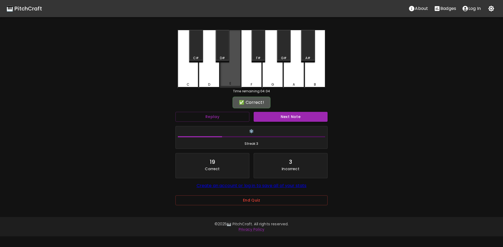
click at [227, 74] on div "E" at bounding box center [230, 59] width 21 height 58
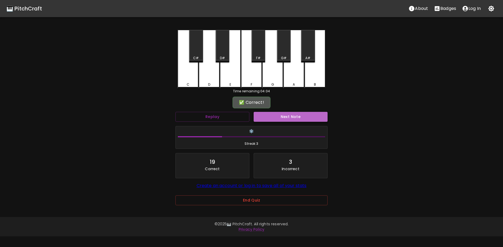
click at [282, 116] on button "Next Note" at bounding box center [291, 117] width 74 height 10
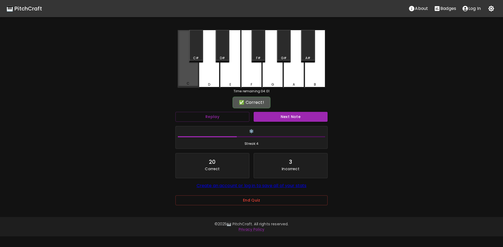
click at [190, 76] on div "C" at bounding box center [188, 59] width 21 height 58
click at [271, 119] on button "Next Note" at bounding box center [291, 117] width 74 height 10
drag, startPoint x: 187, startPoint y: 77, endPoint x: 217, endPoint y: 90, distance: 33.4
click at [191, 78] on div "C" at bounding box center [188, 59] width 21 height 58
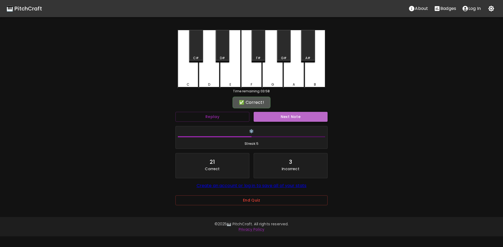
click at [279, 119] on button "Next Note" at bounding box center [291, 117] width 74 height 10
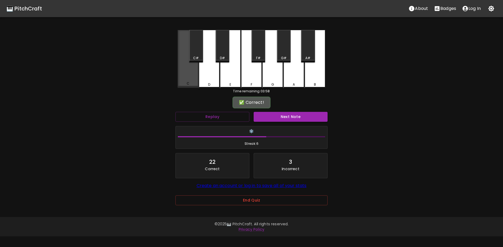
drag, startPoint x: 187, startPoint y: 73, endPoint x: 223, endPoint y: 95, distance: 41.8
click at [189, 76] on div "C" at bounding box center [188, 59] width 21 height 58
click at [282, 119] on button "Next Note" at bounding box center [291, 117] width 74 height 10
click at [188, 75] on div "C" at bounding box center [188, 59] width 21 height 58
click at [265, 116] on button "Next Note" at bounding box center [291, 117] width 74 height 10
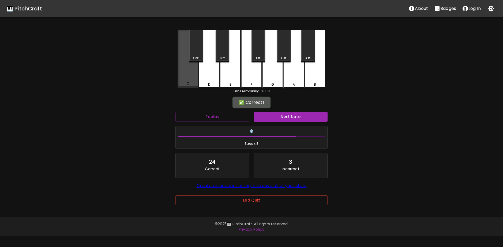
click at [178, 75] on div "C" at bounding box center [188, 59] width 21 height 58
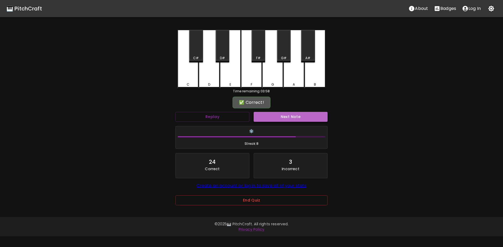
click at [270, 114] on button "Next Note" at bounding box center [291, 117] width 74 height 10
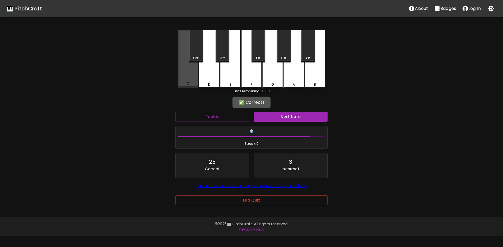
click at [186, 75] on div "C" at bounding box center [188, 59] width 21 height 58
click at [274, 121] on button "Next Note" at bounding box center [291, 117] width 74 height 10
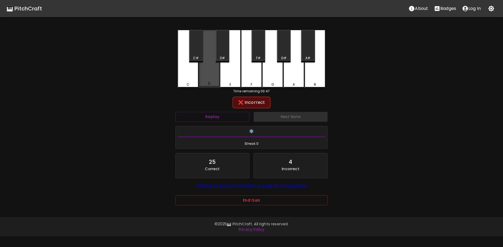
click at [208, 74] on div "D" at bounding box center [209, 59] width 21 height 58
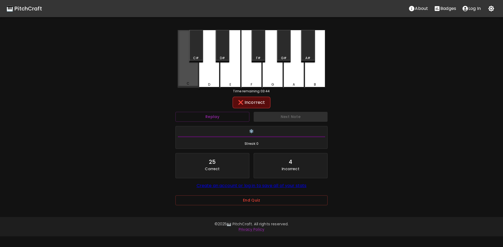
click at [195, 86] on div "C" at bounding box center [188, 59] width 21 height 58
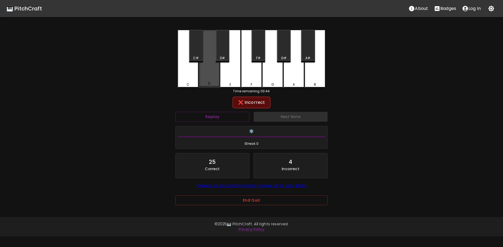
drag, startPoint x: 212, startPoint y: 82, endPoint x: 229, endPoint y: 80, distance: 17.9
click at [213, 82] on div "D" at bounding box center [209, 83] width 20 height 5
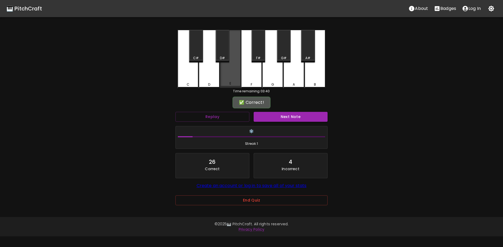
click at [228, 81] on div "E" at bounding box center [230, 59] width 21 height 58
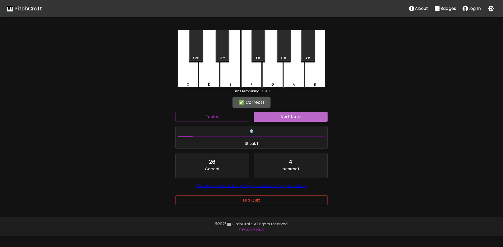
click at [286, 118] on button "Next Note" at bounding box center [291, 117] width 74 height 10
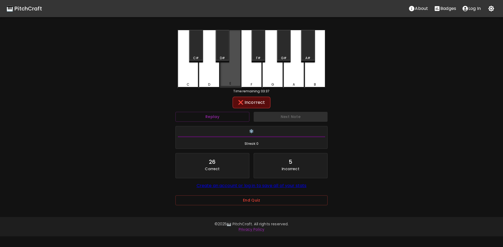
click at [227, 79] on div "E" at bounding box center [230, 59] width 21 height 58
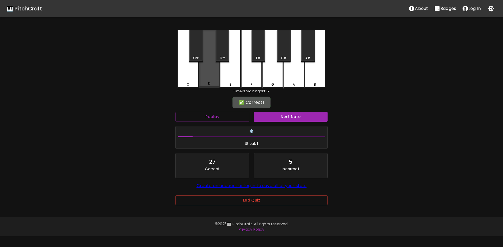
click at [211, 80] on div "D" at bounding box center [209, 59] width 21 height 58
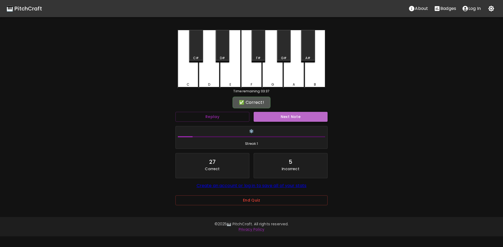
click at [308, 116] on button "Next Note" at bounding box center [291, 117] width 74 height 10
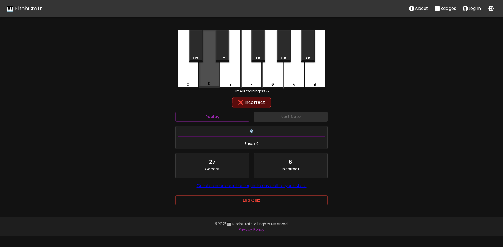
click at [209, 84] on div "D" at bounding box center [209, 83] width 2 height 5
click at [200, 112] on button "Replay" at bounding box center [213, 117] width 74 height 10
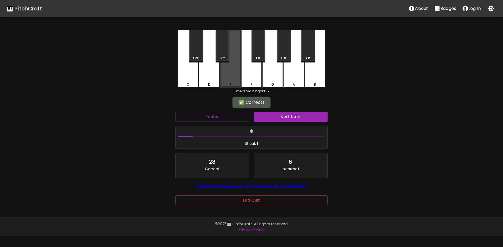
click at [229, 86] on div "E" at bounding box center [231, 83] width 20 height 5
click at [276, 115] on button "Next Note" at bounding box center [291, 117] width 74 height 10
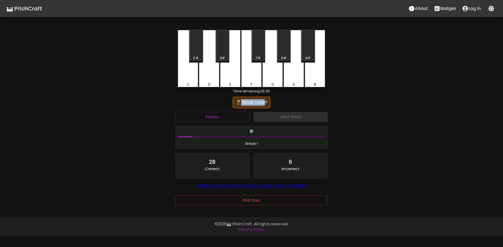
drag, startPoint x: 242, startPoint y: 102, endPoint x: 315, endPoint y: 115, distance: 74.3
click at [267, 99] on div "❔ What note?" at bounding box center [252, 103] width 38 height 12
drag, startPoint x: 315, startPoint y: 115, endPoint x: 307, endPoint y: 110, distance: 10.0
click at [313, 114] on div "Next Note" at bounding box center [291, 117] width 78 height 14
click at [230, 114] on button "Replay" at bounding box center [213, 117] width 74 height 10
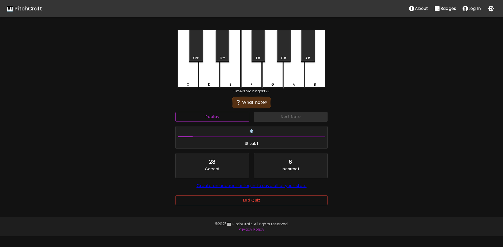
click at [229, 115] on button "Replay" at bounding box center [213, 117] width 74 height 10
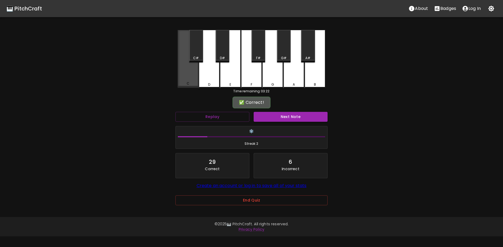
click at [188, 77] on div "C" at bounding box center [188, 59] width 21 height 58
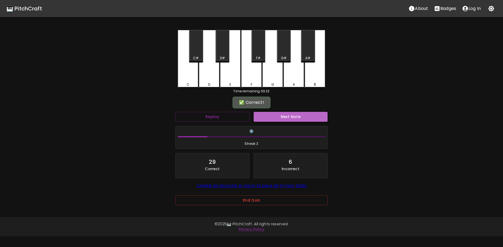
click at [307, 118] on button "Next Note" at bounding box center [291, 117] width 74 height 10
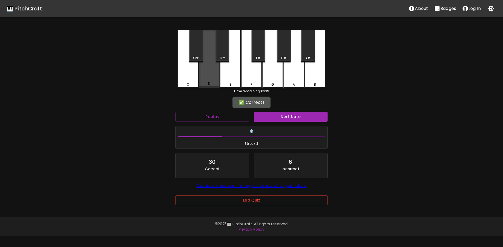
click at [210, 78] on div "D" at bounding box center [209, 59] width 21 height 58
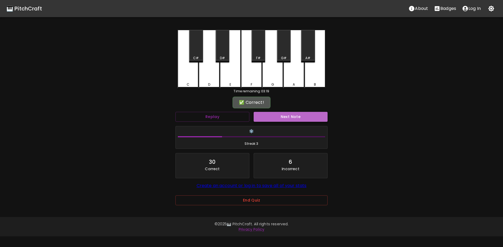
click at [304, 117] on button "Next Note" at bounding box center [291, 117] width 74 height 10
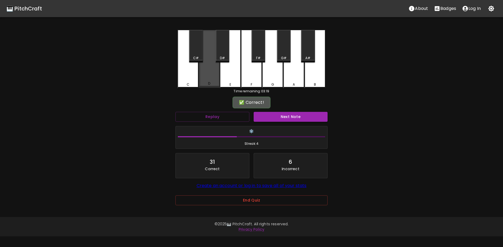
click at [213, 72] on div "D" at bounding box center [209, 59] width 21 height 58
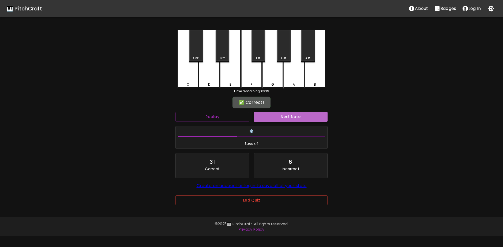
click at [291, 117] on button "Next Note" at bounding box center [291, 117] width 74 height 10
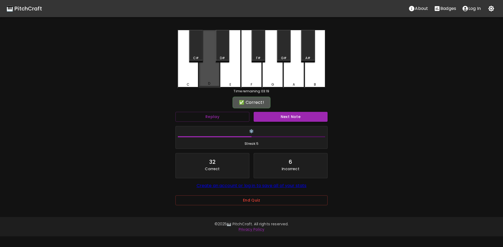
click at [212, 72] on div "D" at bounding box center [209, 59] width 21 height 58
click at [300, 117] on button "Next Note" at bounding box center [291, 117] width 74 height 10
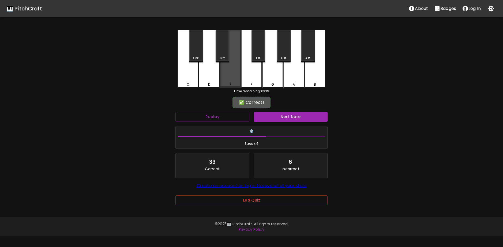
click at [227, 79] on div "E" at bounding box center [230, 59] width 21 height 58
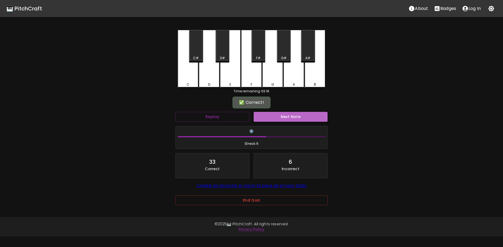
click at [299, 117] on button "Next Note" at bounding box center [291, 117] width 74 height 10
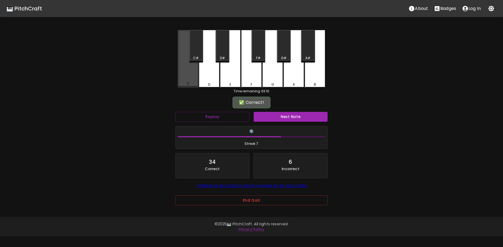
click at [193, 77] on div "C" at bounding box center [188, 59] width 21 height 58
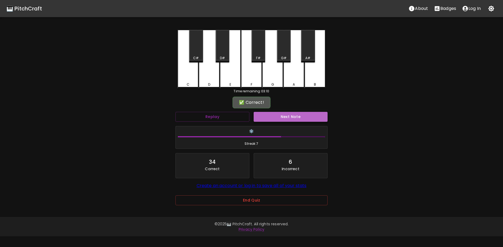
click at [280, 117] on button "Next Note" at bounding box center [291, 117] width 74 height 10
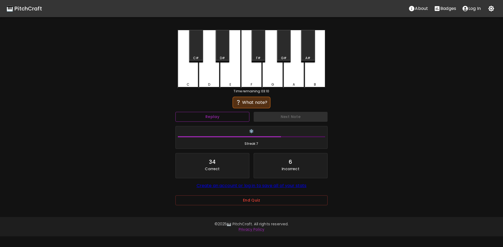
click at [237, 112] on button "Replay" at bounding box center [213, 117] width 74 height 10
click at [229, 114] on button "Replay" at bounding box center [213, 117] width 74 height 10
click at [250, 106] on div "❔ What note?" at bounding box center [251, 102] width 33 height 6
click at [238, 118] on button "Replay" at bounding box center [213, 117] width 74 height 10
click at [224, 114] on button "Replay" at bounding box center [213, 117] width 74 height 10
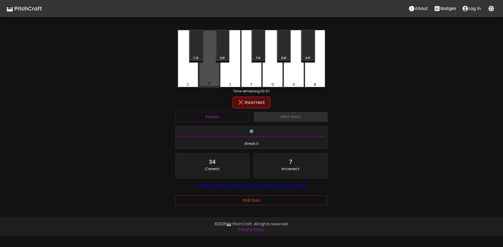
click at [214, 82] on div "D" at bounding box center [209, 59] width 21 height 58
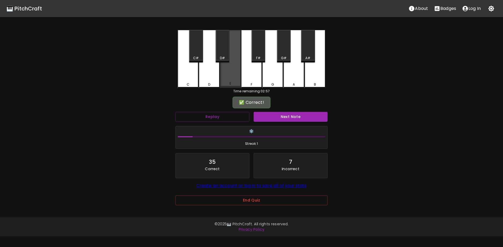
drag, startPoint x: 234, startPoint y: 73, endPoint x: 311, endPoint y: 144, distance: 104.7
click at [236, 76] on div "E" at bounding box center [230, 59] width 21 height 58
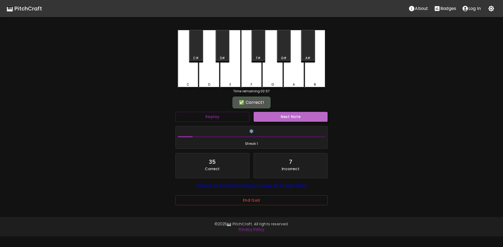
click at [321, 119] on button "Next Note" at bounding box center [291, 117] width 74 height 10
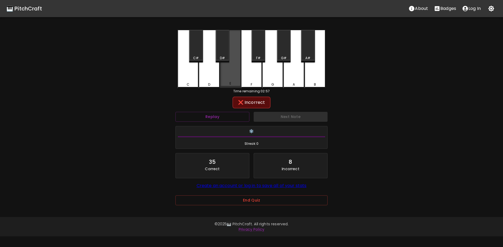
click at [225, 71] on div "E" at bounding box center [230, 59] width 21 height 58
click at [216, 122] on div "Replay" at bounding box center [212, 117] width 78 height 14
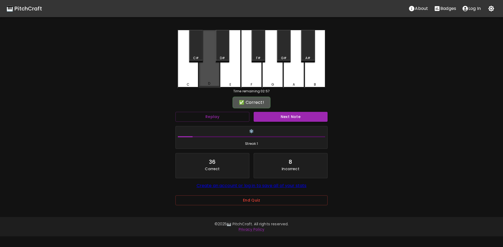
click at [217, 84] on div "D" at bounding box center [209, 83] width 20 height 5
click at [304, 113] on button "Next Note" at bounding box center [291, 117] width 74 height 10
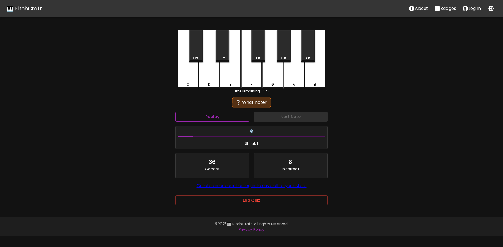
click at [209, 115] on button "Replay" at bounding box center [213, 117] width 74 height 10
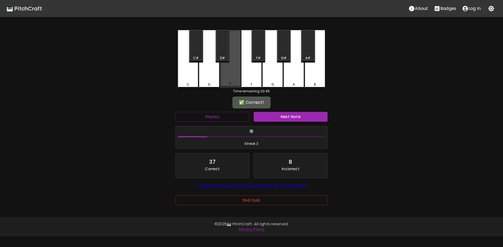
drag, startPoint x: 229, startPoint y: 76, endPoint x: 279, endPoint y: 114, distance: 63.0
click at [230, 77] on div "E" at bounding box center [230, 59] width 21 height 58
click at [280, 115] on button "Next Note" at bounding box center [291, 117] width 74 height 10
click at [229, 84] on div "E" at bounding box center [231, 83] width 20 height 5
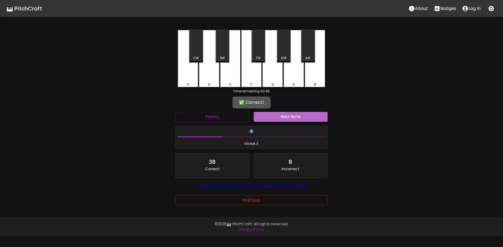
click at [269, 113] on button "Next Note" at bounding box center [291, 117] width 74 height 10
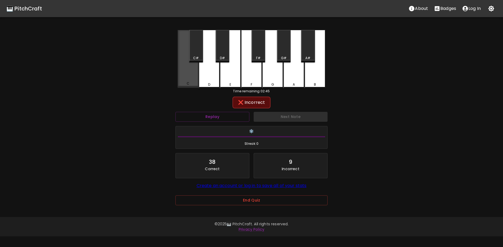
click at [186, 75] on div "C" at bounding box center [188, 59] width 21 height 58
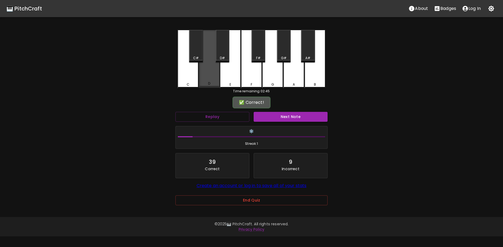
click at [208, 76] on div "D" at bounding box center [209, 59] width 21 height 58
click at [274, 124] on div "❄️ Streak: 1" at bounding box center [251, 137] width 157 height 27
click at [276, 119] on button "Next Note" at bounding box center [291, 117] width 74 height 10
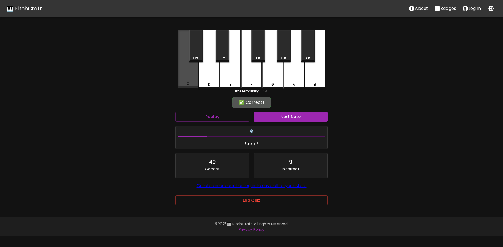
click at [194, 78] on div "C" at bounding box center [188, 59] width 21 height 58
click at [267, 116] on button "Next Note" at bounding box center [291, 117] width 74 height 10
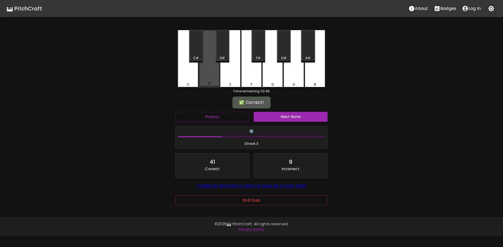
click at [211, 72] on div "D" at bounding box center [209, 59] width 21 height 58
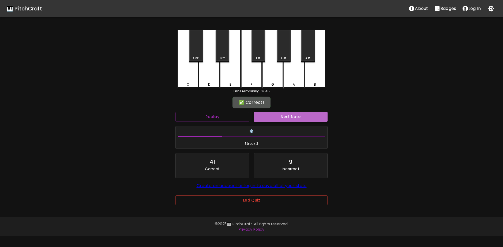
click at [272, 114] on button "Next Note" at bounding box center [291, 117] width 74 height 10
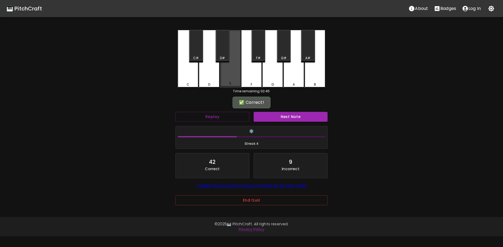
click at [229, 78] on div "E" at bounding box center [230, 59] width 21 height 58
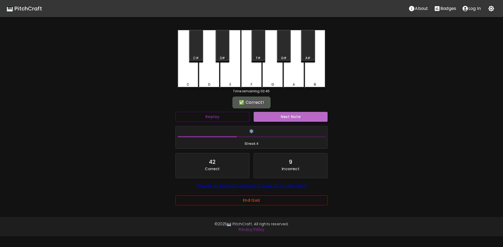
click at [273, 120] on button "Next Note" at bounding box center [291, 117] width 74 height 10
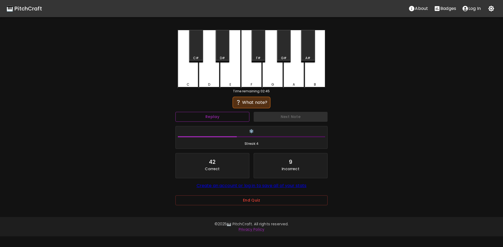
click at [224, 120] on button "Replay" at bounding box center [213, 117] width 74 height 10
click at [226, 120] on button "Replay" at bounding box center [213, 117] width 74 height 10
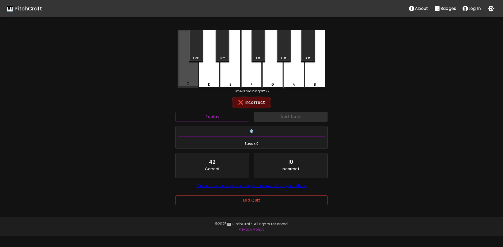
click at [189, 73] on div "C" at bounding box center [188, 59] width 21 height 58
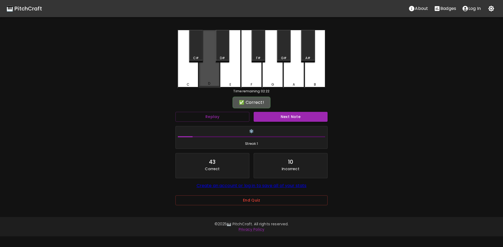
click at [211, 75] on div "D" at bounding box center [209, 59] width 21 height 58
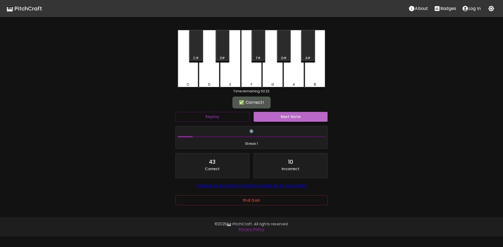
click at [270, 116] on button "Next Note" at bounding box center [291, 117] width 74 height 10
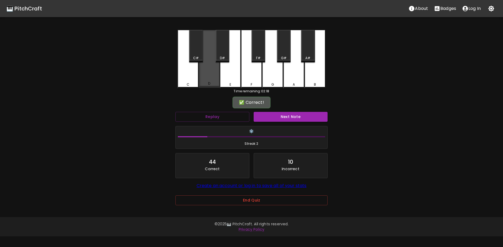
click at [209, 79] on div "D" at bounding box center [209, 59] width 21 height 58
click at [283, 118] on button "Next Note" at bounding box center [291, 117] width 74 height 10
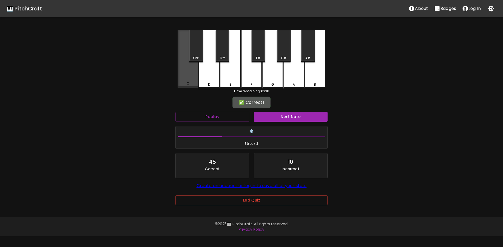
click at [193, 78] on div "C" at bounding box center [188, 59] width 21 height 58
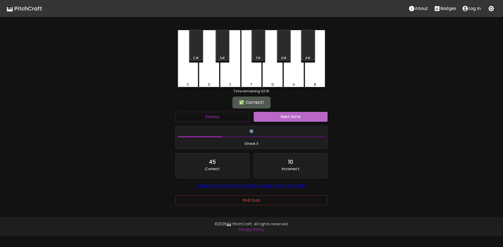
click at [290, 118] on button "Next Note" at bounding box center [291, 117] width 74 height 10
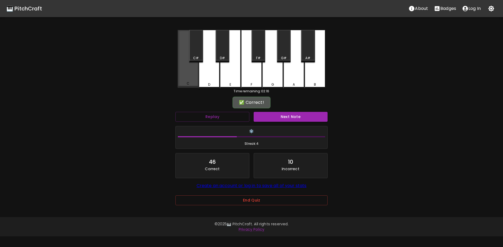
click at [185, 75] on div "C" at bounding box center [188, 59] width 21 height 58
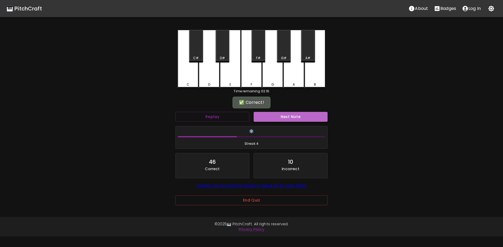
click at [294, 118] on button "Next Note" at bounding box center [291, 117] width 74 height 10
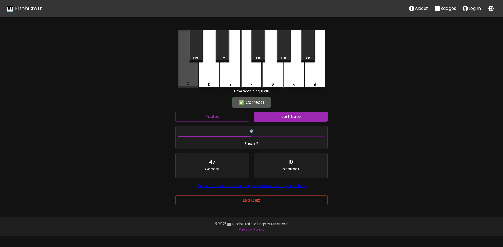
click at [187, 77] on div "C" at bounding box center [188, 59] width 21 height 58
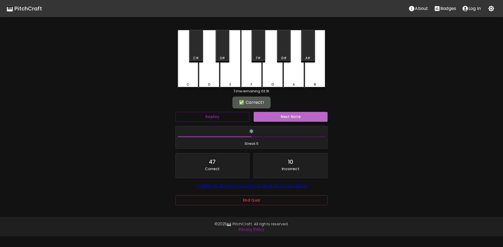
click at [267, 116] on button "Next Note" at bounding box center [291, 117] width 74 height 10
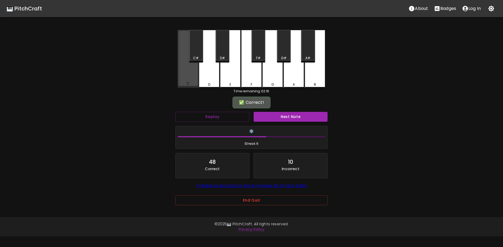
click at [189, 75] on div "C" at bounding box center [188, 59] width 21 height 58
click at [278, 114] on button "Next Note" at bounding box center [291, 117] width 74 height 10
click at [188, 77] on div "C" at bounding box center [188, 59] width 21 height 58
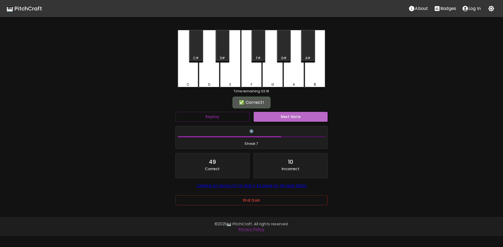
click at [268, 116] on button "Next Note" at bounding box center [291, 117] width 74 height 10
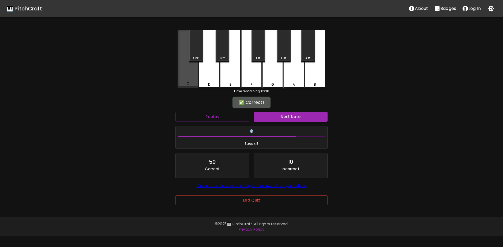
click at [186, 84] on div "C" at bounding box center [188, 83] width 20 height 5
click at [270, 115] on button "Next Note" at bounding box center [291, 117] width 74 height 10
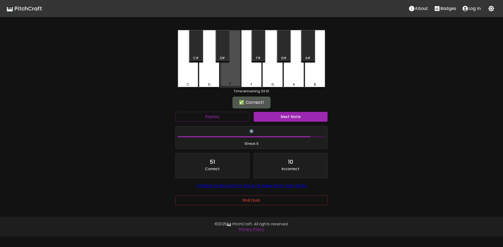
click at [238, 81] on div "E" at bounding box center [230, 59] width 21 height 58
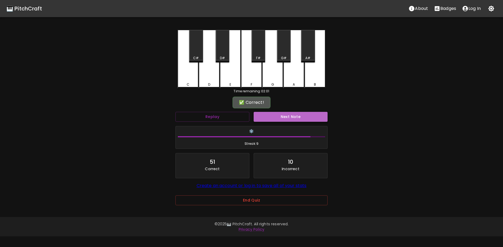
click at [283, 120] on button "Next Note" at bounding box center [291, 117] width 74 height 10
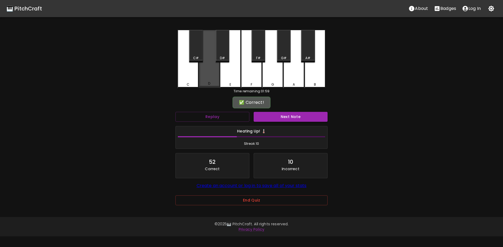
drag, startPoint x: 205, startPoint y: 79, endPoint x: 238, endPoint y: 109, distance: 44.6
click at [206, 80] on div "D" at bounding box center [209, 59] width 21 height 58
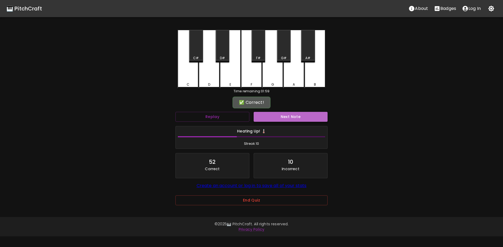
click at [280, 119] on button "Next Note" at bounding box center [291, 117] width 74 height 10
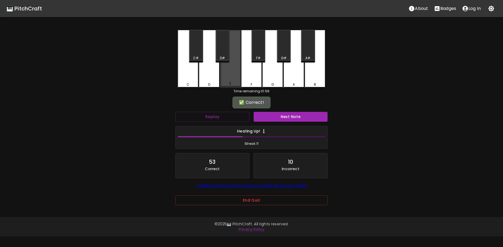
click at [231, 84] on div "E" at bounding box center [231, 83] width 2 height 5
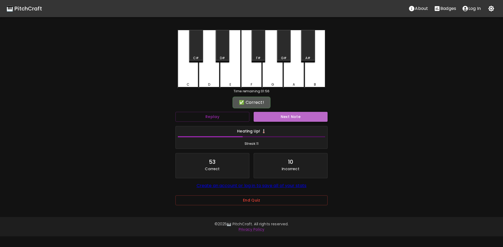
click at [274, 118] on button "Next Note" at bounding box center [291, 117] width 74 height 10
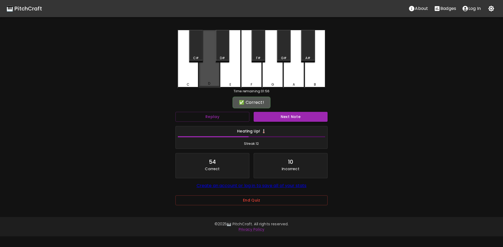
click at [204, 81] on div "D" at bounding box center [209, 59] width 21 height 58
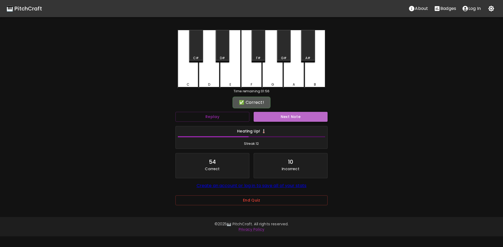
click at [261, 114] on button "Next Note" at bounding box center [291, 117] width 74 height 10
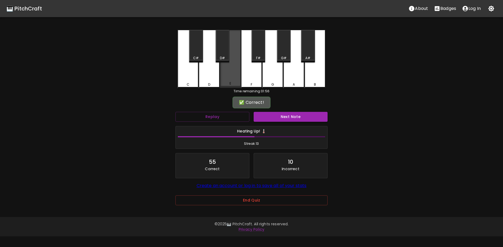
click at [227, 82] on div "E" at bounding box center [230, 59] width 21 height 58
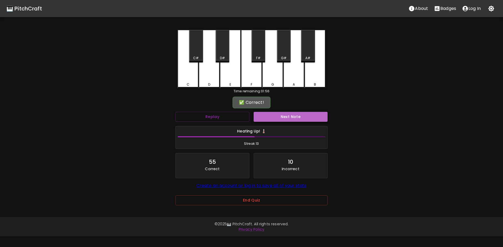
click at [273, 117] on button "Next Note" at bounding box center [291, 117] width 74 height 10
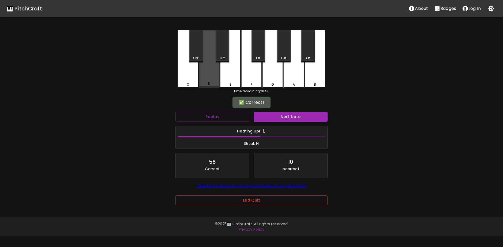
click at [210, 83] on div "D" at bounding box center [209, 83] width 2 height 5
click at [284, 118] on button "Next Note" at bounding box center [291, 117] width 74 height 10
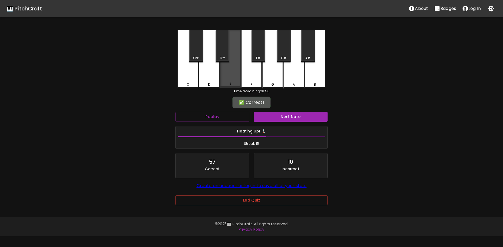
click at [233, 83] on div "E" at bounding box center [231, 83] width 20 height 5
click at [271, 121] on button "Next Note" at bounding box center [291, 117] width 74 height 10
click at [230, 78] on div "E" at bounding box center [230, 59] width 21 height 58
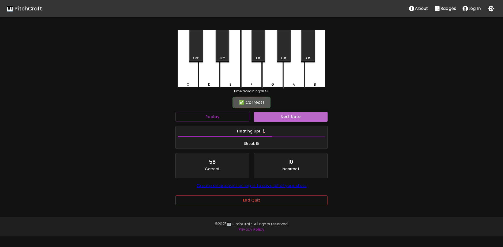
click at [272, 120] on button "Next Note" at bounding box center [291, 117] width 74 height 10
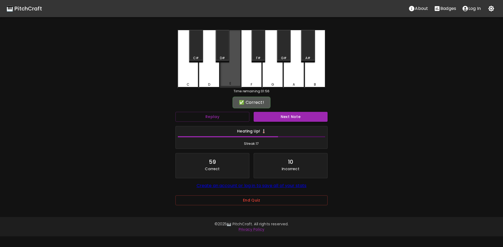
click at [228, 82] on div "E" at bounding box center [231, 83] width 20 height 5
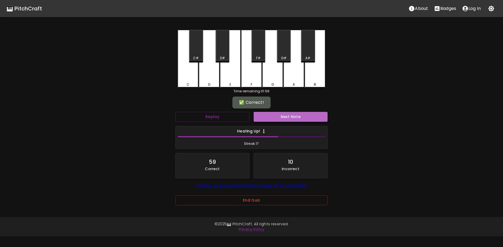
click at [273, 116] on button "Next Note" at bounding box center [291, 117] width 74 height 10
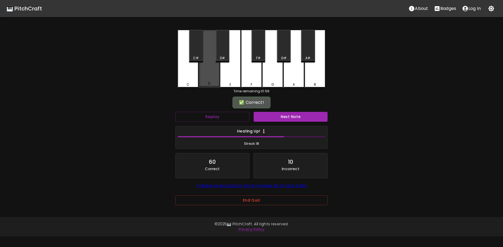
click at [209, 83] on div "D" at bounding box center [209, 83] width 2 height 5
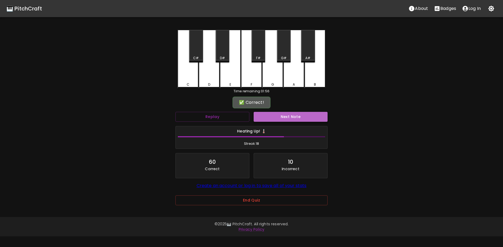
click at [270, 117] on button "Next Note" at bounding box center [291, 117] width 74 height 10
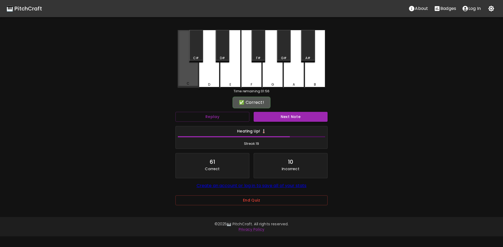
click at [188, 80] on div "C" at bounding box center [188, 59] width 21 height 58
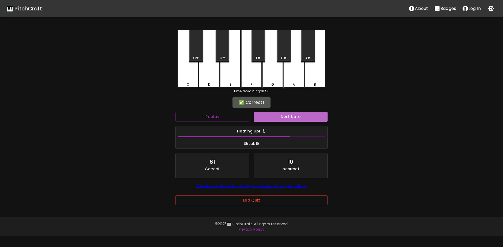
click at [276, 116] on button "Next Note" at bounding box center [291, 117] width 74 height 10
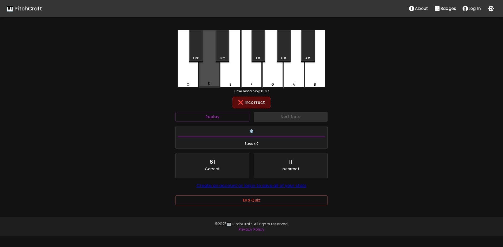
click at [217, 81] on div "D" at bounding box center [209, 59] width 21 height 58
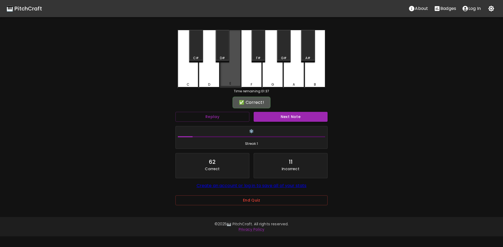
click at [235, 79] on div "E" at bounding box center [230, 59] width 21 height 58
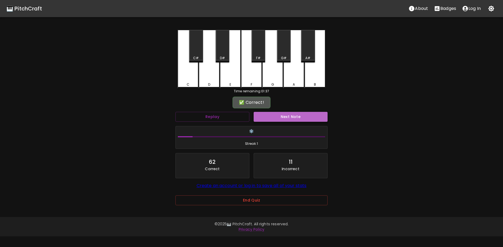
click at [277, 115] on button "Next Note" at bounding box center [291, 117] width 74 height 10
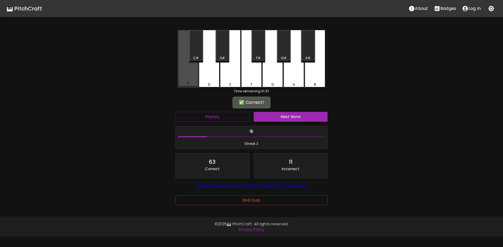
click at [194, 79] on div "C" at bounding box center [188, 59] width 21 height 58
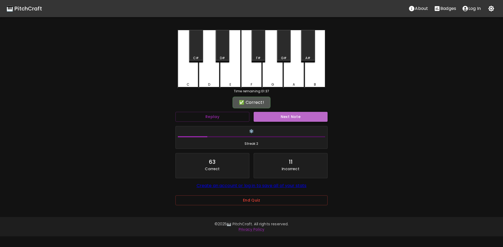
click at [271, 114] on button "Next Note" at bounding box center [291, 117] width 74 height 10
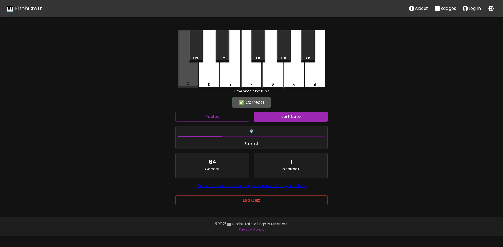
drag, startPoint x: 188, startPoint y: 76, endPoint x: 188, endPoint y: 78, distance: 2.8
click at [188, 77] on div "C" at bounding box center [188, 59] width 21 height 58
click at [270, 116] on button "Next Note" at bounding box center [291, 117] width 74 height 10
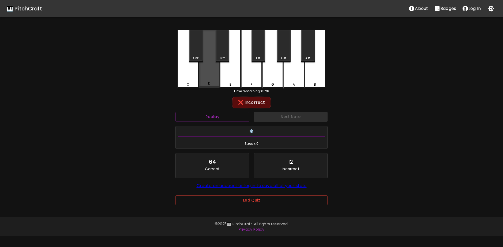
click at [209, 81] on div "D" at bounding box center [209, 59] width 21 height 58
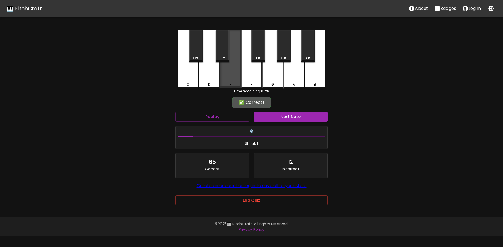
click at [229, 83] on div "E" at bounding box center [231, 83] width 20 height 5
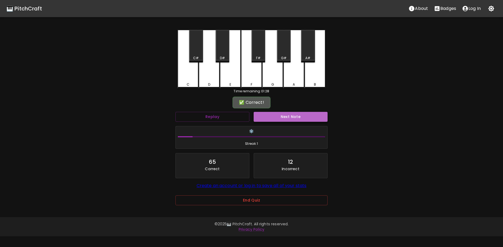
click at [288, 117] on button "Next Note" at bounding box center [291, 117] width 74 height 10
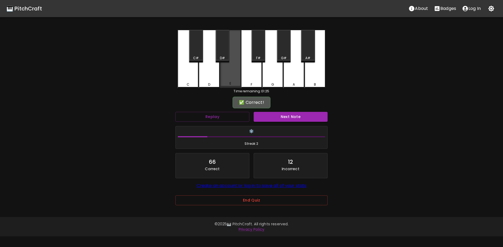
click at [229, 85] on div "E" at bounding box center [231, 83] width 20 height 5
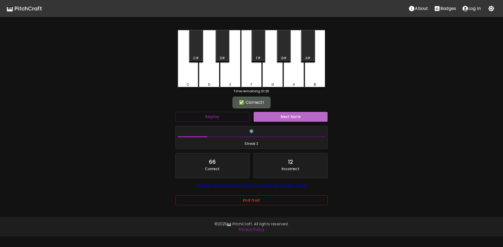
click at [274, 119] on button "Next Note" at bounding box center [291, 117] width 74 height 10
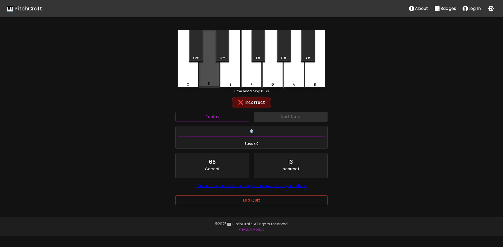
click at [207, 82] on div "D" at bounding box center [209, 83] width 20 height 5
click at [226, 115] on button "Replay" at bounding box center [213, 117] width 74 height 10
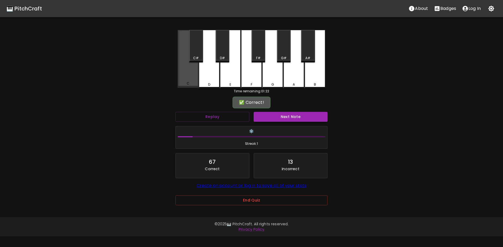
click at [192, 80] on div "C" at bounding box center [188, 59] width 21 height 58
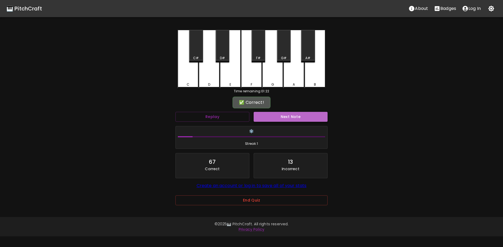
click at [273, 116] on button "Next Note" at bounding box center [291, 117] width 74 height 10
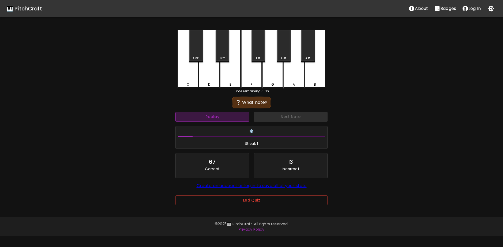
click at [244, 115] on button "Replay" at bounding box center [213, 117] width 74 height 10
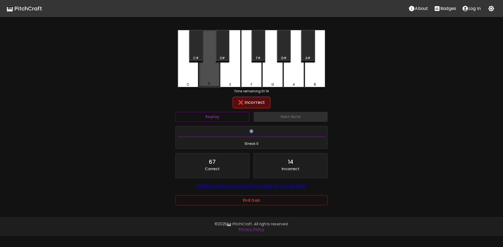
click at [210, 83] on div "D" at bounding box center [209, 83] width 2 height 5
click at [220, 113] on button "Replay" at bounding box center [213, 117] width 74 height 10
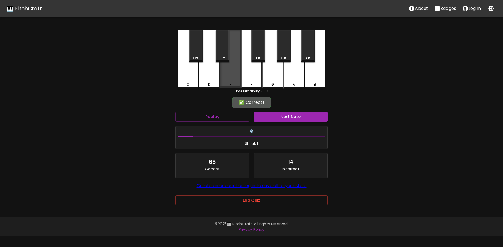
click at [228, 83] on div "E" at bounding box center [231, 83] width 20 height 5
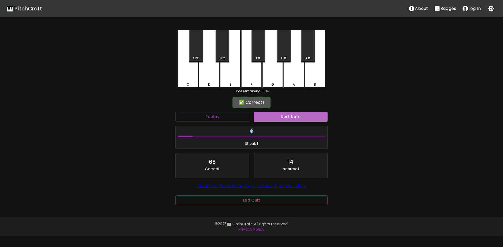
click at [281, 119] on button "Next Note" at bounding box center [291, 117] width 74 height 10
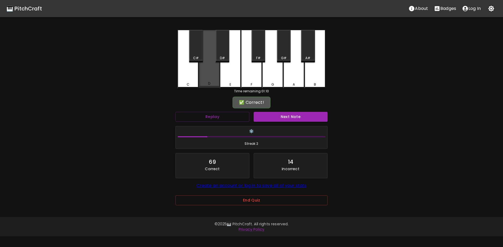
click at [205, 84] on div "D" at bounding box center [209, 83] width 20 height 5
click at [277, 118] on button "Next Note" at bounding box center [291, 117] width 74 height 10
click at [211, 71] on div "D" at bounding box center [209, 59] width 21 height 58
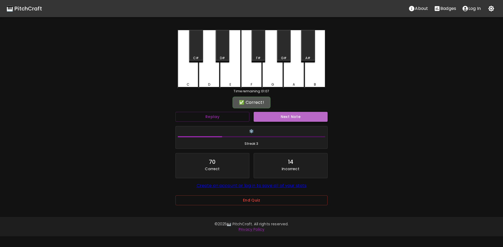
click at [277, 121] on button "Next Note" at bounding box center [291, 117] width 74 height 10
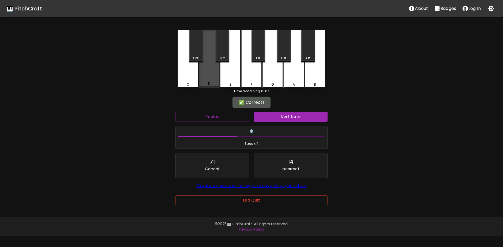
click at [210, 82] on div "D" at bounding box center [209, 59] width 21 height 58
click at [267, 110] on div "Next Note" at bounding box center [291, 117] width 78 height 14
drag, startPoint x: 268, startPoint y: 112, endPoint x: 268, endPoint y: 117, distance: 4.4
click at [268, 116] on button "Next Note" at bounding box center [291, 117] width 74 height 10
click at [214, 81] on div "D" at bounding box center [209, 59] width 21 height 58
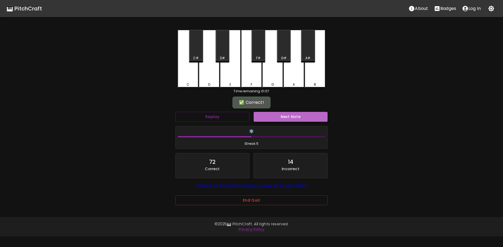
click at [294, 119] on button "Next Note" at bounding box center [291, 117] width 74 height 10
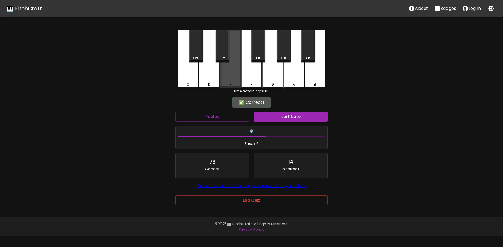
click at [228, 80] on div "E" at bounding box center [230, 59] width 21 height 58
click at [274, 114] on button "Next Note" at bounding box center [291, 117] width 74 height 10
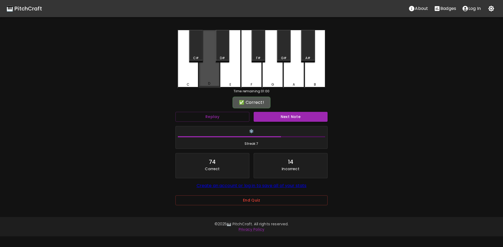
click at [209, 80] on div "D" at bounding box center [209, 59] width 21 height 58
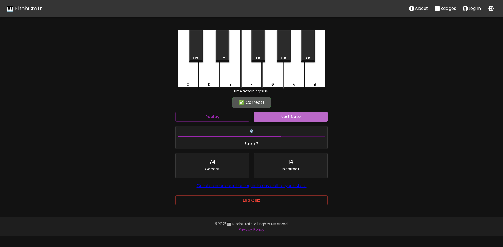
click at [274, 117] on button "Next Note" at bounding box center [291, 117] width 74 height 10
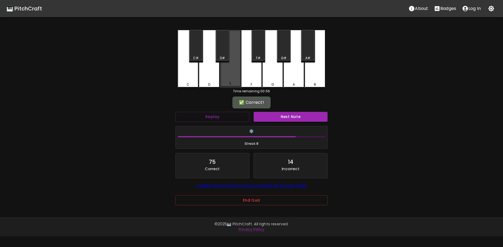
click at [226, 79] on div "E" at bounding box center [230, 59] width 21 height 58
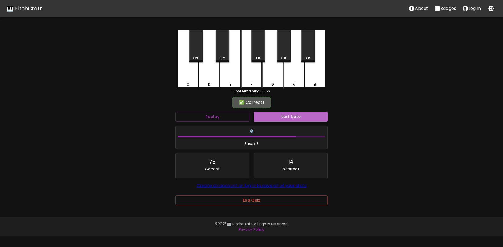
click at [276, 118] on button "Next Note" at bounding box center [291, 117] width 74 height 10
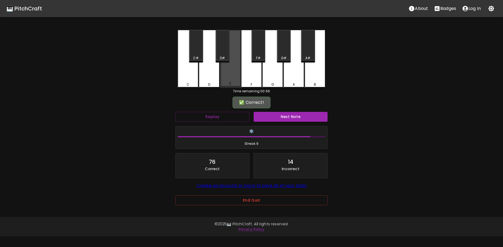
click at [233, 83] on div "E" at bounding box center [231, 83] width 20 height 5
click at [277, 116] on button "Next Note" at bounding box center [291, 117] width 74 height 10
click at [232, 81] on div "E" at bounding box center [230, 59] width 21 height 58
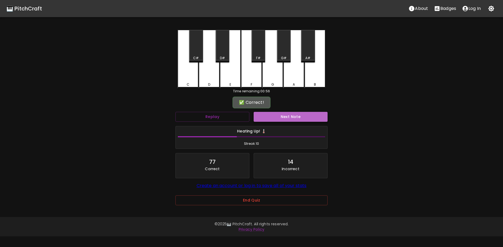
click at [277, 118] on button "Next Note" at bounding box center [291, 117] width 74 height 10
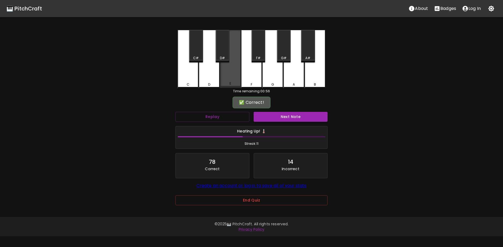
click at [234, 80] on div "E" at bounding box center [230, 59] width 21 height 58
click at [280, 118] on button "Next Note" at bounding box center [291, 117] width 74 height 10
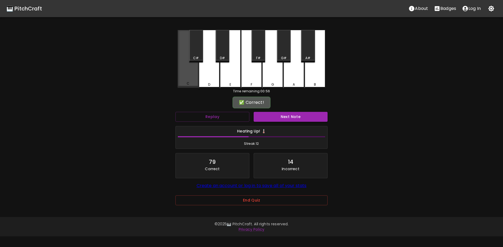
click at [193, 81] on div "C" at bounding box center [188, 59] width 21 height 58
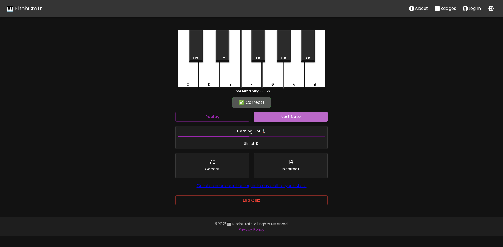
click at [274, 116] on button "Next Note" at bounding box center [291, 117] width 74 height 10
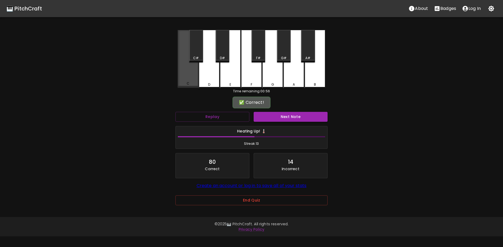
click at [192, 82] on div "C" at bounding box center [188, 59] width 21 height 58
click at [279, 115] on button "Next Note" at bounding box center [291, 117] width 74 height 10
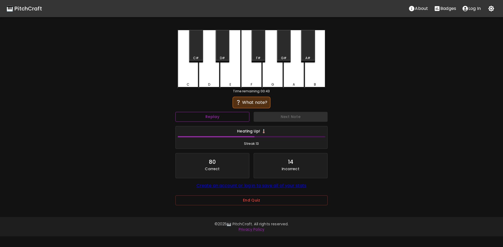
click at [223, 115] on button "Replay" at bounding box center [213, 117] width 74 height 10
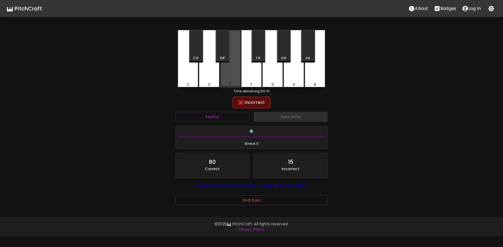
click at [233, 83] on div "E" at bounding box center [231, 83] width 20 height 5
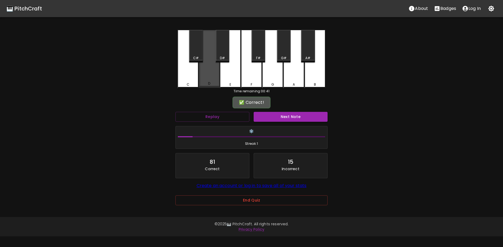
drag, startPoint x: 205, startPoint y: 75, endPoint x: 230, endPoint y: 100, distance: 35.4
click at [208, 81] on div "D" at bounding box center [209, 59] width 21 height 58
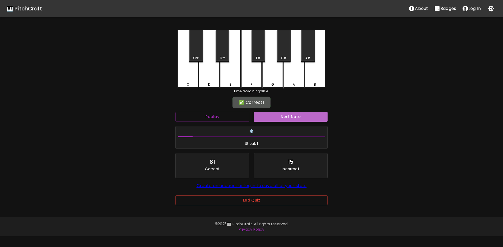
click at [295, 117] on button "Next Note" at bounding box center [291, 117] width 74 height 10
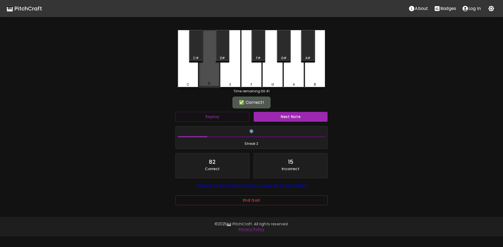
drag, startPoint x: 207, startPoint y: 79, endPoint x: 211, endPoint y: 90, distance: 11.9
click at [208, 83] on div "D" at bounding box center [209, 59] width 21 height 58
click at [277, 124] on div "❄️ Streak: 2" at bounding box center [251, 137] width 157 height 27
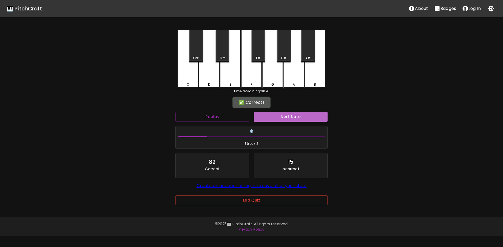
click at [284, 118] on button "Next Note" at bounding box center [291, 117] width 74 height 10
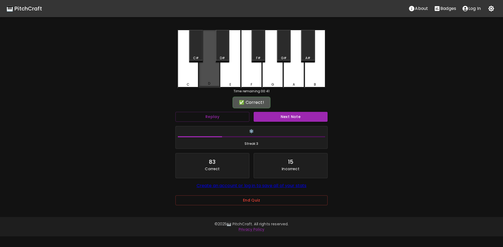
drag, startPoint x: 206, startPoint y: 80, endPoint x: 232, endPoint y: 108, distance: 38.5
click at [205, 82] on div "D" at bounding box center [209, 59] width 21 height 58
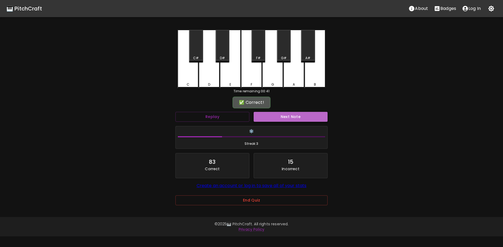
click at [277, 118] on button "Next Note" at bounding box center [291, 117] width 74 height 10
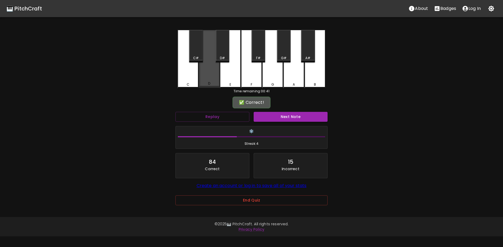
click at [211, 83] on div "D" at bounding box center [209, 83] width 20 height 5
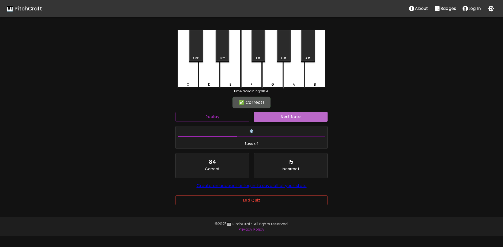
click at [285, 116] on button "Next Note" at bounding box center [291, 117] width 74 height 10
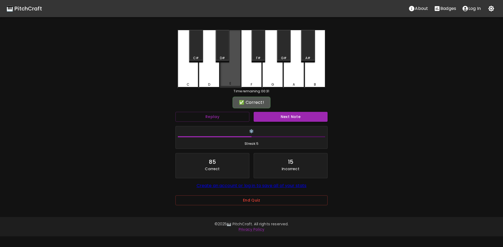
click at [230, 78] on div "E" at bounding box center [230, 59] width 21 height 58
click at [293, 117] on button "Next Note" at bounding box center [291, 117] width 74 height 10
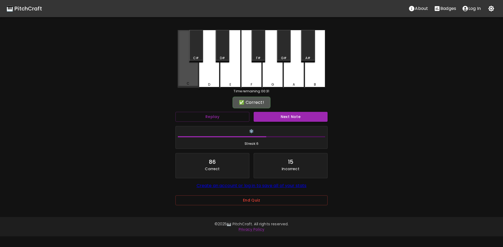
click at [191, 78] on div "C" at bounding box center [188, 59] width 21 height 58
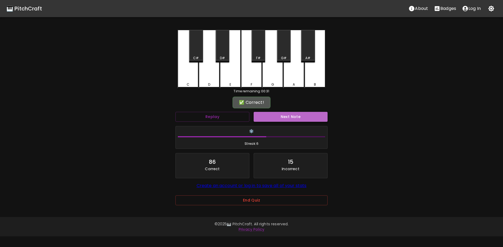
click at [285, 118] on button "Next Note" at bounding box center [291, 117] width 74 height 10
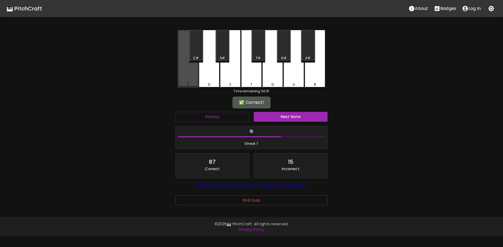
drag, startPoint x: 188, startPoint y: 78, endPoint x: 259, endPoint y: 115, distance: 80.3
click at [188, 78] on div "C" at bounding box center [188, 59] width 21 height 58
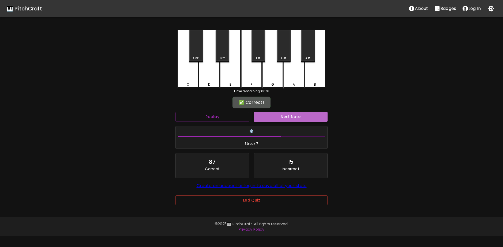
click at [296, 116] on button "Next Note" at bounding box center [291, 117] width 74 height 10
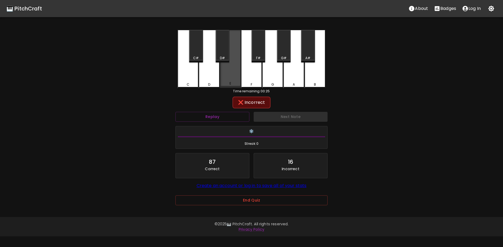
click at [229, 77] on div "E" at bounding box center [230, 59] width 21 height 58
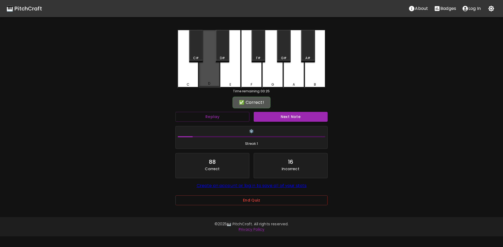
click at [210, 76] on div "D" at bounding box center [209, 59] width 21 height 58
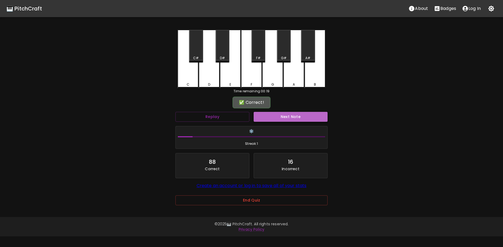
click at [304, 117] on button "Next Note" at bounding box center [291, 117] width 74 height 10
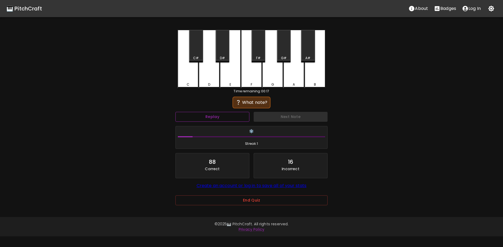
click at [220, 120] on button "Replay" at bounding box center [213, 117] width 74 height 10
click at [223, 75] on div "E" at bounding box center [230, 59] width 21 height 59
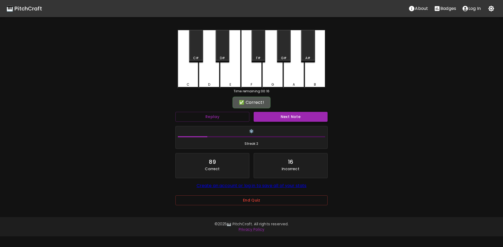
click at [299, 114] on button "Next Note" at bounding box center [291, 117] width 74 height 10
drag, startPoint x: 232, startPoint y: 79, endPoint x: 231, endPoint y: 82, distance: 3.7
click at [231, 81] on div "E" at bounding box center [230, 59] width 21 height 58
click at [315, 118] on button "Next Note" at bounding box center [291, 117] width 74 height 10
click at [235, 79] on div "E" at bounding box center [230, 59] width 21 height 58
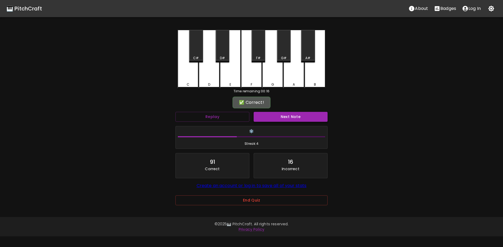
click at [300, 116] on button "Next Note" at bounding box center [291, 117] width 74 height 10
click at [209, 76] on div "D" at bounding box center [209, 59] width 21 height 58
click at [295, 115] on button "Next Note" at bounding box center [291, 117] width 74 height 10
click at [192, 78] on div "C" at bounding box center [188, 59] width 21 height 58
click at [293, 117] on button "Next Note" at bounding box center [291, 117] width 74 height 10
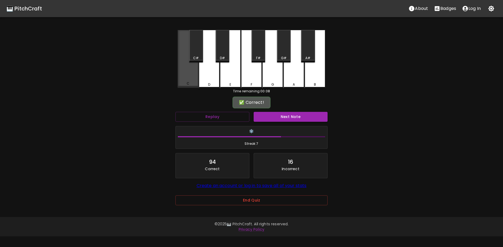
click at [186, 80] on div "C" at bounding box center [188, 59] width 21 height 58
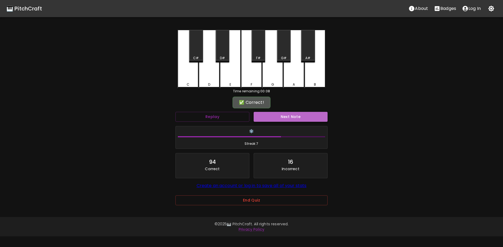
click at [280, 115] on button "Next Note" at bounding box center [291, 117] width 74 height 10
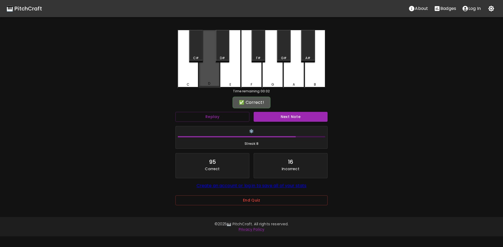
drag, startPoint x: 208, startPoint y: 83, endPoint x: 249, endPoint y: 101, distance: 45.0
click at [209, 83] on div "D" at bounding box center [209, 83] width 2 height 5
click at [284, 116] on button "Next Note" at bounding box center [291, 117] width 74 height 10
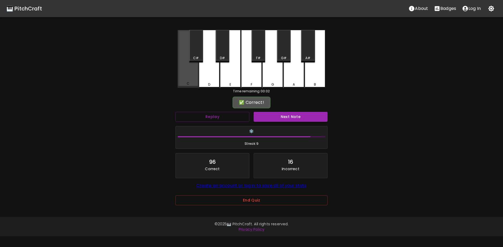
click at [194, 80] on div "C" at bounding box center [188, 59] width 21 height 58
click at [303, 120] on button "Next Note" at bounding box center [291, 117] width 74 height 10
click at [195, 84] on div "C" at bounding box center [188, 83] width 20 height 5
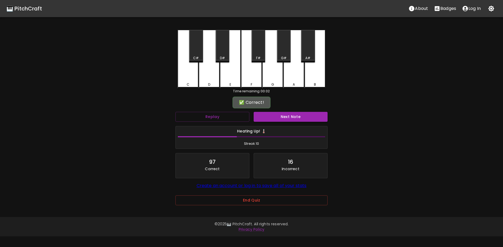
click at [296, 111] on div "Next Note" at bounding box center [291, 117] width 78 height 14
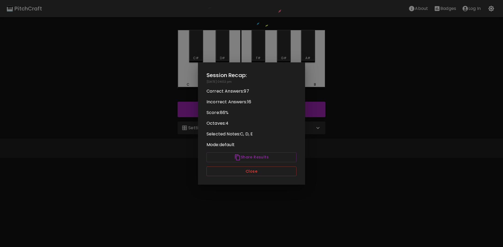
click at [292, 116] on p "Score: 86 %" at bounding box center [252, 113] width 90 height 6
click at [248, 158] on button "Share Results" at bounding box center [252, 158] width 90 height 10
click at [247, 170] on button "Close" at bounding box center [252, 172] width 90 height 10
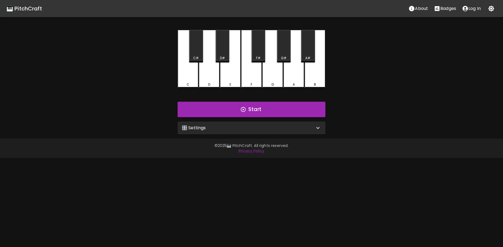
click at [315, 126] on icon at bounding box center [318, 128] width 6 height 6
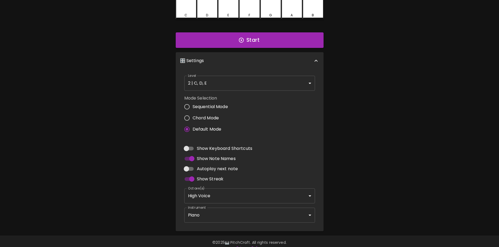
scroll to position [77, 0]
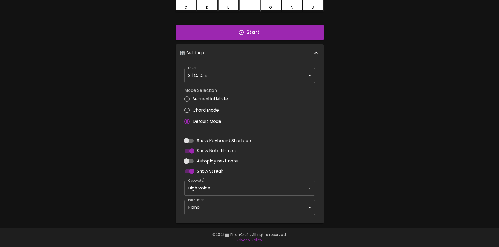
click at [239, 140] on span "Show Keyboard Shortcuts" at bounding box center [224, 141] width 55 height 6
click at [202, 140] on input "Show Keyboard Shortcuts" at bounding box center [186, 141] width 31 height 10
checkbox input "true"
click at [229, 161] on span "Autoplay next note" at bounding box center [217, 161] width 41 height 6
click at [202, 161] on input "Autoplay next note" at bounding box center [186, 161] width 31 height 10
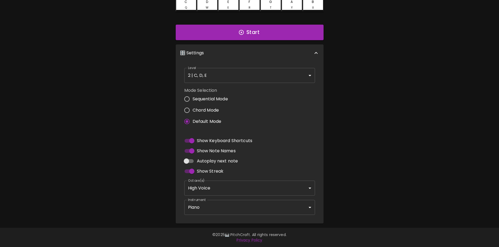
checkbox input "true"
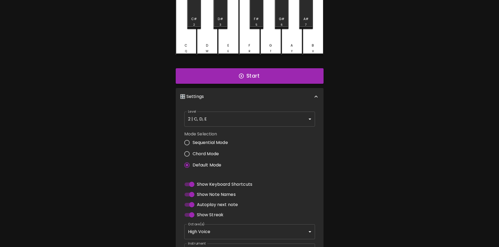
scroll to position [24, 0]
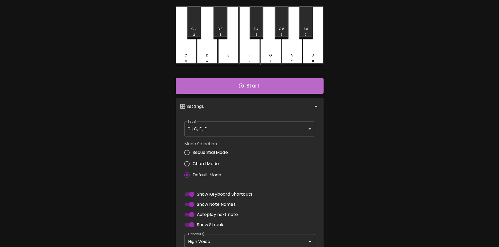
click at [254, 86] on button "Start" at bounding box center [250, 86] width 148 height 16
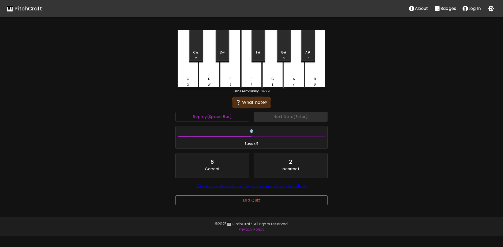
click at [266, 199] on button "End Quiz" at bounding box center [252, 201] width 152 height 10
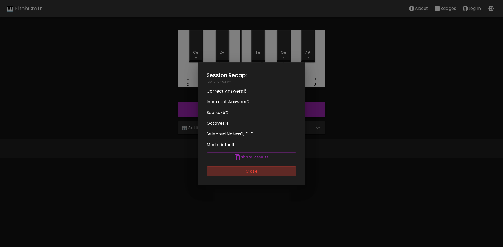
click at [255, 172] on button "Close" at bounding box center [252, 172] width 90 height 10
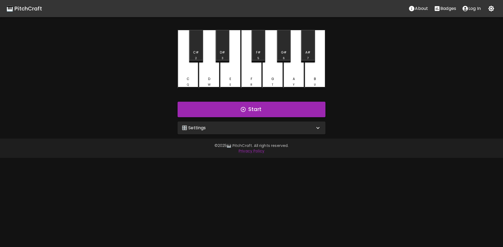
click at [242, 127] on div "🎛️ Settings" at bounding box center [248, 128] width 133 height 6
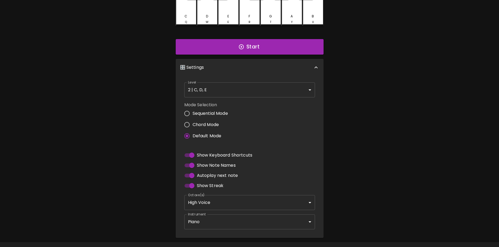
scroll to position [77, 0]
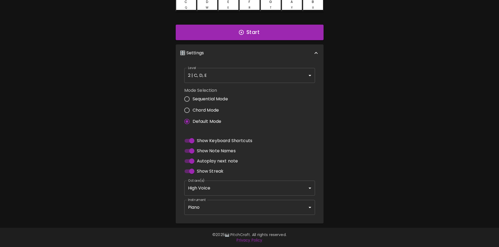
click at [211, 160] on span "Autoplay next note" at bounding box center [217, 161] width 41 height 6
click at [207, 160] on input "Autoplay next note" at bounding box center [192, 161] width 31 height 10
checkbox input "false"
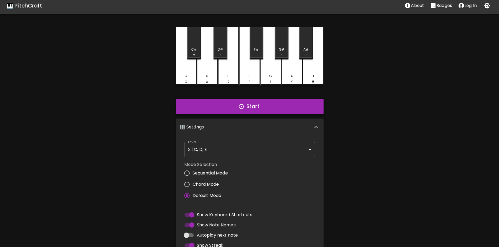
scroll to position [0, 0]
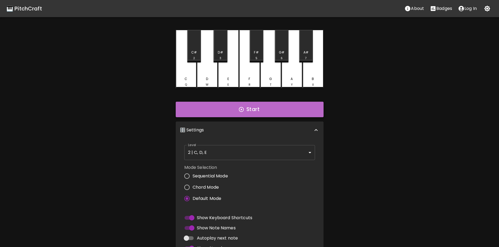
click at [246, 116] on button "Start" at bounding box center [250, 110] width 148 height 16
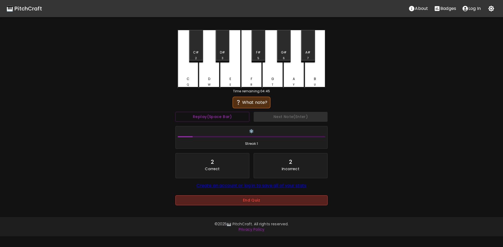
click at [280, 203] on button "End Quiz" at bounding box center [252, 201] width 152 height 10
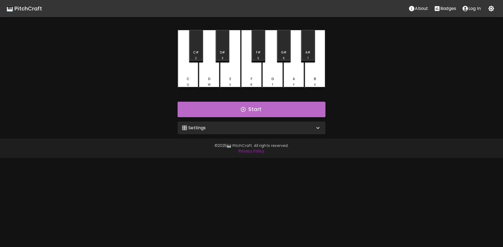
click at [271, 109] on button "Start" at bounding box center [252, 110] width 148 height 16
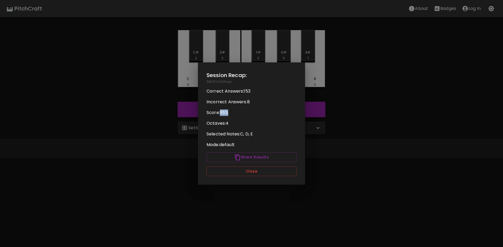
drag, startPoint x: 239, startPoint y: 111, endPoint x: 220, endPoint y: 112, distance: 19.1
click at [220, 112] on p "Score: 95 %" at bounding box center [252, 113] width 90 height 6
click at [248, 116] on div "Session Recap: [DATE] 04:09 pm Correct Answers: 153 Incorrect Answers: 8 Score:…" at bounding box center [251, 123] width 107 height 123
click at [251, 173] on button "Close" at bounding box center [252, 172] width 90 height 10
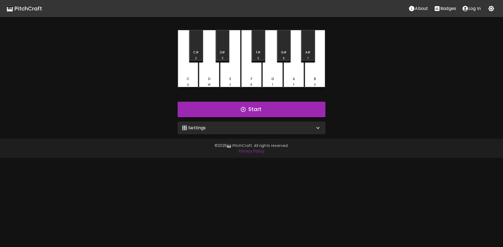
click at [283, 129] on div "🎛️ Settings" at bounding box center [248, 128] width 133 height 6
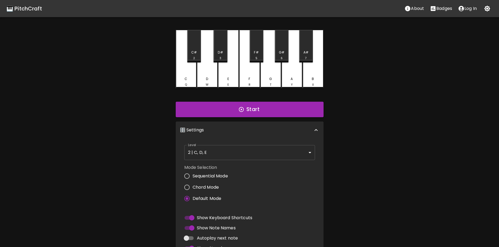
click at [263, 151] on body "🎹 PitchCraft About Badges Log In C Q C# 2 D W D# 3 E E F R F# 5 G T G# 6 A Y A#…" at bounding box center [249, 162] width 499 height 325
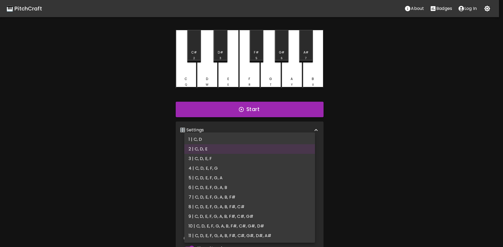
click at [216, 159] on li "3 | C, D, E, F" at bounding box center [249, 159] width 131 height 10
type input "5"
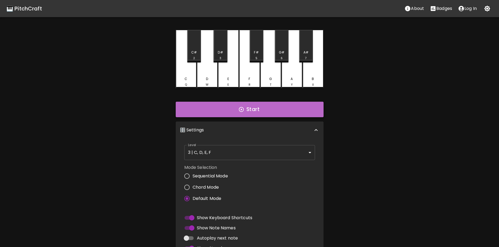
click at [248, 113] on button "Start" at bounding box center [250, 110] width 148 height 16
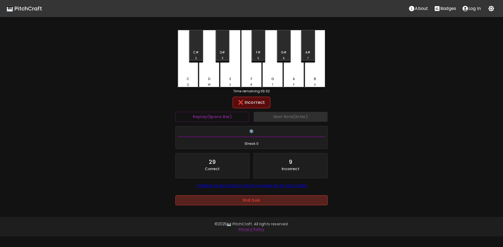
click at [265, 200] on button "End Quiz" at bounding box center [252, 201] width 152 height 10
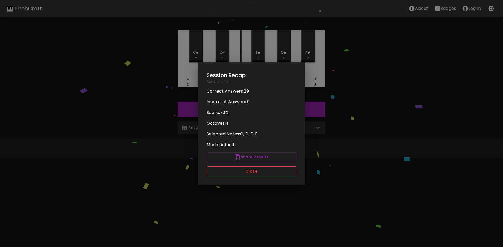
click at [251, 170] on button "Close" at bounding box center [252, 172] width 90 height 10
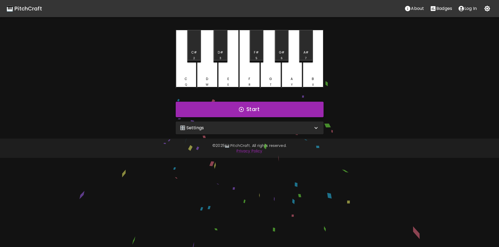
click at [268, 114] on button "Start" at bounding box center [250, 110] width 148 height 16
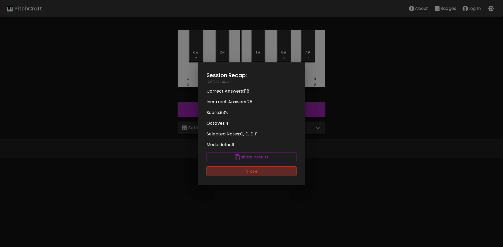
click at [251, 174] on button "Close" at bounding box center [252, 172] width 90 height 10
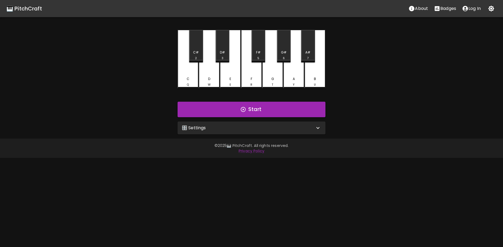
click at [247, 131] on div "🎛️ Settings" at bounding box center [252, 128] width 148 height 13
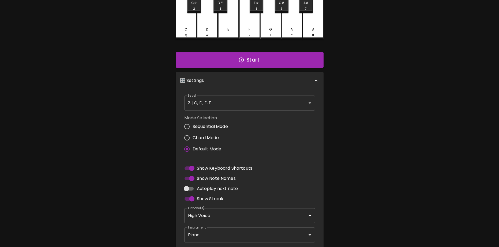
scroll to position [77, 0]
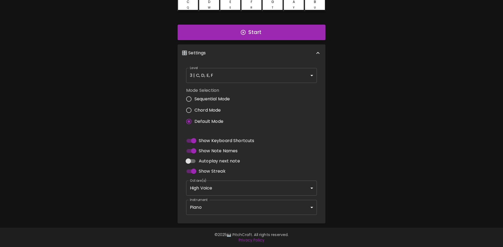
click at [244, 188] on body "🎹 PitchCraft About Badges Log In C Q C# 2 D W D# 3 E E F R F# 5 G T G# 6 A Y A#…" at bounding box center [251, 85] width 503 height 325
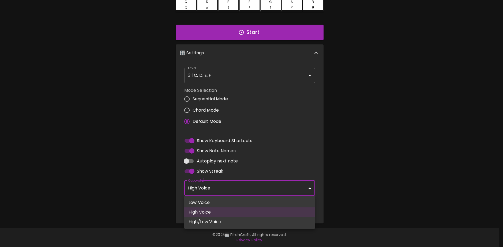
click at [301, 154] on div at bounding box center [251, 123] width 503 height 247
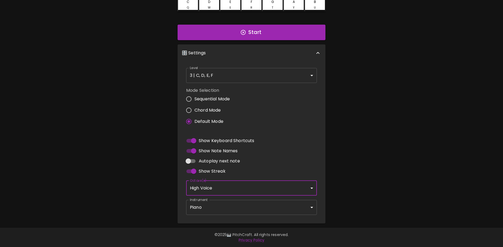
click at [221, 208] on body "🎹 PitchCraft About Badges Log In C Q C# 2 D W D# 3 E E F R F# 5 G T G# 6 A Y A#…" at bounding box center [251, 85] width 503 height 325
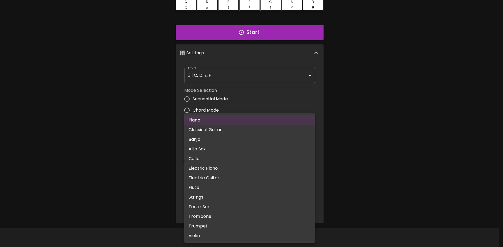
click at [166, 175] on div at bounding box center [251, 123] width 503 height 247
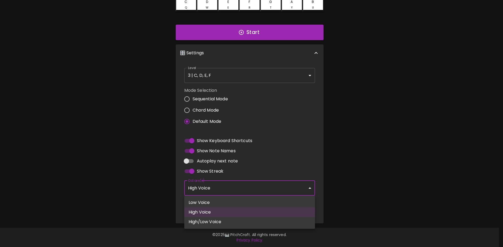
click at [216, 188] on body "🎹 PitchCraft About Badges Log In C Q C# 2 D W D# 3 E E F R F# 5 G T G# 6 A Y A#…" at bounding box center [251, 85] width 503 height 325
click at [207, 220] on li "High/Low Voice" at bounding box center [249, 222] width 131 height 10
type input "3,4"
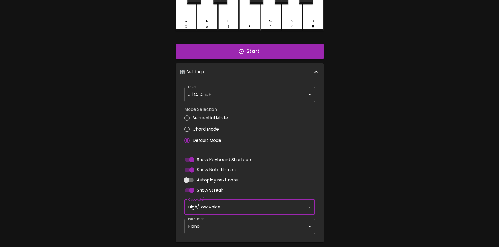
scroll to position [0, 0]
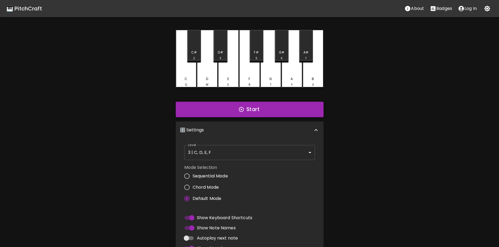
click at [218, 107] on button "Start" at bounding box center [250, 110] width 148 height 16
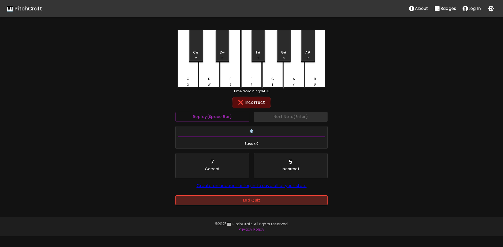
click at [255, 202] on button "End Quiz" at bounding box center [252, 201] width 152 height 10
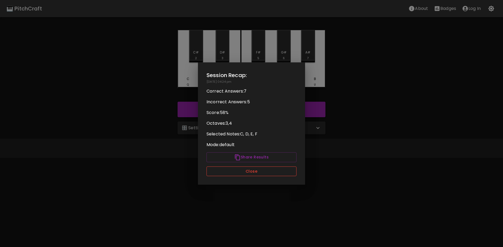
click at [246, 173] on button "Close" at bounding box center [252, 172] width 90 height 10
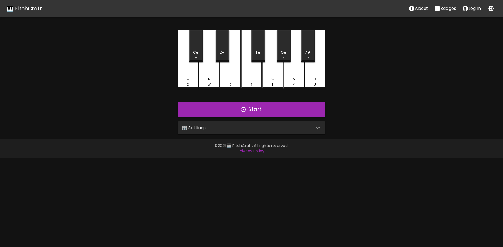
click at [253, 133] on div "🎛️ Settings" at bounding box center [252, 128] width 148 height 13
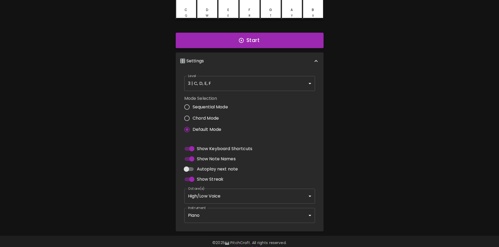
scroll to position [77, 0]
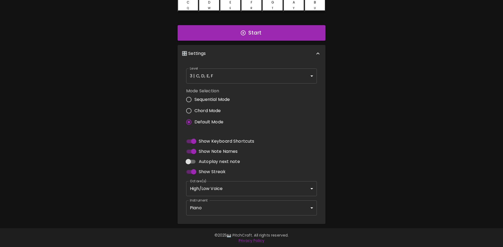
click at [222, 207] on body "🎹 PitchCraft About Badges Log In C Q C# 2 D W D# 3 E E F R F# 5 G T G# 6 A Y A#…" at bounding box center [251, 85] width 503 height 325
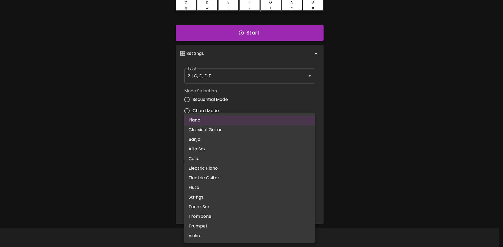
click at [212, 178] on li "Electric Guitar" at bounding box center [249, 178] width 131 height 10
type input "electric_guitar_clean"
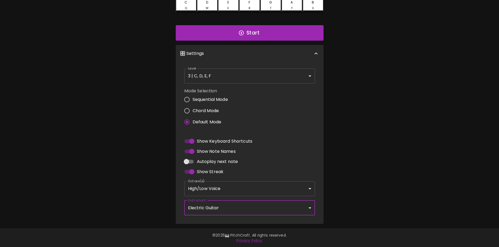
click at [223, 188] on body "🎹 PitchCraft About Badges Log In C Q C# 2 D W D# 3 E E F R F# 5 G T G# 6 A Y A#…" at bounding box center [249, 85] width 499 height 325
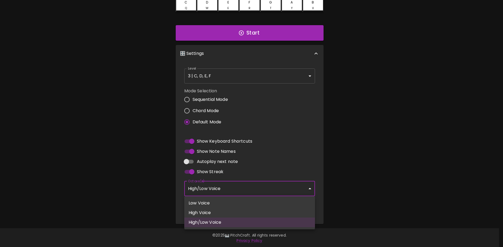
click at [222, 213] on li "High Voice" at bounding box center [249, 213] width 131 height 10
type input "4"
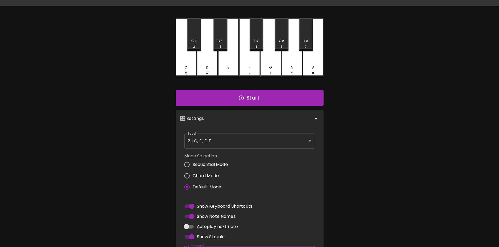
scroll to position [0, 0]
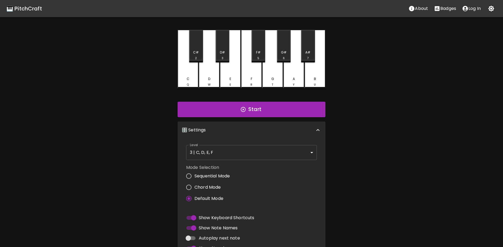
click at [210, 154] on body "🎹 PitchCraft About Badges Log In C Q C# 2 D W D# 3 E E F R F# 5 G T G# 6 A Y A#…" at bounding box center [251, 162] width 503 height 325
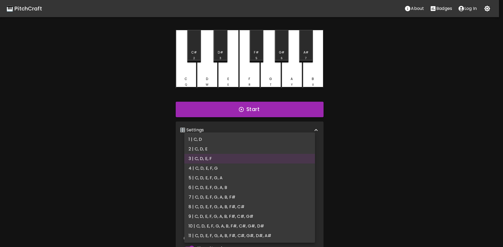
click at [210, 149] on li "2 | C, D, E" at bounding box center [249, 149] width 131 height 10
type input "3"
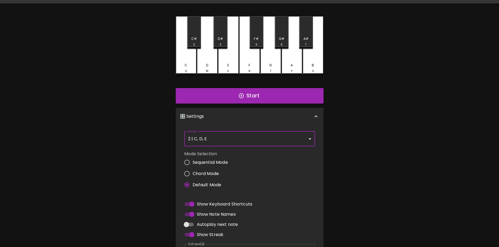
scroll to position [77, 0]
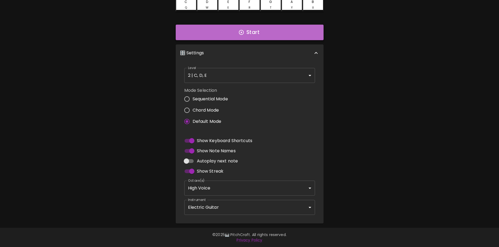
click at [273, 36] on button "Start" at bounding box center [250, 33] width 148 height 16
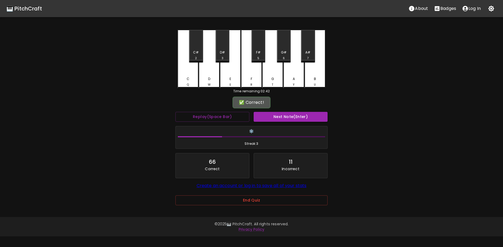
click at [257, 206] on div "End Quiz" at bounding box center [252, 204] width 152 height 17
click at [259, 207] on div "End Quiz" at bounding box center [252, 204] width 152 height 17
click at [261, 204] on button "End Quiz" at bounding box center [252, 201] width 152 height 10
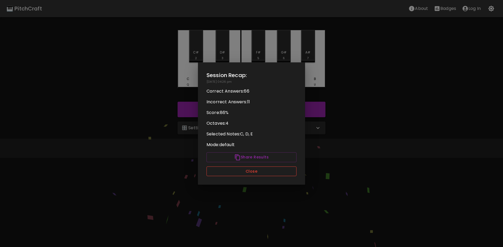
click at [265, 173] on button "Close" at bounding box center [252, 172] width 90 height 10
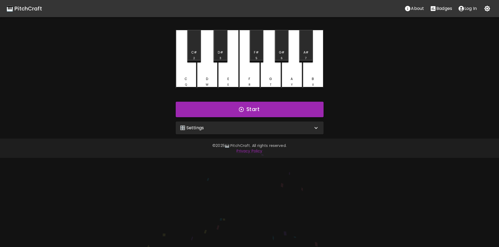
click at [293, 134] on div "🎛️ Settings Level 2 | C, D, E 3 Level Mode Selection Sequential Mode Chord Mode…" at bounding box center [250, 128] width 152 height 17
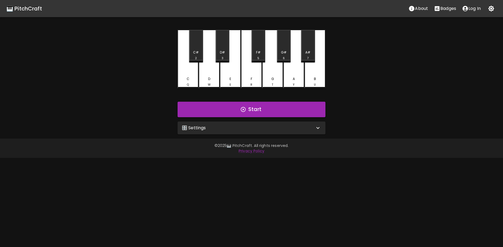
drag, startPoint x: 311, startPoint y: 129, endPoint x: 313, endPoint y: 131, distance: 2.8
click at [311, 129] on div "🎛️ Settings" at bounding box center [248, 128] width 133 height 6
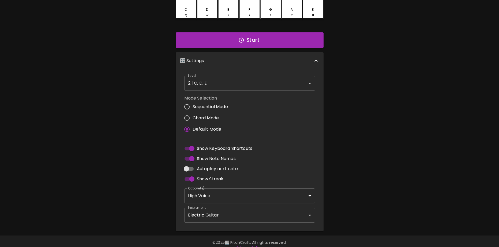
scroll to position [77, 0]
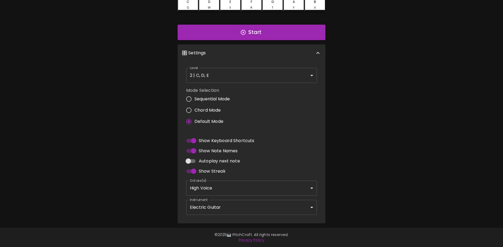
click at [215, 209] on body "🎹 PitchCraft About Badges Log In C Q C# 2 D W D# 3 E E F R F# 5 G T G# 6 A Y A#…" at bounding box center [251, 85] width 503 height 325
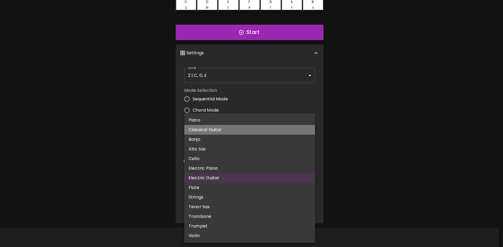
click at [215, 131] on li "Classical Guitar" at bounding box center [249, 130] width 131 height 10
type input "acoustic_guitar_nylon"
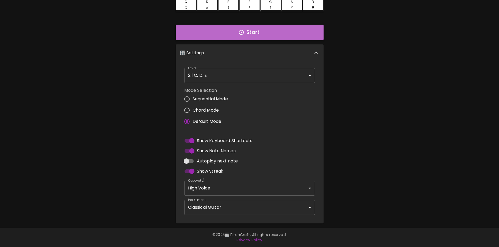
click at [278, 34] on button "Start" at bounding box center [250, 33] width 148 height 16
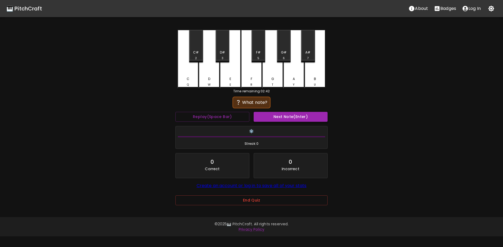
click at [295, 120] on button "Next Note (Enter)" at bounding box center [291, 117] width 74 height 10
click at [220, 114] on button "Replay (Space Bar)" at bounding box center [213, 117] width 74 height 10
click at [176, 112] on button "Replay (Space Bar)" at bounding box center [213, 117] width 74 height 10
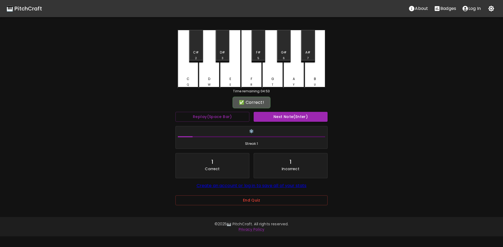
click at [176, 112] on button "Replay (Space Bar)" at bounding box center [213, 117] width 74 height 10
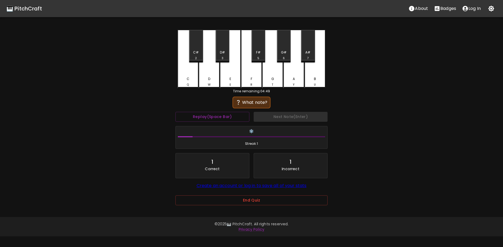
click at [176, 112] on button "Replay (Space Bar)" at bounding box center [213, 117] width 74 height 10
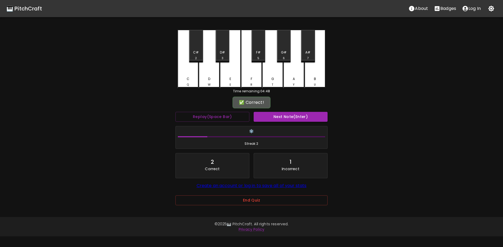
click at [176, 112] on button "Replay (Space Bar)" at bounding box center [213, 117] width 74 height 10
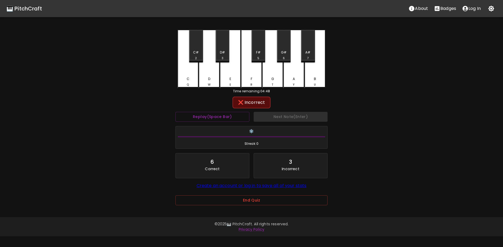
click at [176, 112] on button "Replay (Space Bar)" at bounding box center [213, 117] width 74 height 10
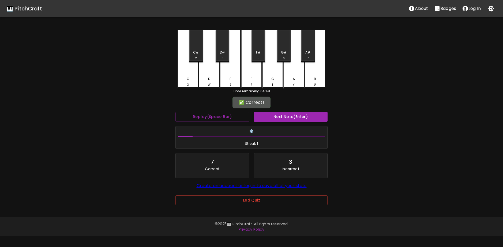
click at [176, 112] on button "Replay (Space Bar)" at bounding box center [213, 117] width 74 height 10
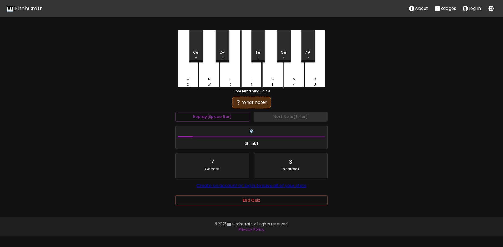
click at [176, 112] on button "Replay (Space Bar)" at bounding box center [213, 117] width 74 height 10
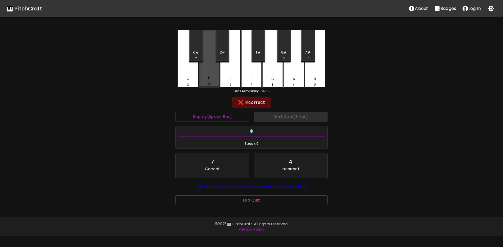
click at [176, 112] on button "Replay (Space Bar)" at bounding box center [213, 117] width 74 height 10
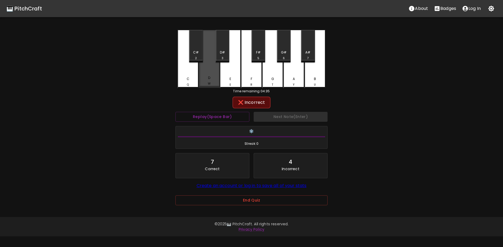
click at [176, 112] on button "Replay (Space Bar)" at bounding box center [213, 117] width 74 height 10
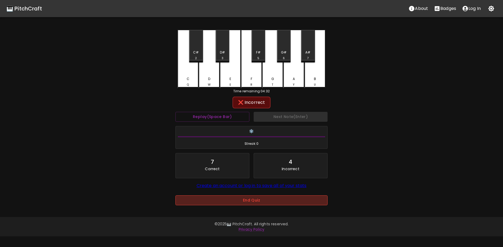
click at [267, 199] on button "End Quiz" at bounding box center [252, 201] width 152 height 10
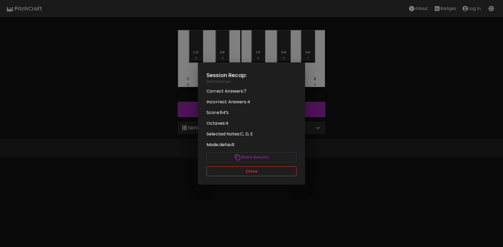
click at [261, 176] on button "Close" at bounding box center [252, 172] width 90 height 10
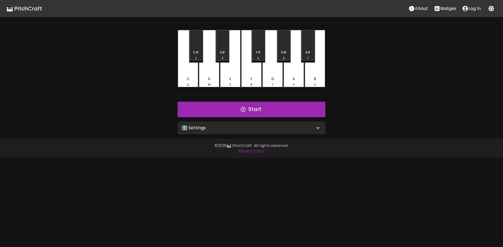
click at [284, 125] on div "🎛️ Settings" at bounding box center [248, 128] width 133 height 6
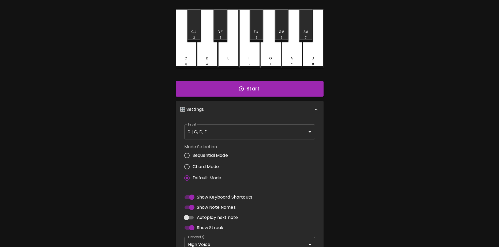
scroll to position [77, 0]
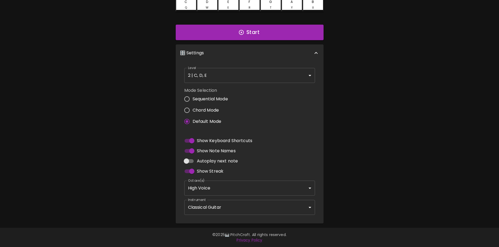
click at [239, 189] on body "🎹 PitchCraft About Badges Log In C Q C# 2 D W D# 3 E E F R F# 5 G T G# 6 A Y A#…" at bounding box center [249, 85] width 499 height 325
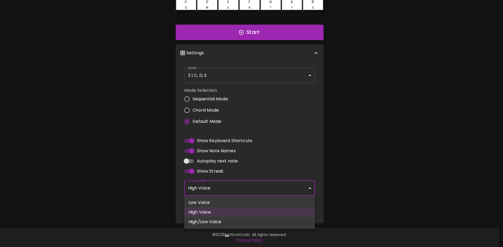
click at [166, 196] on div at bounding box center [251, 123] width 503 height 247
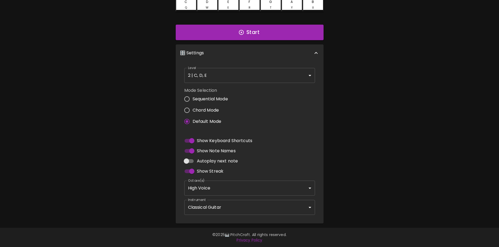
click at [224, 215] on div "Instrument Classical Guitar acoustic_guitar_nylon Instrument" at bounding box center [249, 207] width 135 height 19
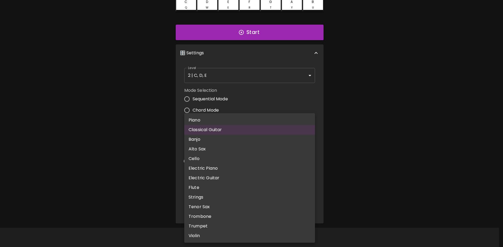
drag, startPoint x: 227, startPoint y: 208, endPoint x: 225, endPoint y: 211, distance: 4.3
click at [227, 209] on body "🎹 PitchCraft About Badges Log In C Q C# 2 D W D# 3 E E F R F# 5 G T G# 6 A Y A#…" at bounding box center [251, 85] width 503 height 325
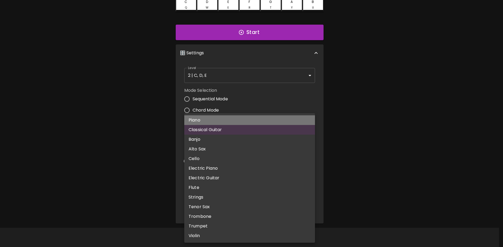
click at [217, 122] on li "Piano" at bounding box center [249, 121] width 131 height 10
type input "acoustic_grand_piano"
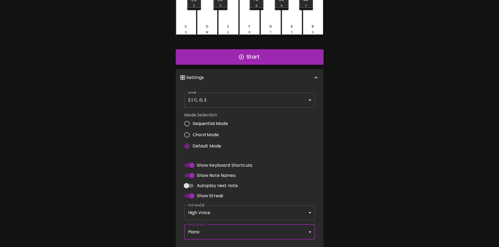
scroll to position [50, 0]
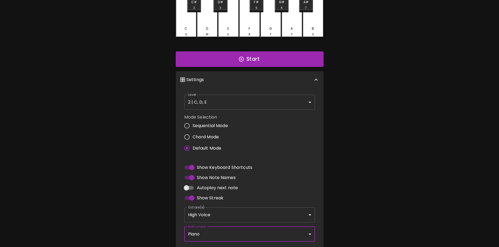
click at [232, 102] on body "🎹 PitchCraft About Badges Log In C Q C# 2 D W D# 3 E E F R F# 5 G T G# 6 A Y A#…" at bounding box center [249, 112] width 499 height 325
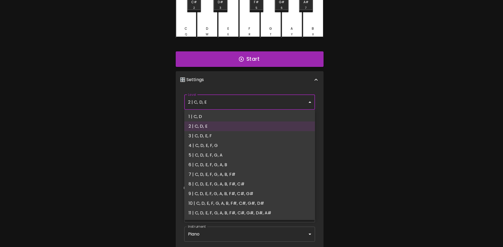
click at [235, 137] on li "3 | C, D, E, F" at bounding box center [249, 136] width 131 height 10
type input "5"
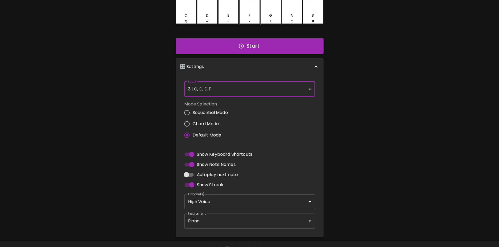
scroll to position [77, 0]
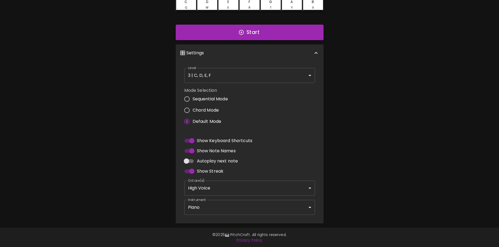
drag, startPoint x: 213, startPoint y: 106, endPoint x: 210, endPoint y: 109, distance: 3.6
click at [211, 107] on label "Chord Mode" at bounding box center [204, 110] width 47 height 11
click at [210, 109] on span "Chord Mode" at bounding box center [206, 110] width 27 height 6
click at [193, 109] on input "Chord Mode" at bounding box center [186, 110] width 11 height 11
radio input "true"
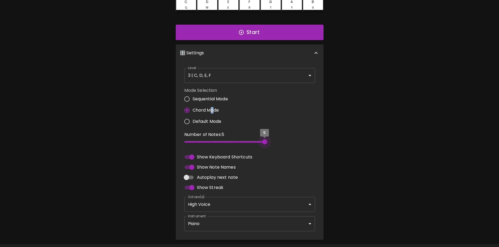
type input "2"
drag, startPoint x: 188, startPoint y: 140, endPoint x: 167, endPoint y: 143, distance: 21.1
click at [167, 143] on div "🎹 PitchCraft About Badges Log In C Q C# 2 D W D# 3 E E F R F# 5 G T G# 6 A Y A#…" at bounding box center [249, 81] width 499 height 317
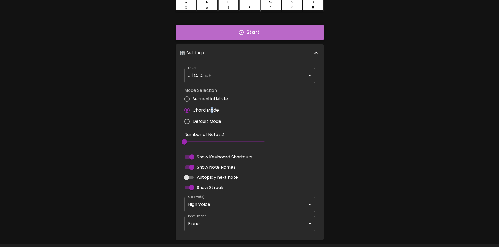
click at [268, 27] on button "Start" at bounding box center [250, 33] width 148 height 16
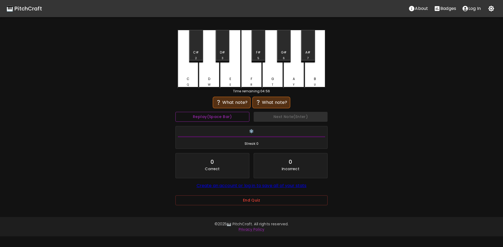
click at [214, 117] on button "Replay (Space Bar)" at bounding box center [213, 117] width 74 height 10
click at [215, 116] on button "Replay (Space Bar)" at bounding box center [213, 117] width 74 height 10
click at [216, 116] on button "Replay (Space Bar)" at bounding box center [213, 117] width 74 height 10
drag, startPoint x: 224, startPoint y: 115, endPoint x: 214, endPoint y: 122, distance: 11.8
click at [218, 120] on button "Replay (Space Bar)" at bounding box center [213, 117] width 74 height 10
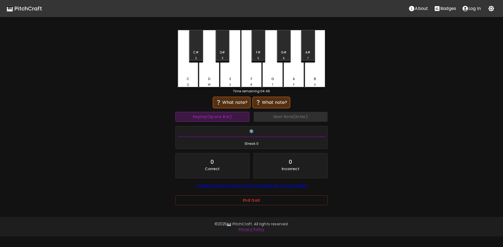
click at [221, 120] on button "Replay (Space Bar)" at bounding box center [213, 117] width 74 height 10
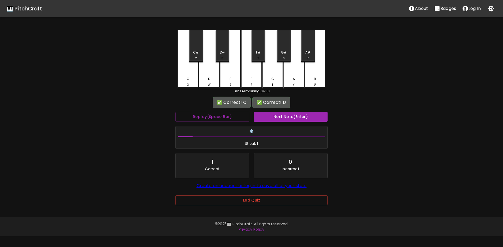
click at [176, 112] on button "Replay (Space Bar)" at bounding box center [213, 117] width 74 height 10
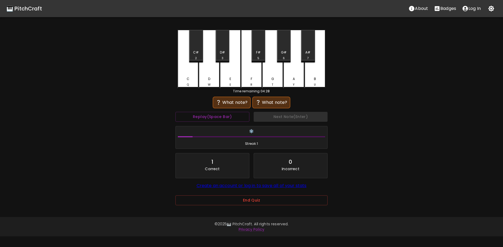
click at [176, 112] on button "Replay (Space Bar)" at bounding box center [213, 117] width 74 height 10
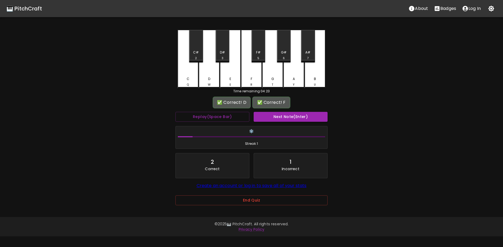
click at [176, 112] on button "Replay (Space Bar)" at bounding box center [213, 117] width 74 height 10
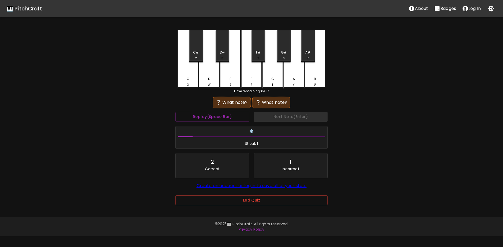
click at [176, 112] on button "Replay (Space Bar)" at bounding box center [213, 117] width 74 height 10
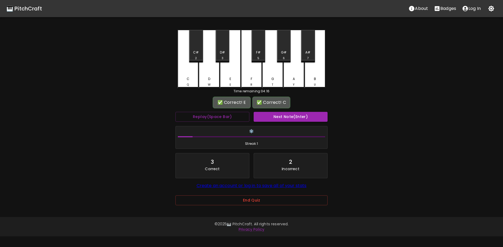
click at [176, 112] on button "Replay (Space Bar)" at bounding box center [213, 117] width 74 height 10
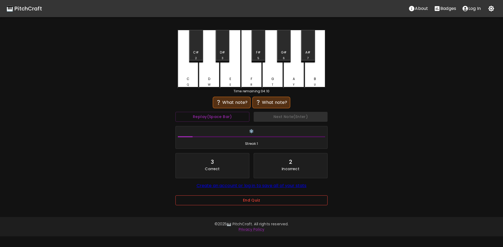
click at [251, 203] on button "End Quiz" at bounding box center [252, 201] width 152 height 10
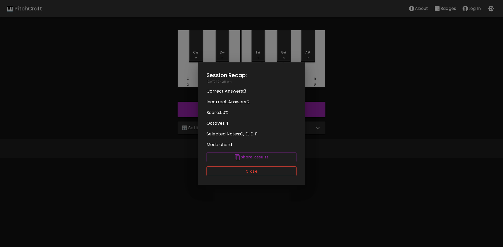
click at [258, 170] on button "Close" at bounding box center [252, 172] width 90 height 10
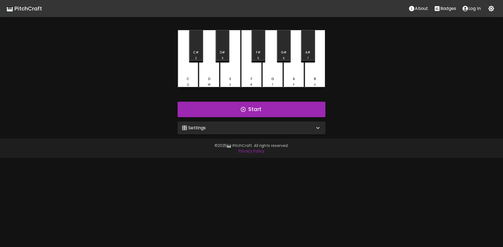
click at [231, 124] on div "🎛️ Settings" at bounding box center [252, 128] width 148 height 13
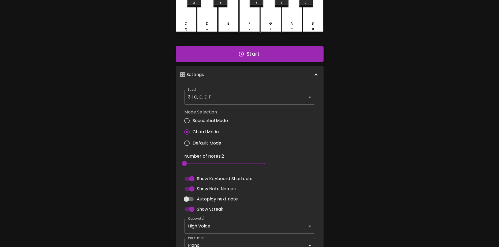
scroll to position [80, 0]
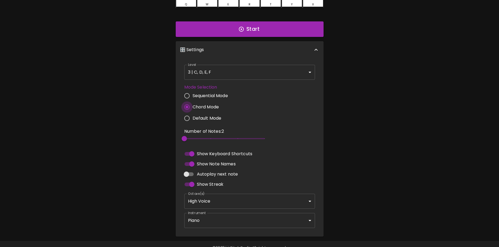
click at [183, 105] on input "Chord Mode" at bounding box center [186, 107] width 11 height 11
click at [189, 107] on input "Chord Mode" at bounding box center [186, 107] width 11 height 11
click at [188, 96] on input "Sequential Mode" at bounding box center [186, 95] width 11 height 11
radio input "true"
click at [183, 114] on input "Default Mode" at bounding box center [186, 118] width 11 height 11
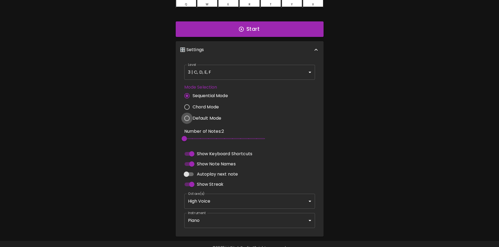
radio input "true"
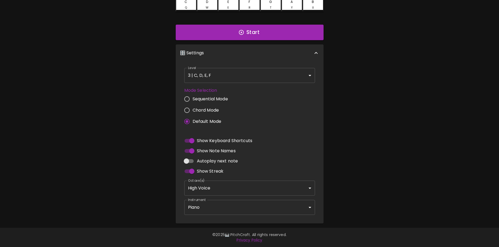
click at [186, 120] on input "Default Mode" at bounding box center [186, 121] width 11 height 11
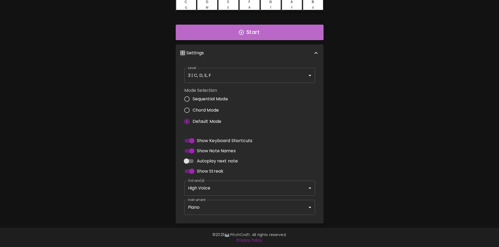
click at [259, 34] on button "Start" at bounding box center [250, 33] width 148 height 16
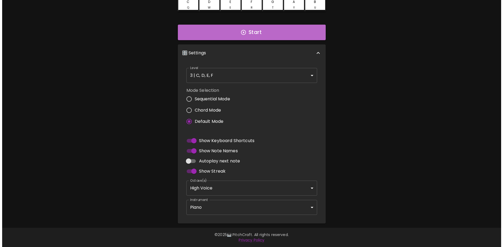
scroll to position [0, 0]
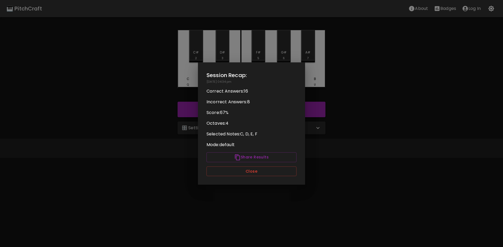
click at [429, 90] on div at bounding box center [251, 123] width 503 height 247
